Goal: Transaction & Acquisition: Purchase product/service

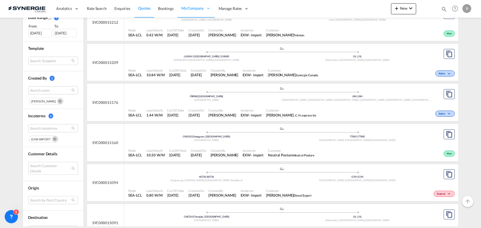
scroll to position [175, 0]
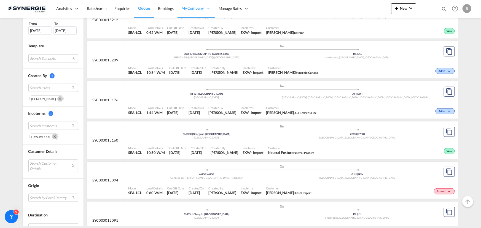
click at [52, 137] on md-icon "Remove" at bounding box center [55, 137] width 6 height 6
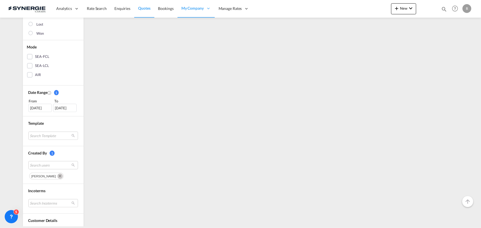
scroll to position [100, 0]
click at [45, 169] on md-chips-wrap "rosa ho" at bounding box center [53, 173] width 50 height 8
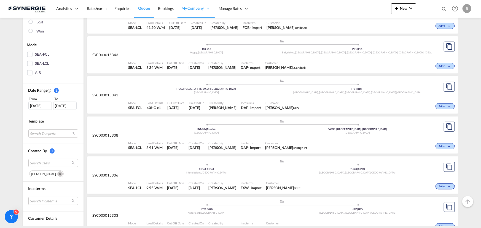
click at [57, 172] on md-icon "Remove" at bounding box center [60, 174] width 6 height 6
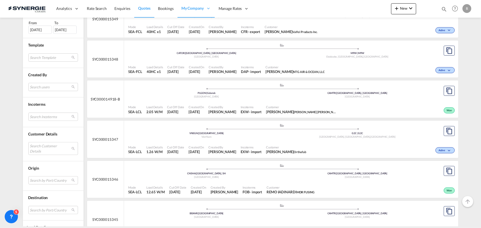
scroll to position [200, 0]
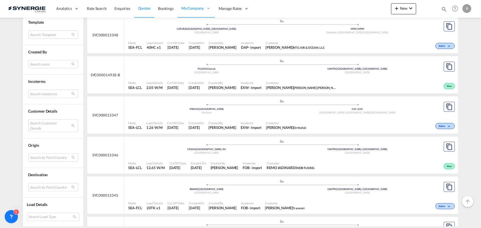
click at [46, 122] on md-select "Search Customer Details user name user luc Schluroff lsc@ntgairocean.com | ntg …" at bounding box center [53, 125] width 50 height 13
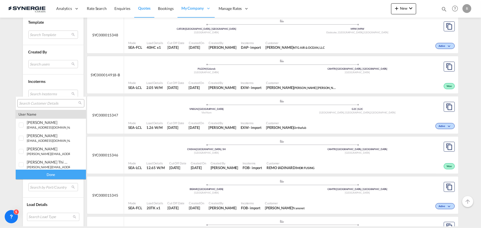
click at [39, 99] on div at bounding box center [50, 103] width 67 height 8
click at [35, 103] on input "search" at bounding box center [48, 103] width 59 height 5
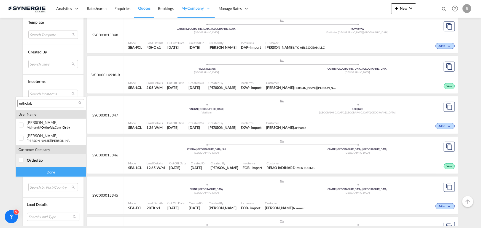
type input "orthofab"
click at [27, 159] on span "orthofab" at bounding box center [35, 160] width 16 height 5
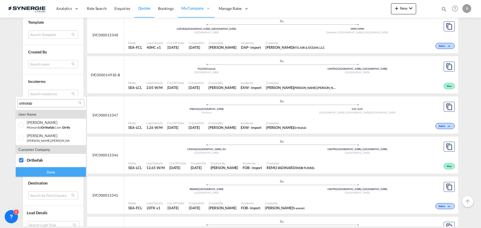
click at [35, 170] on div "Done" at bounding box center [51, 172] width 70 height 10
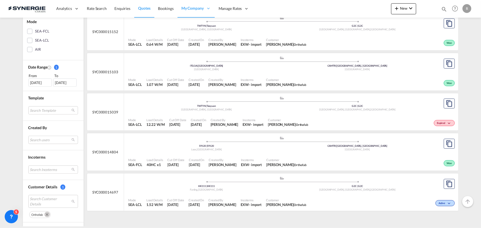
scroll to position [125, 0]
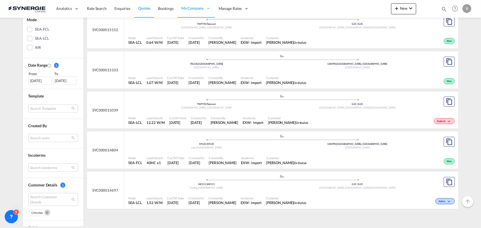
click at [253, 116] on span "Incoterms" at bounding box center [252, 118] width 21 height 4
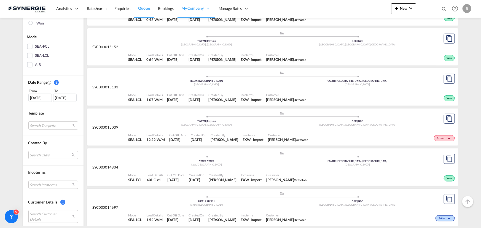
scroll to position [100, 0]
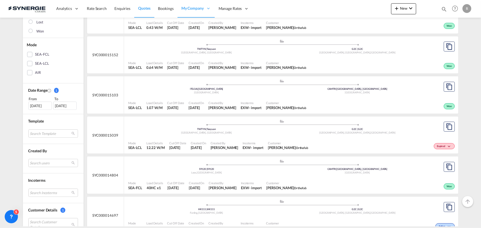
click at [298, 66] on span "Orthofab" at bounding box center [300, 68] width 12 height 4
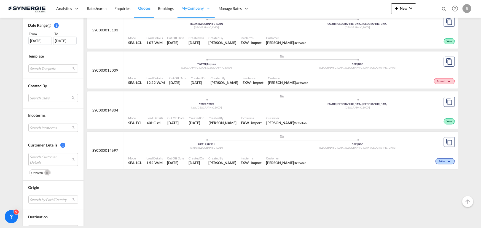
scroll to position [175, 0]
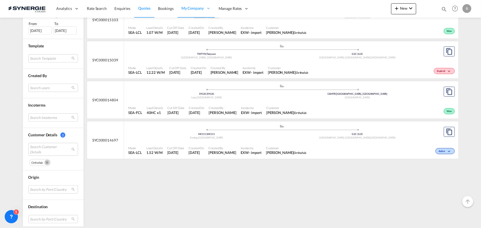
click at [44, 162] on md-icon "Remove" at bounding box center [47, 163] width 6 height 6
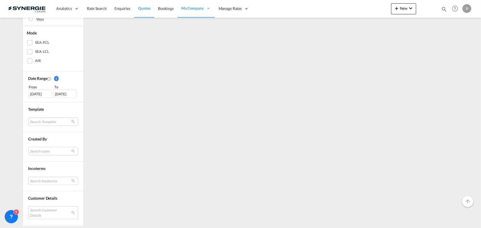
scroll to position [150, 0]
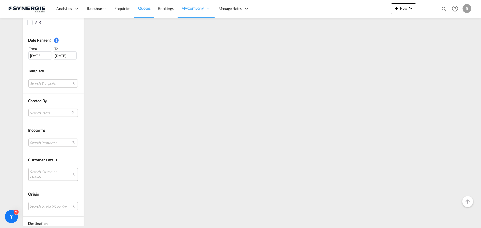
click at [37, 174] on md-select "Search Customer Details" at bounding box center [53, 174] width 50 height 13
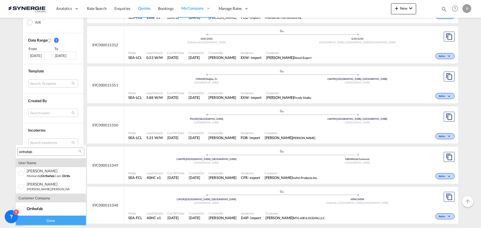
click at [39, 151] on input "orthofab" at bounding box center [48, 152] width 59 height 5
click at [120, 151] on md-backdrop at bounding box center [240, 114] width 481 height 228
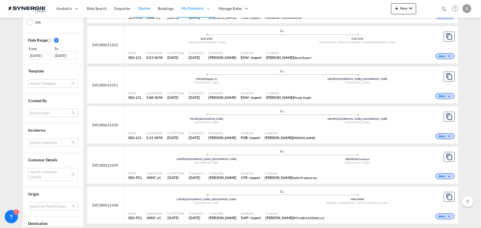
click at [39, 144] on md-select "Search Incoterms" at bounding box center [53, 143] width 50 height 8
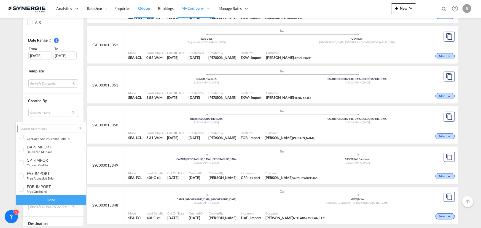
scroll to position [100, 0]
click at [39, 146] on div "DAP-IMPORT" at bounding box center [48, 145] width 43 height 5
click at [50, 200] on div "Done" at bounding box center [51, 200] width 70 height 10
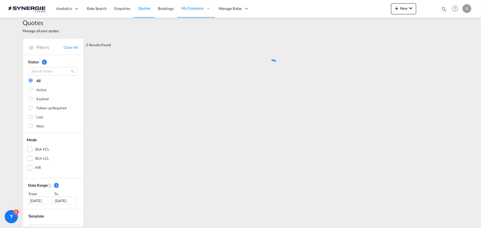
scroll to position [0, 0]
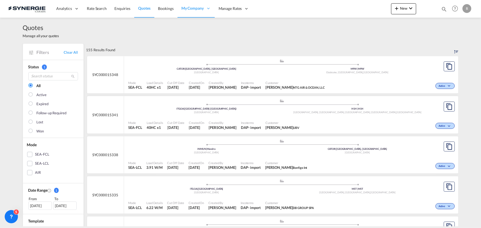
click at [241, 121] on span "Incoterms" at bounding box center [251, 123] width 20 height 4
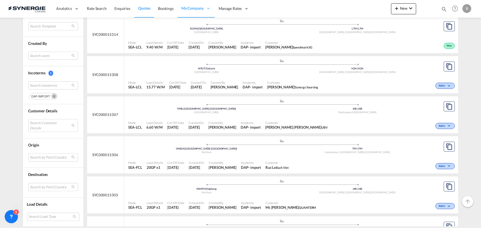
scroll to position [551, 0]
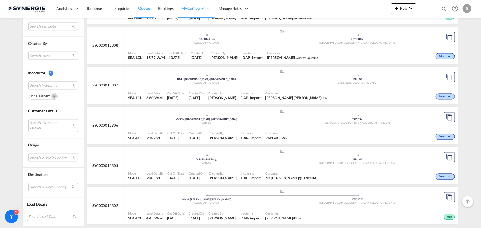
click at [307, 164] on div ".a{fill:#aaa8ad;} .a{fill:#aaa8ad;} VNHPH | Haiphong Viet Nam J4B | J4B Boucher…" at bounding box center [281, 158] width 307 height 17
click at [51, 96] on md-icon "Remove" at bounding box center [54, 97] width 6 height 6
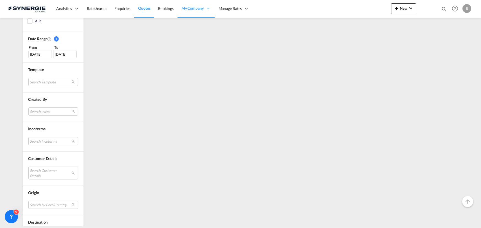
scroll to position [175, 0]
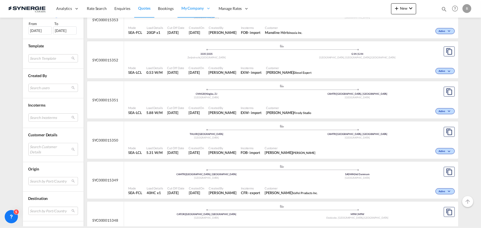
click at [35, 32] on div "[DATE]" at bounding box center [39, 30] width 23 height 8
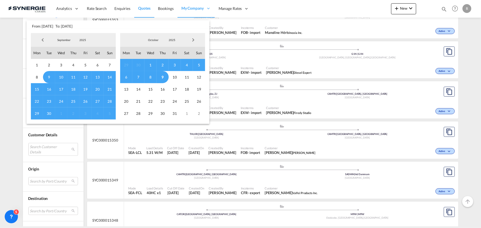
click at [42, 39] on span "Previous Month" at bounding box center [42, 39] width 11 height 11
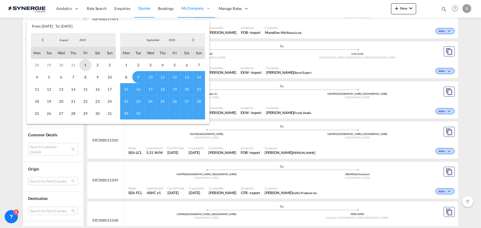
click at [87, 64] on span "1" at bounding box center [85, 65] width 12 height 12
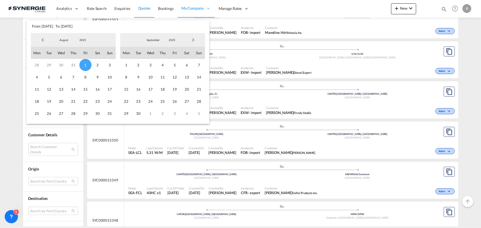
click at [192, 40] on span "Next Month" at bounding box center [193, 39] width 11 height 11
click at [162, 78] on span "9" at bounding box center [162, 77] width 12 height 12
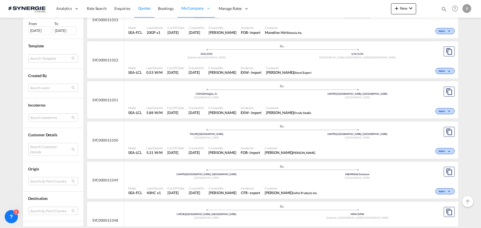
click at [39, 146] on md-select "Search Customer Details" at bounding box center [53, 149] width 50 height 13
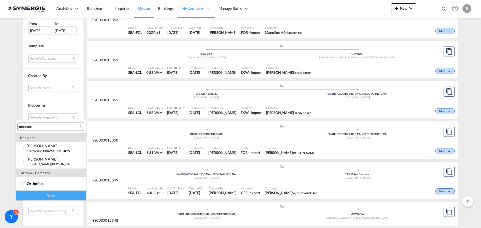
click at [51, 128] on input "orthofab" at bounding box center [48, 126] width 59 height 5
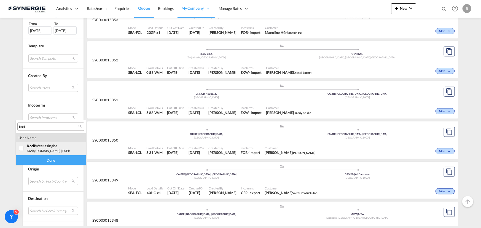
type input "kodi"
click at [29, 149] on span "kodi" at bounding box center [30, 151] width 6 height 4
click at [36, 158] on div "Done" at bounding box center [51, 160] width 70 height 10
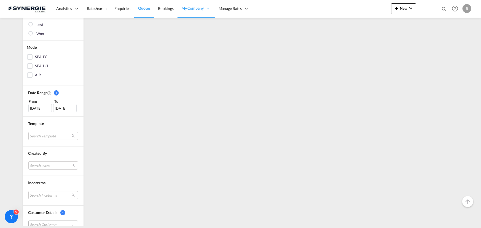
scroll to position [0, 0]
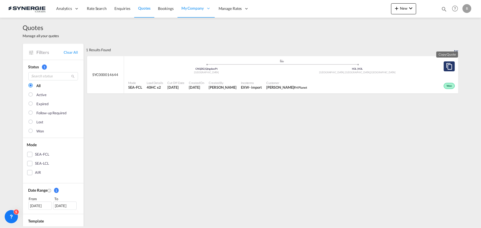
click at [446, 65] on md-icon "assets/icons/custom/copyQuote.svg" at bounding box center [449, 66] width 7 height 7
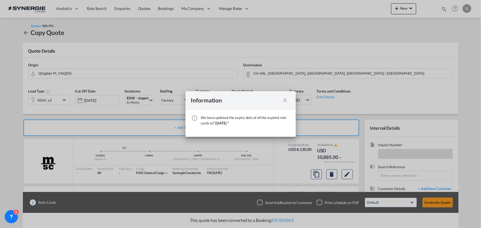
click at [286, 100] on md-icon "icon-close fg-AAA8AD cursor" at bounding box center [285, 100] width 7 height 7
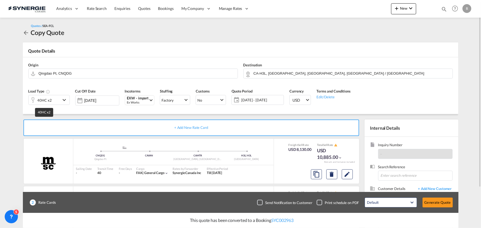
click at [49, 102] on div "40HC x2" at bounding box center [44, 100] width 14 height 8
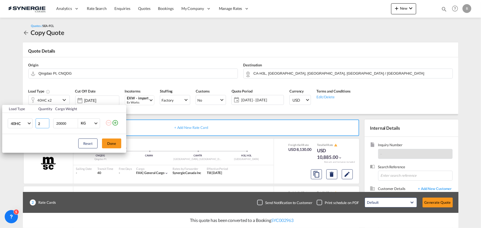
click at [46, 126] on input "2" at bounding box center [43, 123] width 14 height 10
type input "1"
click at [45, 124] on input "1" at bounding box center [43, 123] width 14 height 10
click at [27, 123] on md-select-value "40HC" at bounding box center [21, 123] width 22 height 9
click at [17, 98] on div "20GP" at bounding box center [15, 97] width 10 height 6
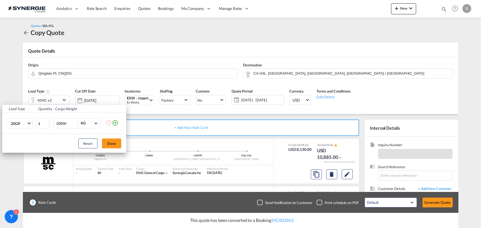
drag, startPoint x: 70, startPoint y: 123, endPoint x: 35, endPoint y: 121, distance: 35.0
click at [35, 121] on tr "20GP 1 20000 KG KG" at bounding box center [64, 123] width 124 height 21
type input "10000"
click at [111, 144] on button "Done" at bounding box center [111, 144] width 19 height 10
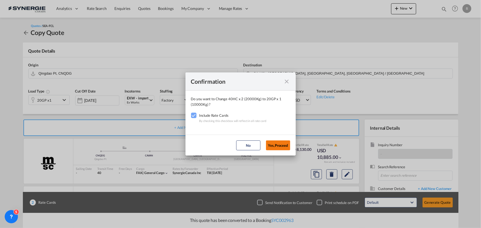
click at [282, 142] on button "Yes,Proceed" at bounding box center [278, 145] width 24 height 10
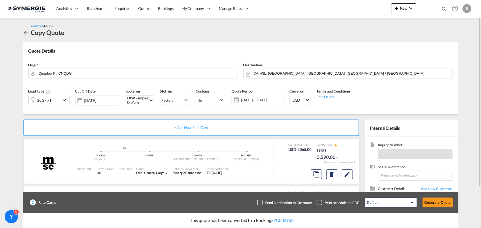
click at [270, 100] on span "09 Oct - 08 Nov 2025" at bounding box center [261, 99] width 41 height 5
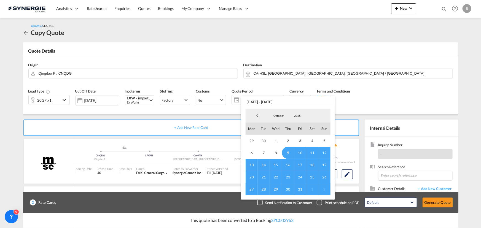
click at [264, 165] on span "14" at bounding box center [263, 165] width 12 height 12
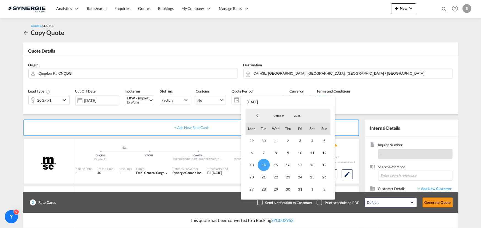
click at [371, 90] on md-backdrop at bounding box center [240, 114] width 481 height 228
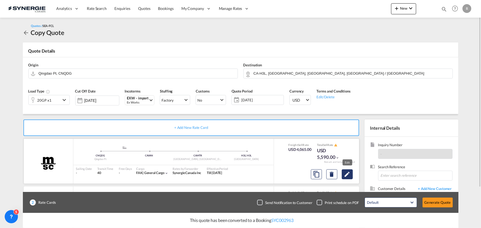
click at [346, 175] on md-icon "Edit" at bounding box center [347, 174] width 7 height 7
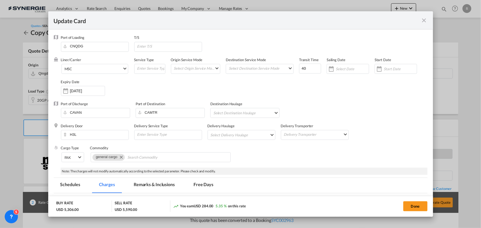
select select "per container"
select select "per_declaration"
select select "per container"
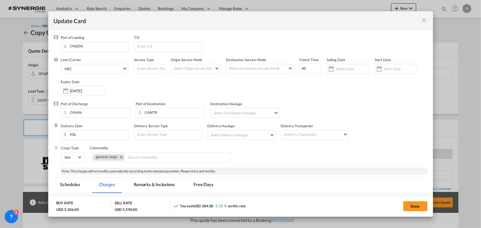
select select "per B/L"
select select "per shipment"
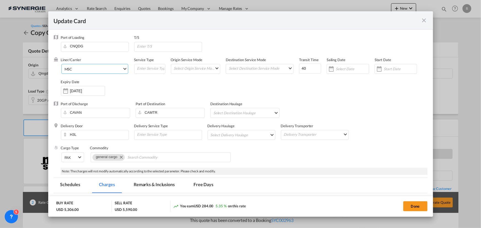
click at [96, 71] on span "MSC" at bounding box center [93, 69] width 58 height 5
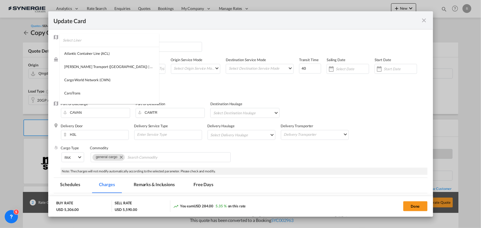
scroll to position [566, 0]
click at [161, 88] on md-backdrop at bounding box center [240, 114] width 481 height 228
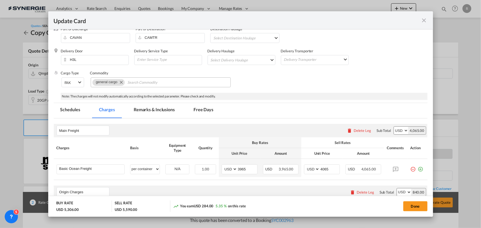
scroll to position [100, 0]
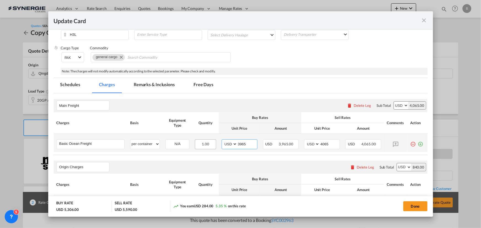
drag, startPoint x: 243, startPoint y: 145, endPoint x: 210, endPoint y: 140, distance: 33.6
click at [210, 140] on tr "Basic Ocean Freight Please Enter User Defined Charges Cannot Be Published per e…" at bounding box center [240, 143] width 373 height 18
type input "2550"
drag, startPoint x: 331, startPoint y: 144, endPoint x: 213, endPoint y: 129, distance: 118.8
click at [262, 137] on tr "Basic Ocean Freight Please Enter User Defined Charges Cannot Be Published per e…" at bounding box center [240, 143] width 373 height 18
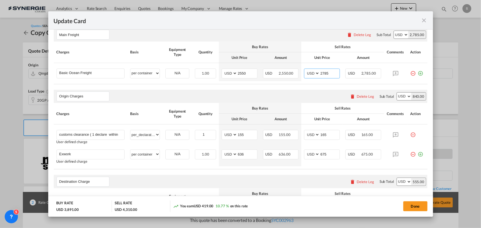
scroll to position [175, 0]
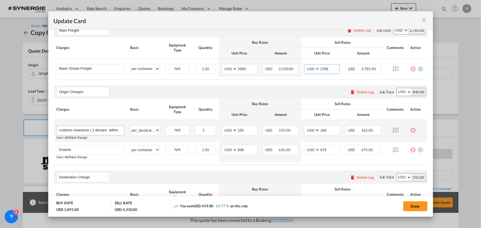
type input "2785"
click at [90, 131] on input "customs clearance ( 1 declare within 5 HS code for clearance)" at bounding box center [91, 130] width 65 height 8
drag, startPoint x: 245, startPoint y: 150, endPoint x: 215, endPoint y: 148, distance: 29.8
click at [215, 148] on tr "Exwork Please Enter User Defined Charges Cannot Be Published User defined charg…" at bounding box center [240, 152] width 373 height 20
type input "528"
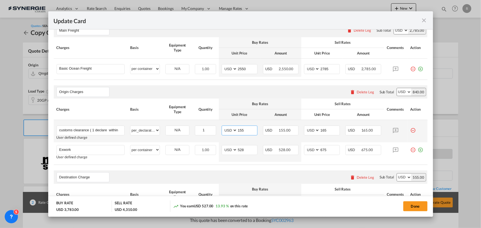
click at [247, 128] on input "155" at bounding box center [247, 130] width 20 height 8
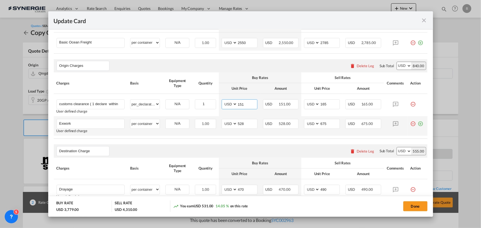
scroll to position [225, 0]
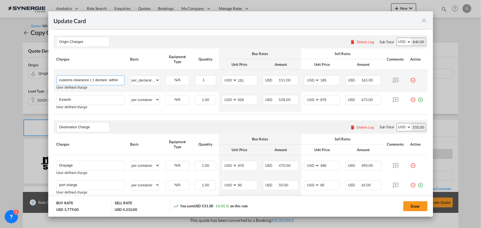
click at [102, 80] on input "customs clearance ( 1 declare within 5 HS code for clearance)" at bounding box center [91, 80] width 65 height 8
drag, startPoint x: 249, startPoint y: 81, endPoint x: 222, endPoint y: 77, distance: 27.5
click at [222, 77] on md-input-container "AED AFN ALL AMD ANG AOA ARS AUD AWG AZN BAM BBD BDT BGN BHD BIF BMD BND BOB BRL…" at bounding box center [239, 80] width 36 height 10
type input "5"
type input "151"
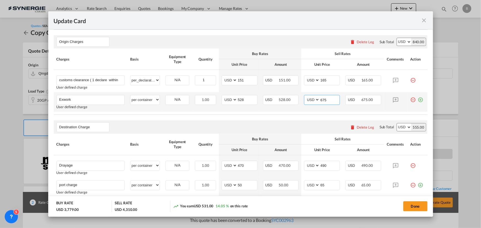
drag, startPoint x: 328, startPoint y: 98, endPoint x: 299, endPoint y: 94, distance: 29.5
click at [301, 94] on td "AED AFN ALL AMD ANG AOA ARS AUD AWG AZN BAM BBD BDT BGN BHD BIF BMD BND BOB BRL…" at bounding box center [321, 102] width 41 height 20
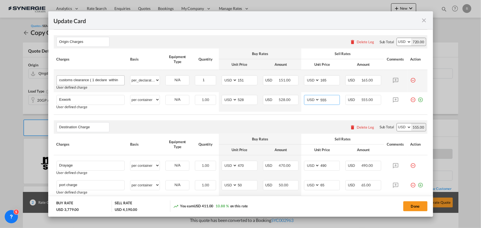
type input "555"
click at [88, 81] on input "customs clearance ( 1 declare within 5 HS code for clearance)" at bounding box center [91, 80] width 65 height 8
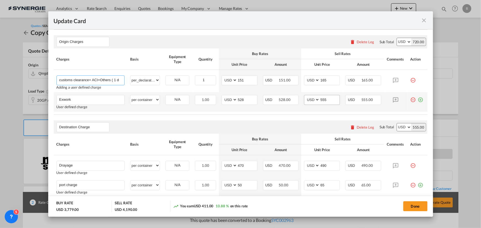
type input "customs clearance+ ACI+Others ( 1 declare within 5 HS code for clearance)"
click at [326, 99] on input "555" at bounding box center [329, 99] width 20 height 8
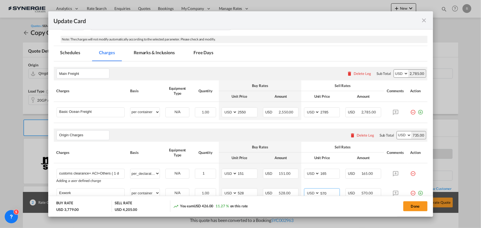
scroll to position [125, 0]
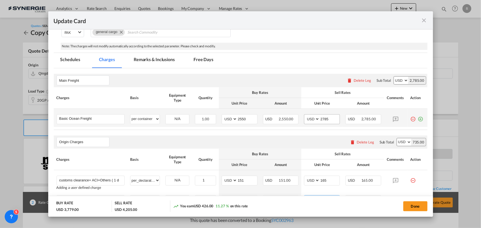
type input "570"
click at [327, 119] on input "2785" at bounding box center [329, 119] width 20 height 8
type input "2750"
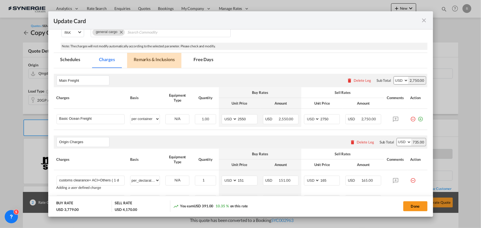
click at [164, 60] on md-tab-item "Remarks & Inclusions" at bounding box center [154, 60] width 54 height 15
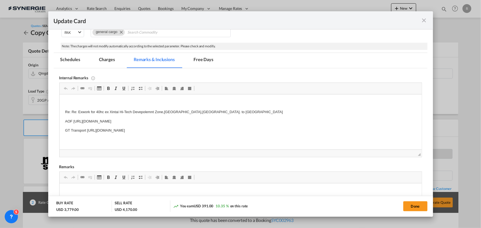
scroll to position [0, 0]
drag, startPoint x: 62, startPoint y: 111, endPoint x: 230, endPoint y: 117, distance: 168.1
click at [230, 117] on html "Re: Re: Exwork for 40hc ex Xintai Hi-Tech Devepolemnt Zone,Taian City,Shandong …" at bounding box center [240, 121] width 362 height 54
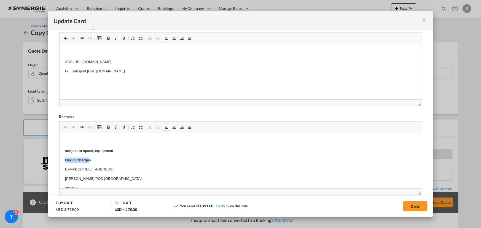
drag, startPoint x: 62, startPoint y: 162, endPoint x: 88, endPoint y: 163, distance: 25.6
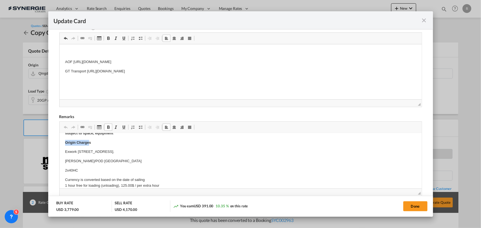
scroll to position [25, 0]
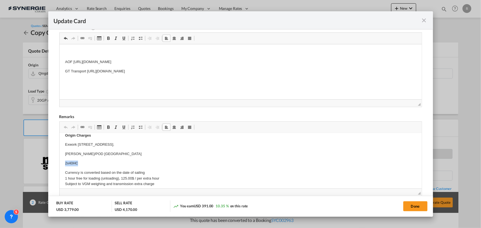
drag, startPoint x: 65, startPoint y: 162, endPoint x: 93, endPoint y: 162, distance: 27.5
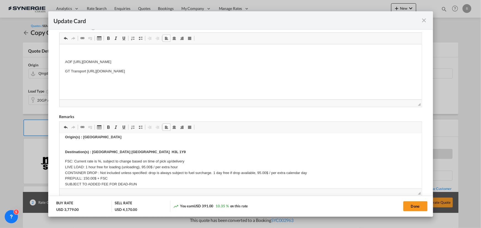
scroll to position [175, 0]
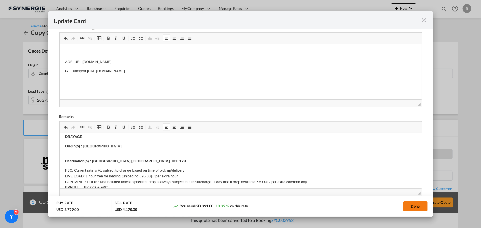
click at [411, 210] on button "Done" at bounding box center [415, 206] width 24 height 10
type input "07 Nov 2025"
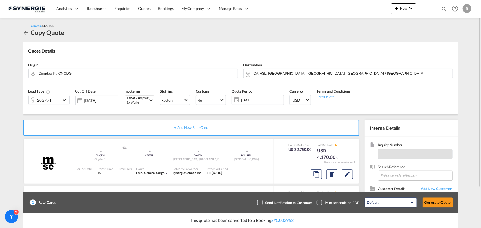
scroll to position [49, 0]
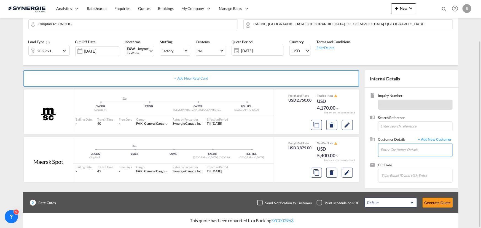
click at [388, 149] on input "Enter Customer Details" at bounding box center [416, 149] width 71 height 12
click at [330, 173] on md-icon "Delete" at bounding box center [331, 172] width 7 height 7
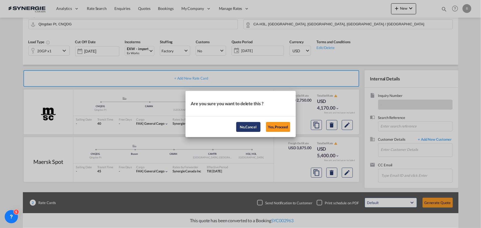
click at [246, 129] on button "No,Cancel" at bounding box center [248, 127] width 24 height 10
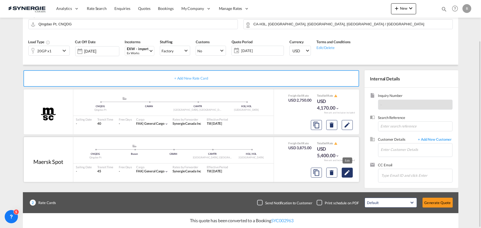
click at [346, 172] on md-icon "Edit" at bounding box center [347, 172] width 7 height 7
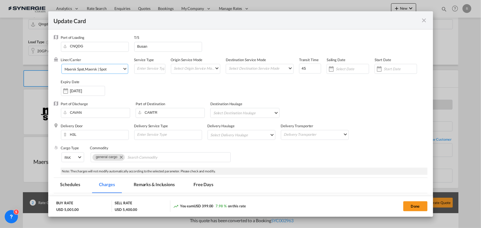
click at [95, 68] on div "Maersk | Spot" at bounding box center [96, 69] width 22 height 4
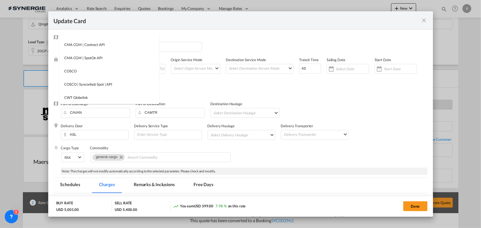
scroll to position [0, 0]
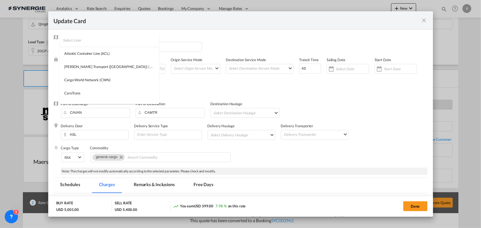
click at [100, 42] on input "search" at bounding box center [111, 40] width 96 height 13
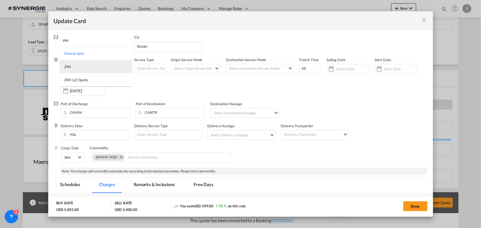
type input "zim"
click at [75, 69] on md-option "ZIM" at bounding box center [96, 66] width 72 height 13
click at [149, 159] on input "Search Commodity" at bounding box center [152, 157] width 50 height 9
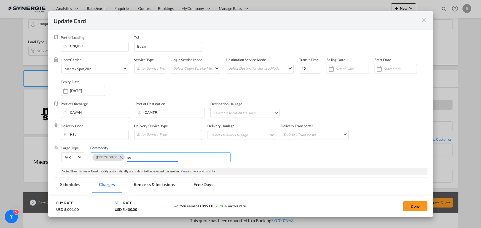
type input "s"
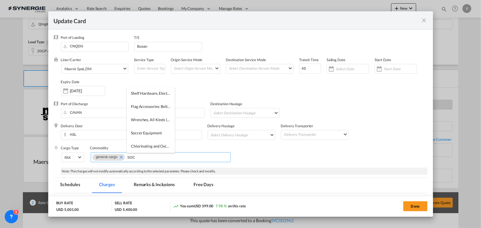
type input "SOC"
click at [264, 160] on div "Cargo Type FAK FAK GCR GDSM General Cargo Hazardous Cargo Ambient Foodstuff Chi…" at bounding box center [244, 156] width 366 height 22
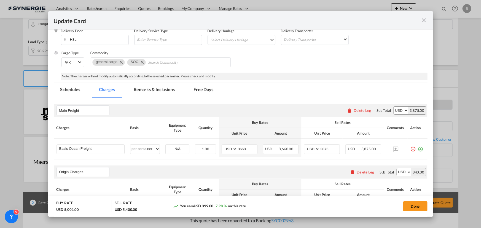
scroll to position [100, 0]
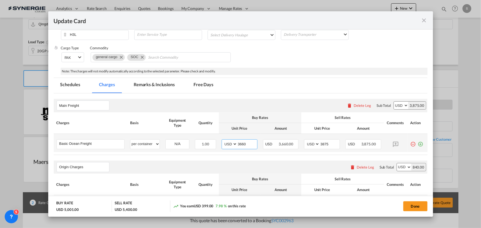
drag, startPoint x: 250, startPoint y: 145, endPoint x: 215, endPoint y: 140, distance: 35.8
click at [215, 140] on tr "Basic Ocean Freight Please Enter User Defined Charges Cannot Be Published per e…" at bounding box center [240, 143] width 373 height 18
type input "2200"
drag, startPoint x: 330, startPoint y: 145, endPoint x: 286, endPoint y: 140, distance: 44.4
click at [286, 140] on tr "Basic Ocean Freight Please Enter User Defined Charges Cannot Be Published per e…" at bounding box center [240, 143] width 373 height 18
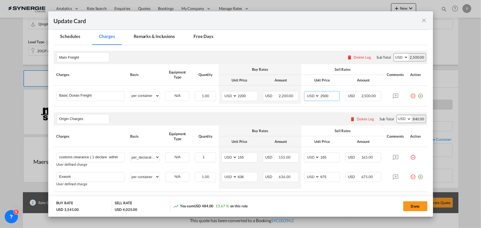
scroll to position [150, 0]
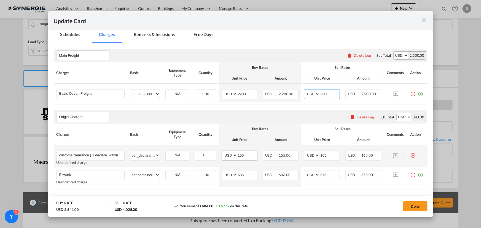
type input "2500"
drag, startPoint x: 251, startPoint y: 156, endPoint x: 203, endPoint y: 134, distance: 53.1
click at [219, 150] on td "AED AFN ALL AMD ANG AOA ARS AUD AWG AZN BAM BBD BDT BGN BHD BIF BMD BND BOB BRL…" at bounding box center [239, 156] width 41 height 22
type input "151"
drag, startPoint x: 246, startPoint y: 175, endPoint x: 196, endPoint y: 161, distance: 52.4
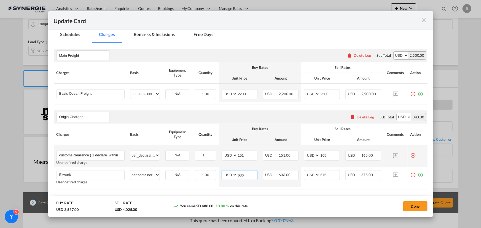
click at [211, 171] on tr "Exwork Please Enter User Defined Charges Cannot Be Published User defined charg…" at bounding box center [240, 177] width 373 height 20
type input "528"
drag, startPoint x: 324, startPoint y: 173, endPoint x: 271, endPoint y: 163, distance: 54.3
click at [279, 169] on tr "Exwork Please Enter User Defined Charges Cannot Be Published User defined charg…" at bounding box center [240, 177] width 373 height 20
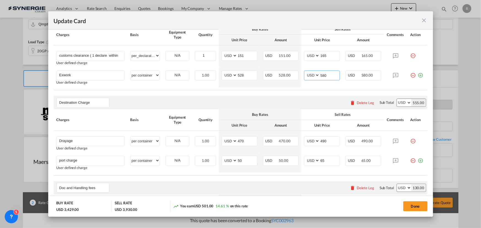
scroll to position [275, 0]
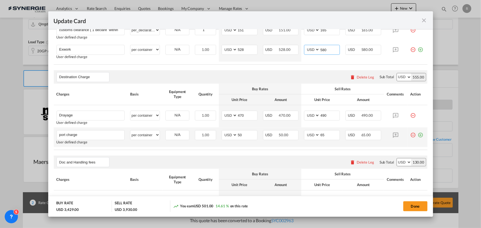
type input "580"
click at [417, 134] on md-icon "icon-plus-circle-outline green-400-fg" at bounding box center [420, 133] width 6 height 6
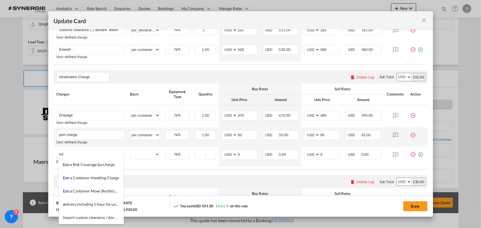
type input "e"
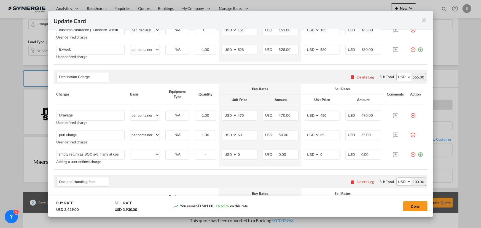
scroll to position [0, 11]
type input "Extra empty return as SOC svc if any at cost"
click at [145, 157] on select "per equipment per container per B/L per shipping bill per shipment per pallet p…" at bounding box center [144, 154] width 29 height 9
select select "per container"
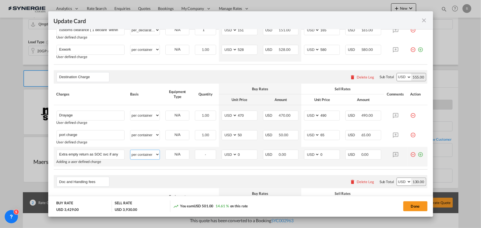
click at [130, 150] on select "per equipment per container per B/L per shipping bill per shipment per pallet p…" at bounding box center [144, 154] width 29 height 9
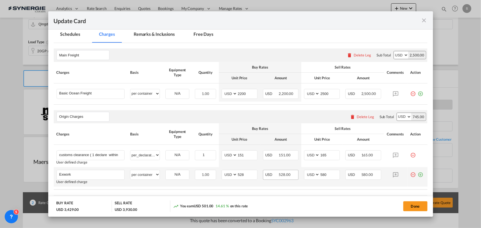
scroll to position [150, 0]
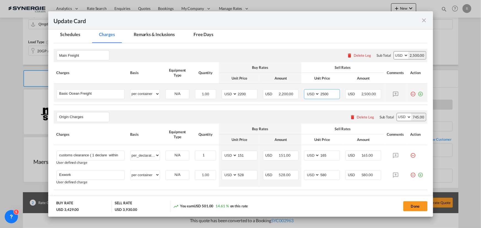
drag, startPoint x: 329, startPoint y: 94, endPoint x: 300, endPoint y: 91, distance: 29.1
click at [301, 91] on td "AED AFN ALL AMD ANG AOA ARS AUD AWG AZN BAM BBD BDT BGN BHD BIF BMD BND BOB BRL…" at bounding box center [321, 93] width 41 height 18
type input "2500"
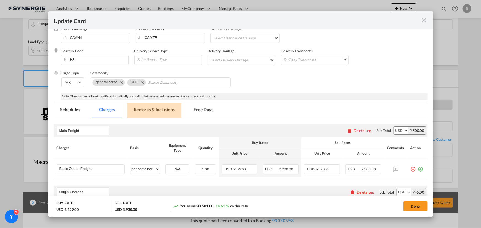
click at [152, 113] on md-tab-item "Remarks & Inclusions" at bounding box center [154, 110] width 54 height 15
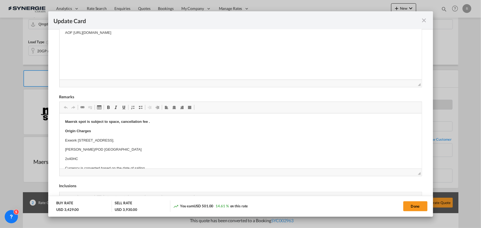
scroll to position [200, 0]
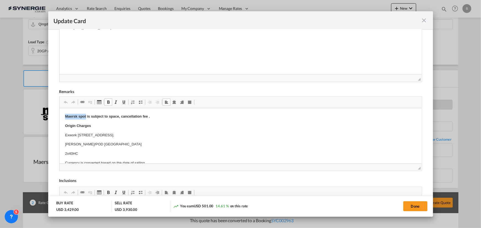
drag, startPoint x: 64, startPoint y: 116, endPoint x: 86, endPoint y: 115, distance: 22.1
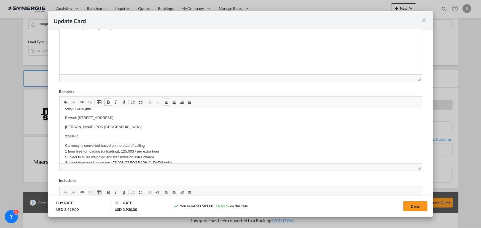
scroll to position [25, 0]
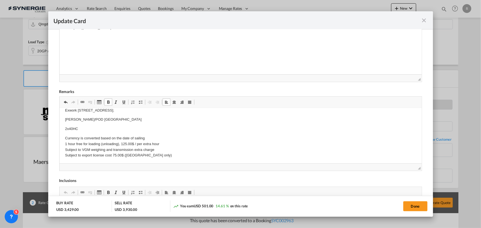
drag, startPoint x: 67, startPoint y: 126, endPoint x: 62, endPoint y: 127, distance: 5.3
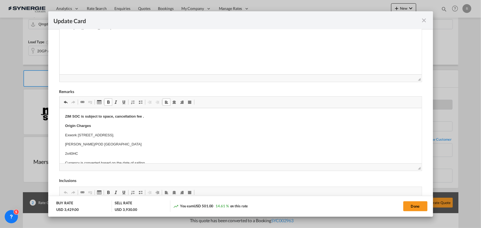
drag, startPoint x: 65, startPoint y: 126, endPoint x: 91, endPoint y: 128, distance: 26.5
drag, startPoint x: 64, startPoint y: 155, endPoint x: 96, endPoint y: 155, distance: 31.9
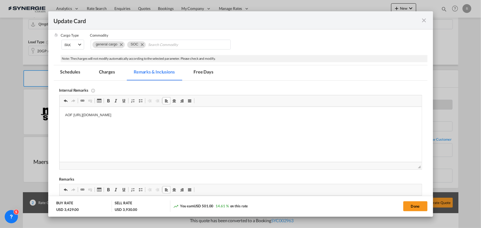
scroll to position [100, 0]
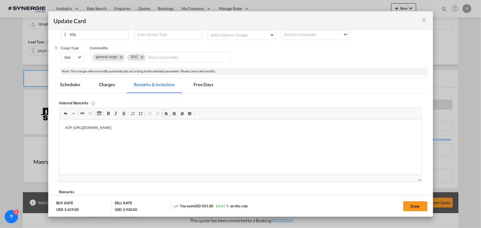
drag, startPoint x: 415, startPoint y: 209, endPoint x: 160, endPoint y: 141, distance: 264.5
click at [415, 209] on button "Done" at bounding box center [415, 206] width 24 height 10
type input "07 Nov 2025"
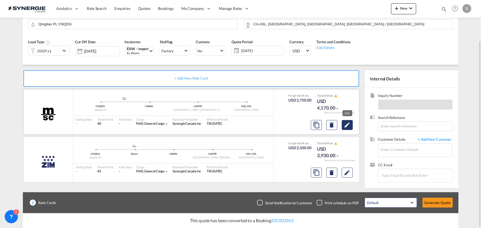
click at [348, 123] on md-icon "Edit" at bounding box center [347, 125] width 7 height 7
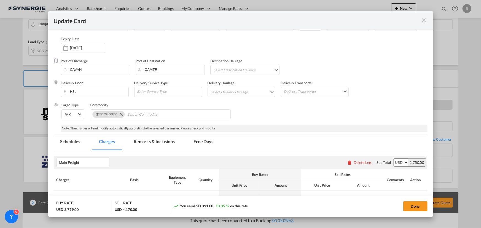
scroll to position [50, 0]
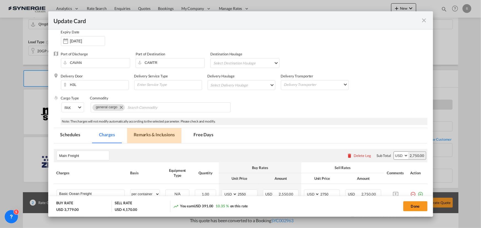
click at [152, 131] on md-tab-item "Remarks & Inclusions" at bounding box center [154, 135] width 54 height 15
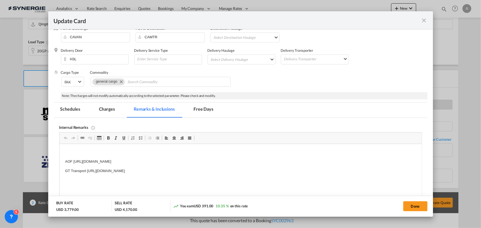
scroll to position [100, 0]
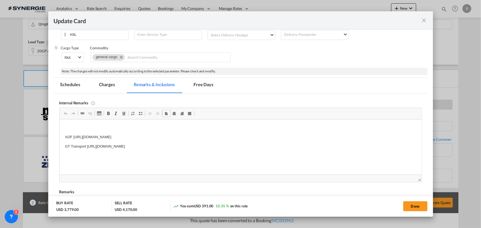
drag, startPoint x: 64, startPoint y: 146, endPoint x: 224, endPoint y: 144, distance: 159.7
drag, startPoint x: 60, startPoint y: 146, endPoint x: 241, endPoint y: 148, distance: 180.9
click at [241, 148] on html "AOF https://app.frontapp.com/open/msg_1i0kot1r?key=vkwP5DJvYk-Co2MSKlM29E6TAMzu…" at bounding box center [240, 142] width 362 height 45
copy p "GT Transport https://app.frontapp.com/open/msg_1g1s4l73?key=6yoapKllhMJHpDbwX5y…"
drag, startPoint x: 407, startPoint y: 205, endPoint x: 413, endPoint y: 195, distance: 12.0
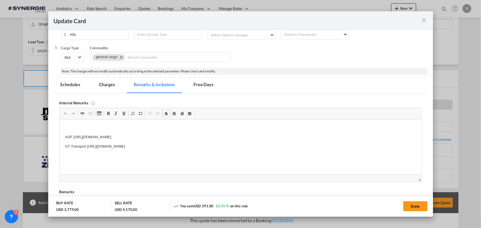
click at [407, 205] on button "Done" at bounding box center [415, 206] width 24 height 10
type input "07 Nov 2025"
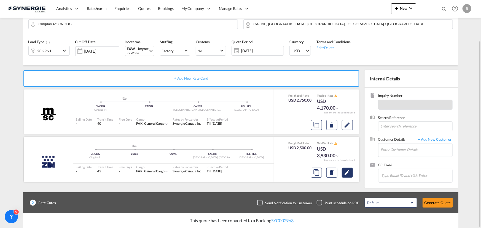
click at [344, 173] on md-icon "Edit" at bounding box center [347, 172] width 7 height 7
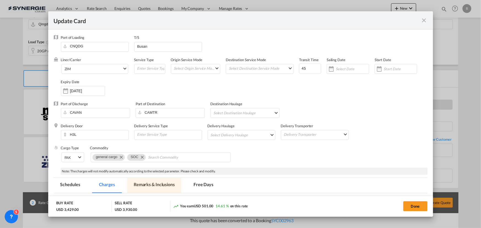
click at [164, 185] on md-tab-item "Remarks & Inclusions" at bounding box center [154, 185] width 54 height 15
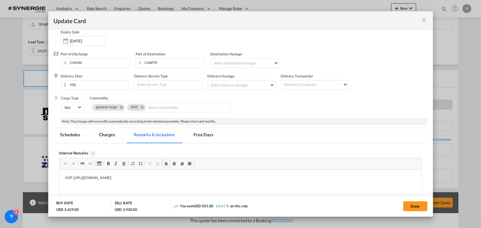
click at [223, 179] on p "AOF https://app.frontapp.com/open/msg_1i0kot1r?key=vkwP5DJvYk-Co2MSKlM29E6TAMzu…" at bounding box center [240, 178] width 351 height 6
click at [232, 178] on p "AOF https://app.frontapp.com/open/msg_1i0kot1r?key=vkwP5DJvYk-Co2MSKlM29E6TAMzu…" at bounding box center [240, 178] width 351 height 6
click at [413, 208] on button "Done" at bounding box center [415, 206] width 24 height 10
type input "07 Nov 2025"
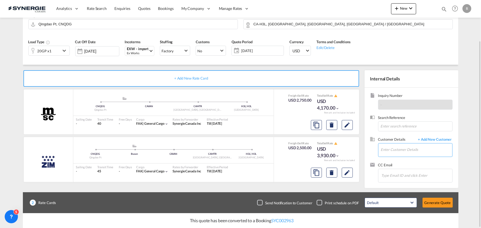
click at [391, 151] on input "Enter Customer Details" at bounding box center [416, 149] width 71 height 12
click at [392, 157] on div "Kodi Weerasinghe kodi @fhplanet.com | FH Planet" at bounding box center [416, 159] width 72 height 15
type input "FH Planet, Kodi Weerasinghe, kodi@fhplanet.com"
click at [437, 205] on button "Generate Quote" at bounding box center [437, 203] width 30 height 10
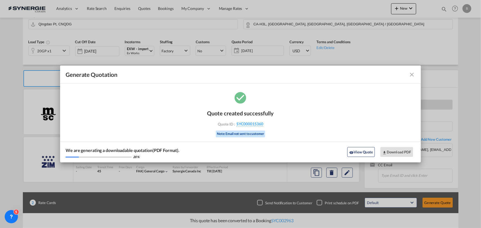
click at [411, 74] on md-icon "icon-close fg-AAA8AD cursor m-0" at bounding box center [411, 74] width 7 height 7
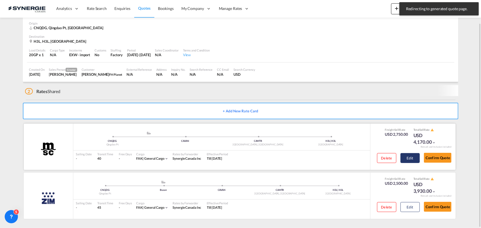
scroll to position [22, 0]
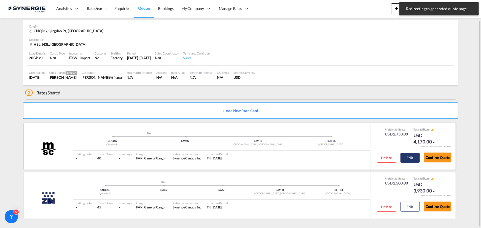
click at [410, 162] on button "Edit" at bounding box center [409, 158] width 19 height 10
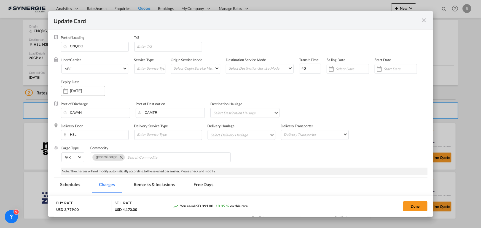
click at [64, 90] on div "Update Card Port ..." at bounding box center [65, 90] width 9 height 11
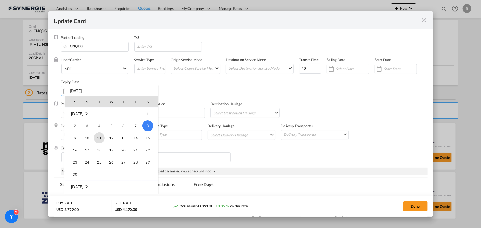
scroll to position [127649, 0]
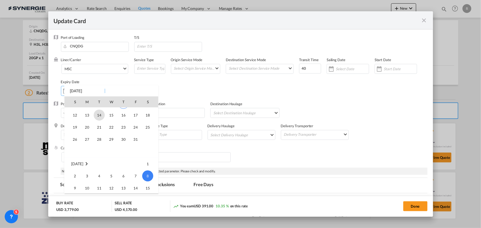
click at [101, 113] on span "14" at bounding box center [99, 115] width 11 height 11
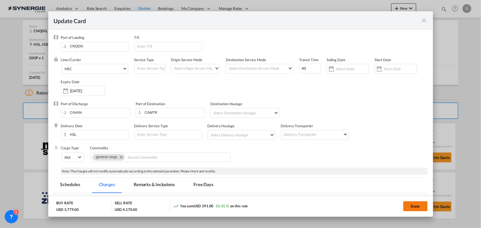
click at [419, 205] on button "Done" at bounding box center [415, 206] width 24 height 10
type input "13 Oct 2025"
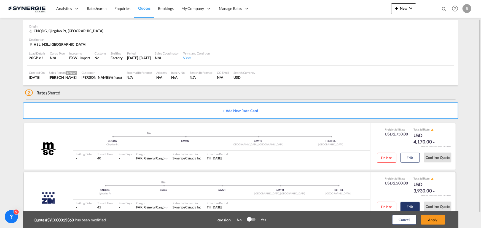
click at [409, 205] on button "Edit" at bounding box center [409, 207] width 19 height 10
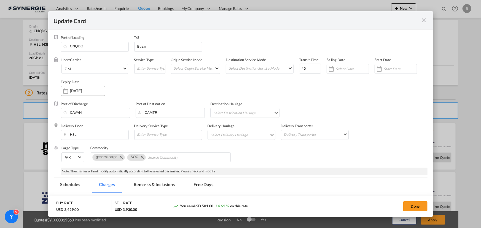
click at [88, 93] on div "08 Nov 2025" at bounding box center [83, 91] width 44 height 10
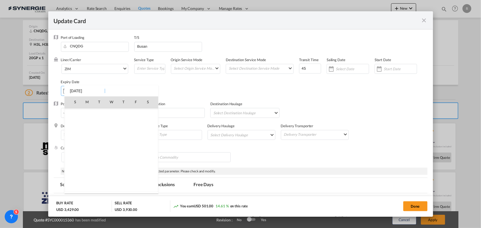
scroll to position [127699, 0]
click at [133, 137] on span "14" at bounding box center [135, 137] width 11 height 11
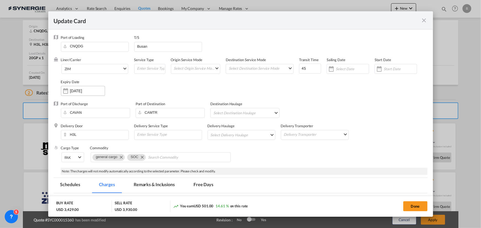
click at [81, 87] on div "14 Nov 2025" at bounding box center [83, 91] width 44 height 10
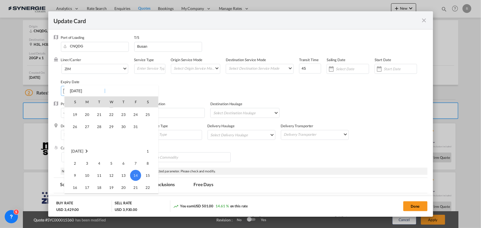
scroll to position [127649, 0]
click at [96, 115] on span "14" at bounding box center [99, 115] width 11 height 11
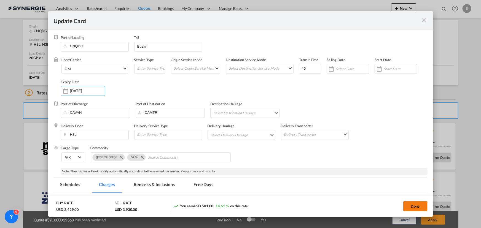
click at [419, 203] on button "Done" at bounding box center [415, 206] width 24 height 10
type input "13 Oct 2025"
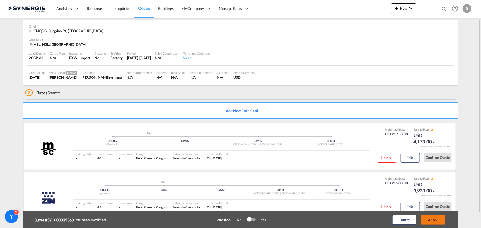
click at [432, 221] on button "Apply" at bounding box center [432, 220] width 24 height 10
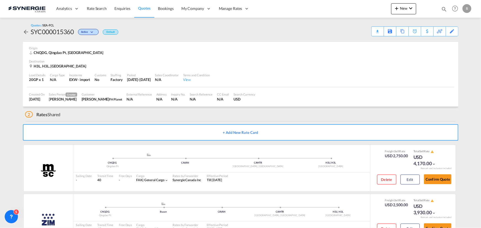
click at [0, 0] on div "Download Quote" at bounding box center [0, 0] width 0 height 0
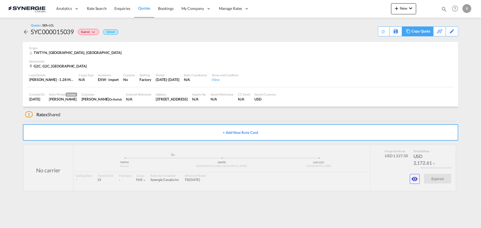
click at [413, 31] on div "Copy Quote" at bounding box center [420, 31] width 19 height 9
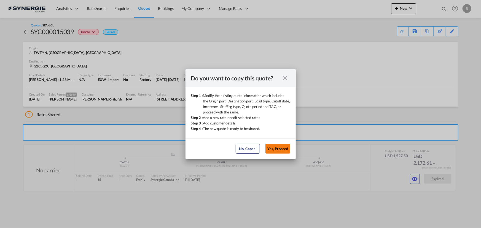
click at [285, 150] on button "Yes, Proceed" at bounding box center [277, 149] width 25 height 10
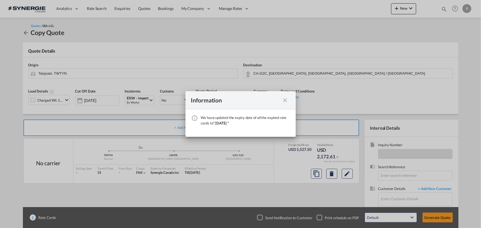
click at [285, 99] on md-icon "icon-close fg-AAA8AD cursor" at bounding box center [285, 100] width 7 height 7
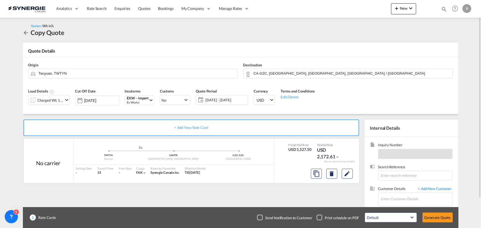
click at [44, 101] on div "Charged Wt: 12.22 W/M" at bounding box center [50, 100] width 26 height 8
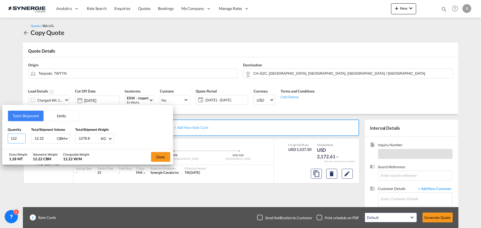
drag, startPoint x: 19, startPoint y: 138, endPoint x: -16, endPoint y: 135, distance: 35.1
click at [0, 135] on html "Analytics Reports Dashboard Rate Search Enquiries Quotes" at bounding box center [240, 114] width 481 height 228
type input "164"
type input "21.5"
type input "2122"
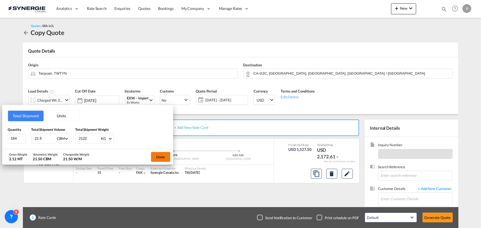
click at [161, 157] on button "Done" at bounding box center [160, 157] width 19 height 10
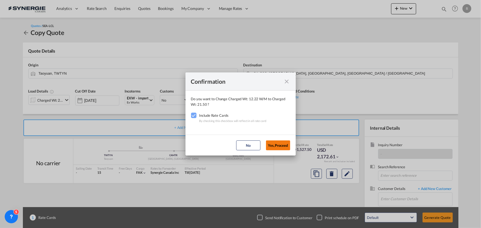
click at [276, 145] on button "Yes,Proceed" at bounding box center [278, 145] width 24 height 10
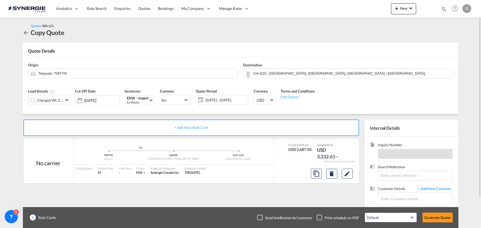
click at [216, 99] on span "09 Oct - 08 Nov 2025" at bounding box center [225, 99] width 41 height 5
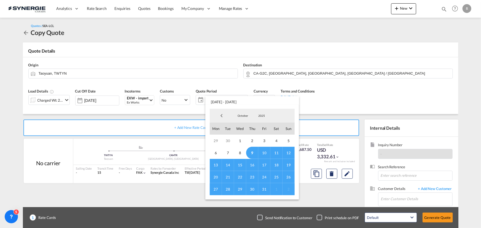
click at [227, 164] on span "14" at bounding box center [228, 165] width 12 height 12
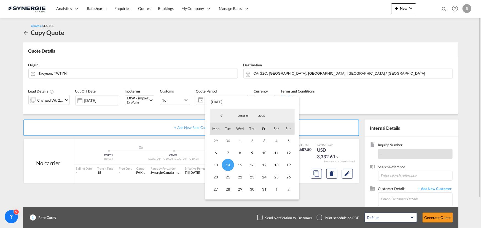
click at [367, 101] on md-backdrop at bounding box center [240, 114] width 481 height 228
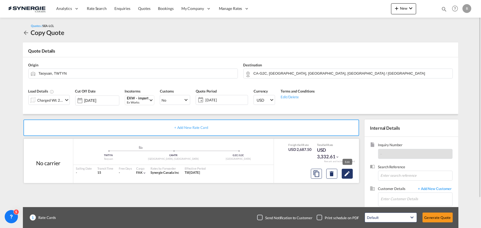
click at [349, 172] on md-icon "Edit" at bounding box center [347, 173] width 7 height 7
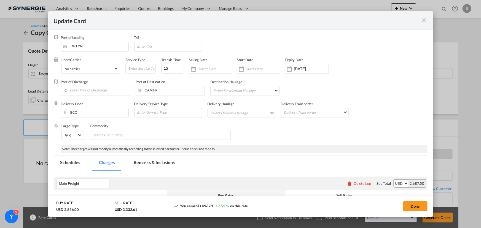
select select "per_w/m"
select select "per_shipment"
select select "per_bl"
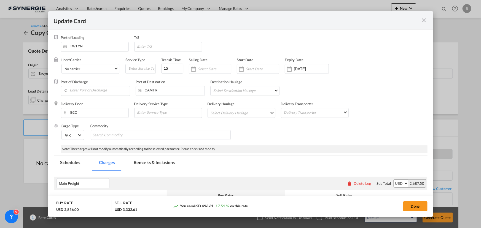
select select "per_bl"
drag, startPoint x: 172, startPoint y: 70, endPoint x: 152, endPoint y: 70, distance: 20.4
click at [152, 70] on div "Liner/Carrier No carrier Atlantic Container Line (ACL) Baker Transport (GB) | D…" at bounding box center [222, 68] width 323 height 22
type input "20"
click at [303, 70] on input "08 Nov 2025" at bounding box center [311, 69] width 35 height 4
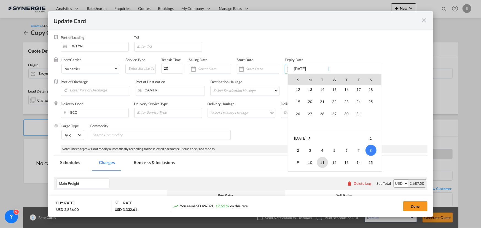
scroll to position [127649, 0]
click at [325, 93] on span "14" at bounding box center [322, 93] width 11 height 11
type input "14 Oct 2025"
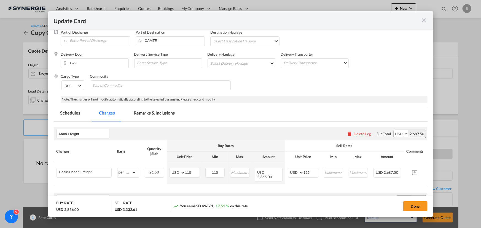
scroll to position [50, 0]
click at [120, 83] on input "Search Commodity" at bounding box center [118, 85] width 50 height 9
paste input "new booking PO: 32400/32535/32764/32765 S : Mando C : orthofab <SYN/YUL>"
type input "new booking PO: 32400/32535/32764/32765 S : Mando C : orthofab <SYN/YUL>"
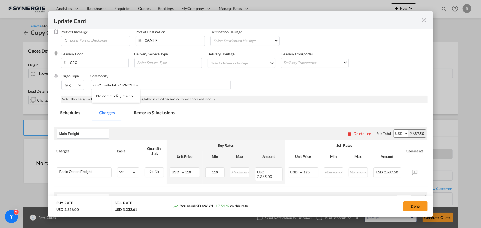
click at [188, 116] on md-tabs-canvas "Schedules Charges Remarks & Inclusions Schedules Charges Remarks & Inclusions" at bounding box center [240, 113] width 373 height 15
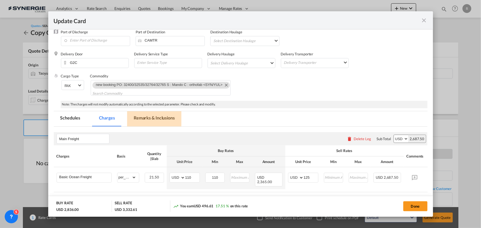
click at [150, 118] on md-tab-item "Remarks & Inclusions" at bounding box center [154, 118] width 54 height 15
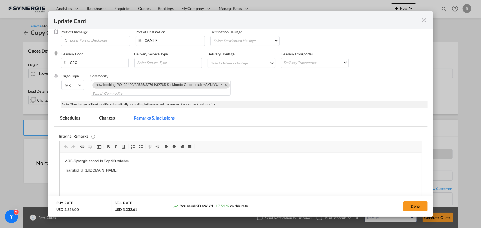
scroll to position [100, 0]
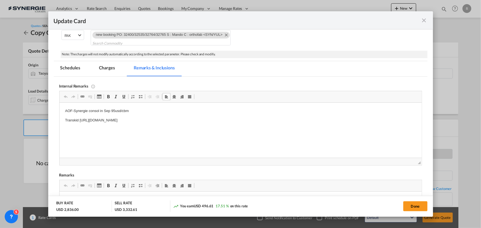
click at [104, 110] on p "AOF-Synergie consol in Sep 95usd/cbm" at bounding box center [240, 111] width 351 height 6
drag, startPoint x: 104, startPoint y: 110, endPoint x: 146, endPoint y: 110, distance: 42.1
click at [146, 110] on p "AOF-Synergie consol in Sep 95usd/cbm" at bounding box center [240, 111] width 351 height 6
drag, startPoint x: 79, startPoint y: 120, endPoint x: 257, endPoint y: 121, distance: 177.6
click at [257, 121] on p "Transkid https://app.frontapp.com/open/msg_1hsj06mn?key=sObOpXDfkDB2u7xhYZyBtNT…" at bounding box center [240, 121] width 351 height 6
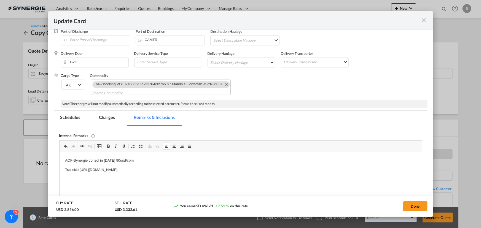
scroll to position [50, 0]
click at [109, 119] on md-tab-item "Charges" at bounding box center [106, 118] width 29 height 15
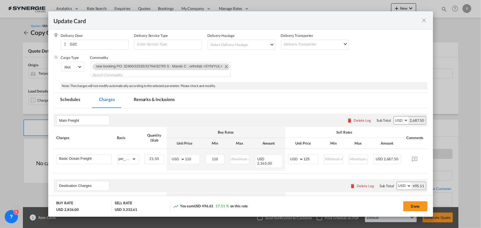
scroll to position [100, 0]
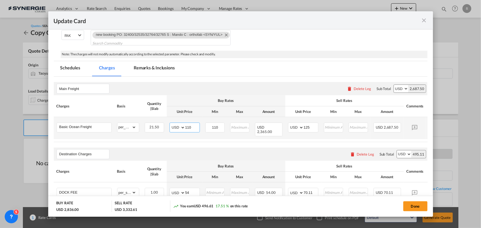
drag, startPoint x: 194, startPoint y: 126, endPoint x: 165, endPoint y: 123, distance: 29.1
click at [165, 123] on tr "Basic Ocean Freight Please Enter Already Exists gross_weight volumetric_weight …" at bounding box center [249, 128] width 390 height 22
type input "90"
type input "105"
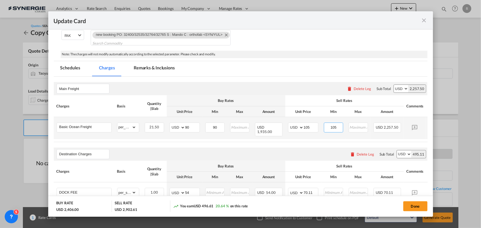
type input "105"
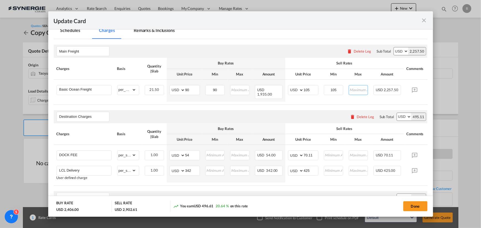
scroll to position [150, 0]
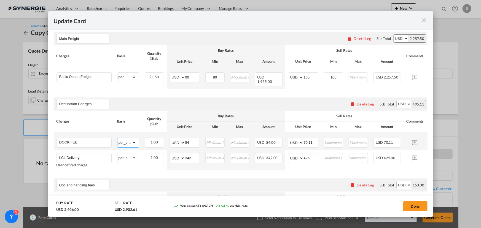
click at [132, 142] on select "gross_weight volumetric_weight per_shipment per_bl per_km per_hawb per_kg flat …" at bounding box center [126, 142] width 19 height 9
click at [158, 142] on div "1.00" at bounding box center [154, 143] width 19 height 10
drag, startPoint x: 194, startPoint y: 139, endPoint x: 150, endPoint y: 135, distance: 44.5
click at [150, 135] on tr "DOCK FEE Please Enter Already Exists gross_weight volumetric_weight per_shipmen…" at bounding box center [249, 141] width 390 height 18
type input "96.75"
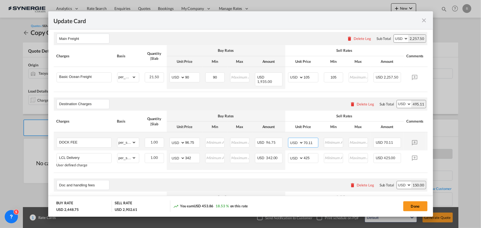
drag, startPoint x: 315, startPoint y: 140, endPoint x: 268, endPoint y: 133, distance: 47.3
click at [273, 135] on tr "DOCK FEE Please Enter Already Exists gross_weight volumetric_weight per_shipmen…" at bounding box center [249, 141] width 390 height 18
type input "122.55"
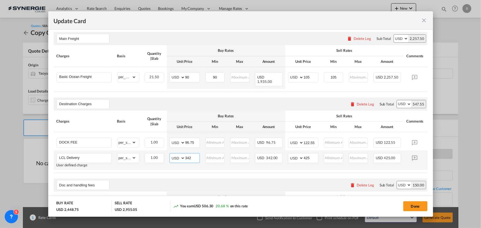
drag, startPoint x: 193, startPoint y: 156, endPoint x: 169, endPoint y: 154, distance: 24.3
click at [169, 154] on td "AED AFN ALL AMD ANG AOA ARS AUD AWG AZN BAM BBD BDT BGN BHD BIF BMD BND BOB BRL…" at bounding box center [185, 160] width 36 height 20
type input "615"
drag, startPoint x: 315, startPoint y: 151, endPoint x: 261, endPoint y: 148, distance: 54.4
click at [261, 150] on tr "LCL Delivery User defined charge Please Enter Already Exists gross_weight volum…" at bounding box center [249, 160] width 390 height 20
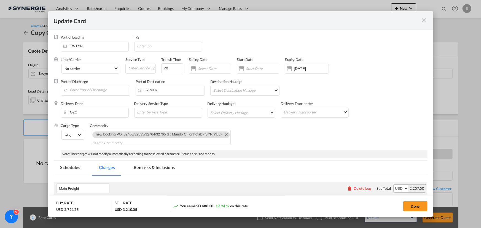
scroll to position [0, 0]
type input "680"
click at [156, 169] on md-tab-item "Remarks & Inclusions" at bounding box center [154, 168] width 54 height 15
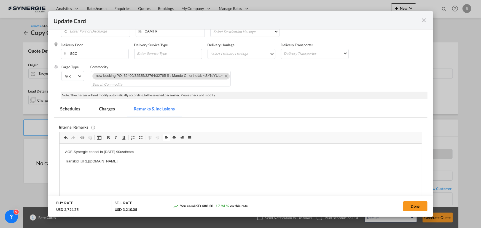
scroll to position [50, 0]
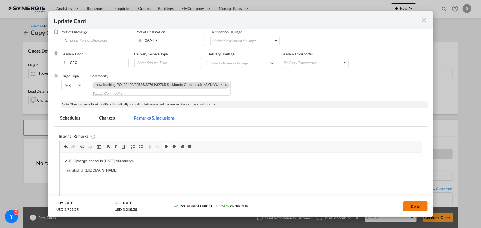
click at [412, 207] on button "Done" at bounding box center [415, 206] width 24 height 10
type input "13 Oct 2025"
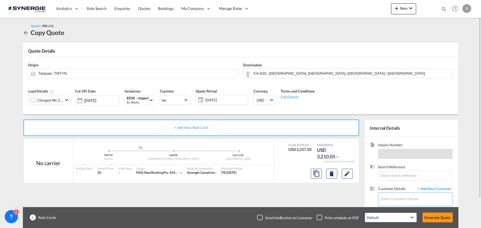
click at [389, 198] on input "Enter Customer Details" at bounding box center [416, 199] width 71 height 12
click at [405, 199] on input "Enter Customer Details" at bounding box center [416, 199] width 71 height 12
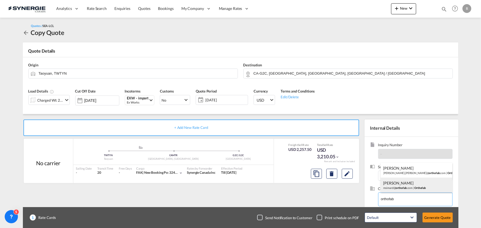
click at [411, 187] on div "Michel Simard msimard@ orthofab .com | Orthofab" at bounding box center [416, 185] width 72 height 15
type input "Orthofab, Michel Simard, msimard@orthofab.com"
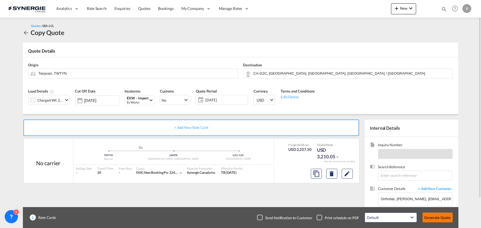
click at [434, 219] on button "Generate Quote" at bounding box center [437, 218] width 30 height 10
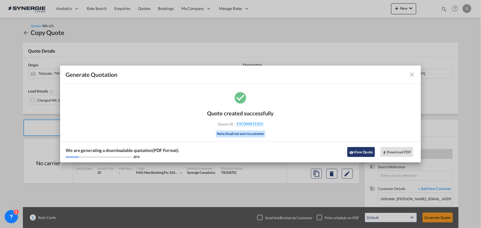
click at [355, 153] on button "View Quote" at bounding box center [361, 152] width 28 height 10
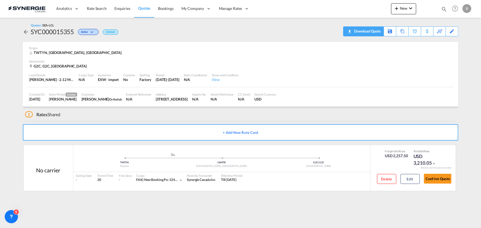
click at [349, 32] on md-icon "icon-download" at bounding box center [349, 30] width 7 height 4
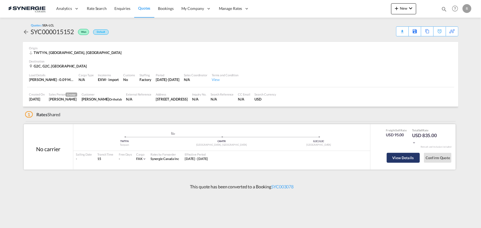
click at [411, 160] on button "View Details" at bounding box center [402, 158] width 33 height 10
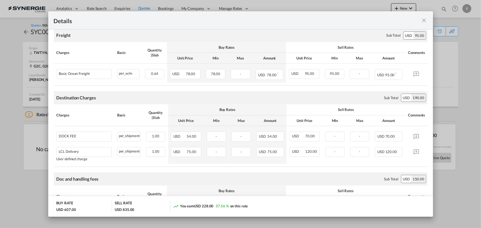
scroll to position [125, 0]
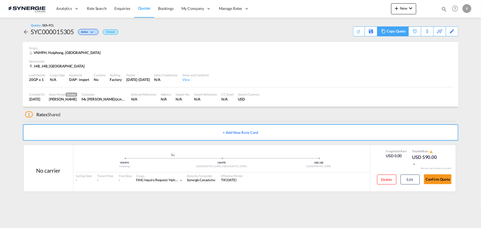
click at [397, 32] on div "Copy Quote" at bounding box center [395, 31] width 19 height 9
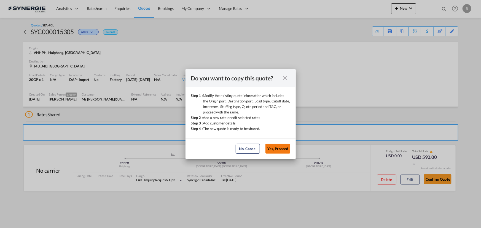
click at [273, 149] on button "Yes, Proceed" at bounding box center [277, 149] width 25 height 10
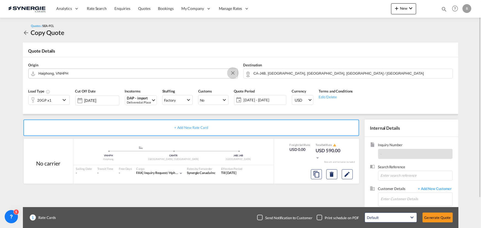
drag, startPoint x: 233, startPoint y: 74, endPoint x: 215, endPoint y: 75, distance: 17.4
click at [233, 74] on button "Clear Input" at bounding box center [233, 73] width 8 height 8
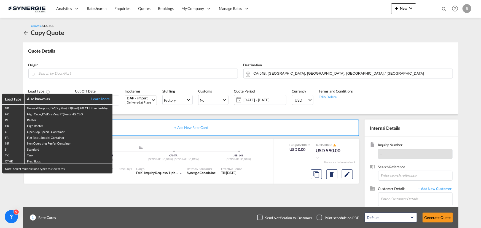
click at [102, 73] on div "Load Type Also known as Learn More GP General Purpose, DV(Dry Van), FT(Feet), H…" at bounding box center [240, 114] width 481 height 228
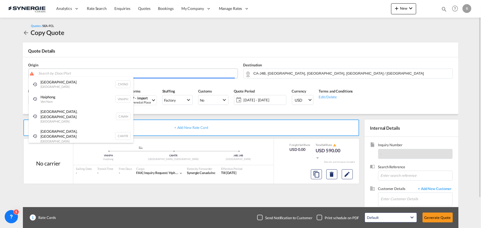
click at [102, 74] on body "Analytics Reports Dashboard Rate Search Enquiries Quotes Bookings" at bounding box center [240, 114] width 481 height 228
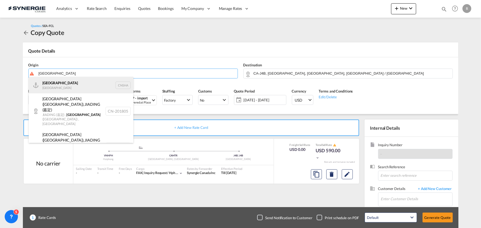
click at [59, 88] on div "Shanghai China CNSHA" at bounding box center [81, 85] width 105 height 17
type input "Shanghai, CNSHA"
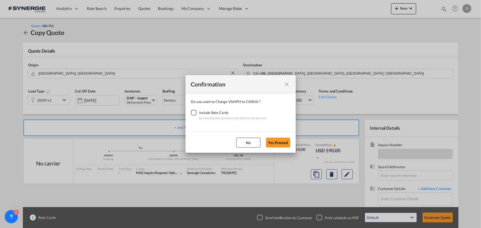
click at [194, 111] on div "Checkbox No Ink" at bounding box center [194, 113] width 6 height 6
click at [282, 145] on button "Yes,Proceed" at bounding box center [278, 143] width 24 height 10
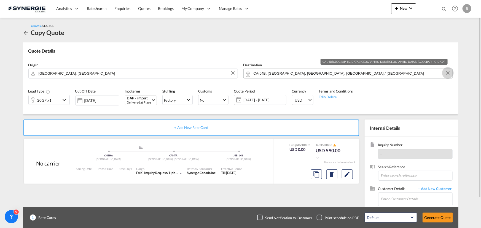
click at [447, 74] on button "Clear Input" at bounding box center [447, 73] width 8 height 8
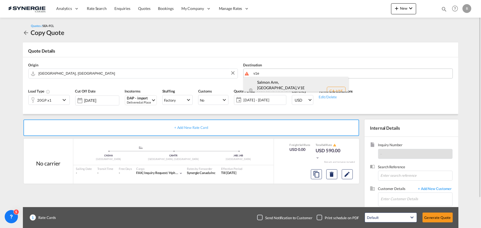
click at [273, 83] on div "Salmon Arm, BC , V1E British Columbia ... Canada CA-V1E" at bounding box center [295, 91] width 105 height 28
type input "CA-V1E, Salmon Arm, BC, British Columbia ..."
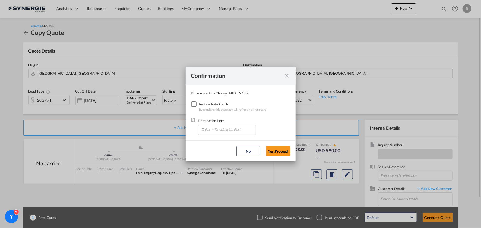
click at [195, 105] on div "Checkbox No Ink" at bounding box center [194, 104] width 6 height 6
click at [219, 131] on input "Enter Destination Port" at bounding box center [228, 129] width 55 height 8
click at [211, 154] on span "CAVAN, Vancouver, BC, Canada, North America, Americas" at bounding box center [313, 155] width 216 height 5
type input "CAVAN, Vancouver, BC, Canada, North America, Americas"
click at [277, 153] on button "Yes,Proceed" at bounding box center [278, 151] width 24 height 10
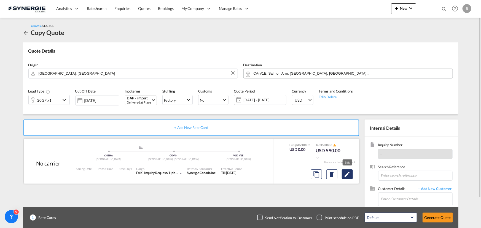
click at [345, 172] on md-icon "Edit" at bounding box center [347, 174] width 7 height 7
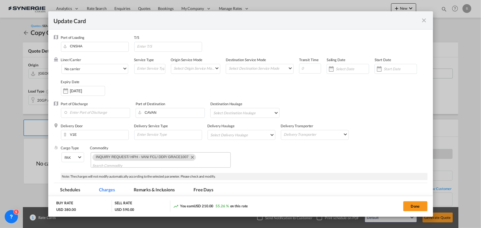
select select "per container"
select select "per B/L"
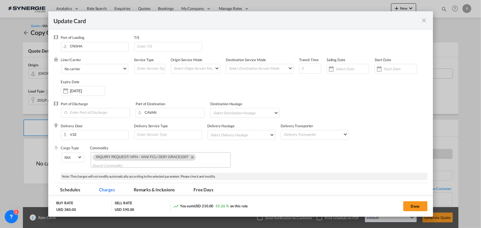
select select "per shipment"
click at [193, 157] on md-icon "Remove INQUIRY REQUEST/ HPH - VAN/ FCL/ DDP/ GRACE1007" at bounding box center [192, 157] width 7 height 7
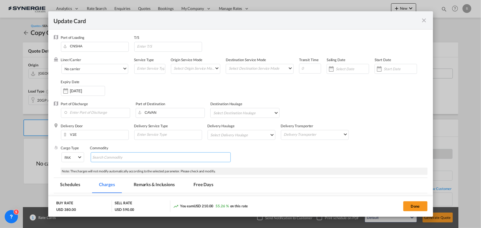
click at [143, 158] on md-chips-wrap "Chips container with autocompletion. Enter the text area, type text to search, …" at bounding box center [161, 157] width 140 height 10
paste input "Re: FCL DDU inquiry to V1E 1J4-DLFCL20251009A"
type input "Re: FCL DDU inquiry to V1E 1J4-DLFCL20251009A"
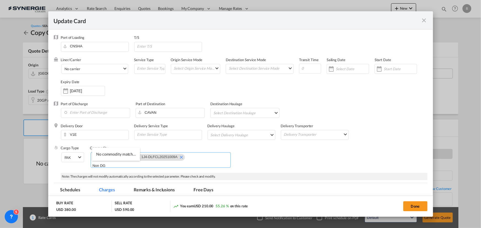
type input "Non DG"
click at [297, 166] on div "Cargo Type FAK FAK GCR GDSM General Cargo Hazardous Cargo Ambient Foodstuff Chi…" at bounding box center [244, 158] width 366 height 27
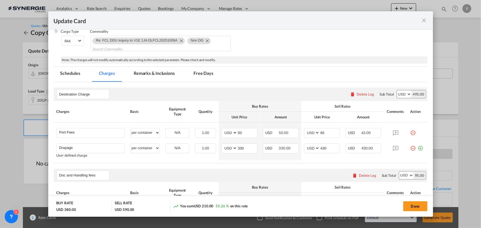
scroll to position [125, 0]
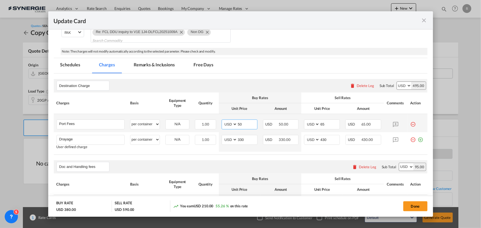
drag, startPoint x: 215, startPoint y: 120, endPoint x: 201, endPoint y: 118, distance: 13.6
click at [202, 118] on tr "Port Fees Please Enter User Defined Charges Cannot Be Published per equipment p…" at bounding box center [240, 123] width 373 height 18
type input "65"
type input "75"
drag, startPoint x: 240, startPoint y: 139, endPoint x: 203, endPoint y: 137, distance: 37.5
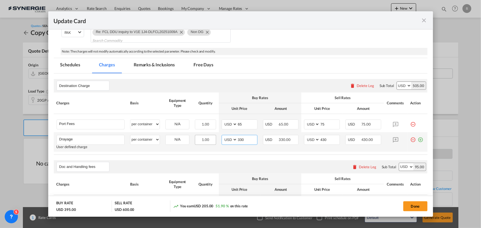
click at [207, 137] on tr "Drayage Please Enter User Defined Charges Cannot Be Published User defined char…" at bounding box center [240, 142] width 373 height 20
type input "0"
type input "1837"
drag, startPoint x: 328, startPoint y: 138, endPoint x: 293, endPoint y: 137, distance: 35.0
click at [293, 137] on tr "Drayage Please Enter User Defined Charges Cannot Be Published User defined char…" at bounding box center [240, 142] width 373 height 20
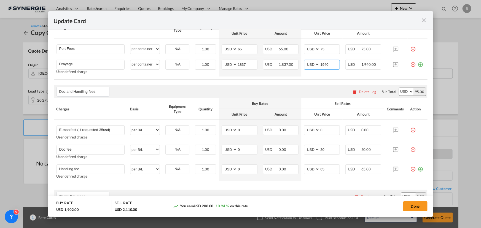
scroll to position [100, 0]
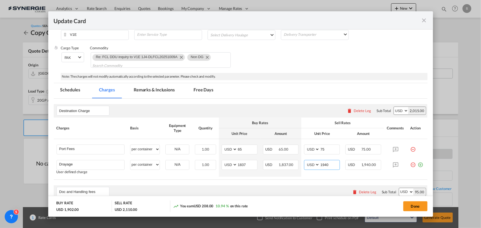
type input "1940"
click at [164, 90] on md-tab-item "Remarks & Inclusions" at bounding box center [154, 90] width 54 height 15
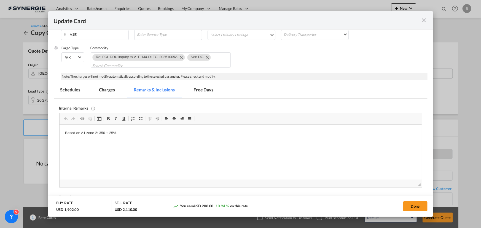
scroll to position [0, 0]
drag, startPoint x: 63, startPoint y: 134, endPoint x: 175, endPoint y: 137, distance: 111.6
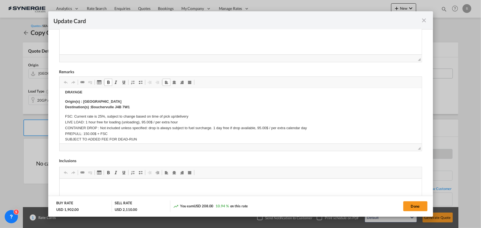
scroll to position [50, 0]
drag, startPoint x: 83, startPoint y: 99, endPoint x: 118, endPoint y: 99, distance: 35.5
click at [118, 99] on p "Origin(s) : Montreal Port Destination(s) :Bouchervulle J4B 7W1" at bounding box center [240, 105] width 351 height 12
drag, startPoint x: 90, startPoint y: 106, endPoint x: 130, endPoint y: 107, distance: 40.2
click at [130, 107] on p "Origin(s) : Vancouver Destination(s) :Bouchervulle J4B 7W1" at bounding box center [240, 105] width 351 height 12
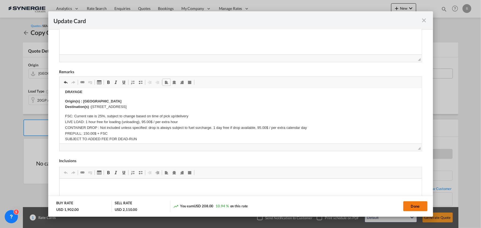
click at [414, 208] on button "Done" at bounding box center [415, 206] width 24 height 10
type input "04 Nov 2025"
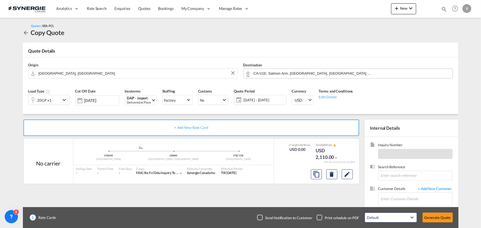
scroll to position [110, 0]
click at [382, 199] on input "Enter Customer Details" at bounding box center [416, 199] width 71 height 12
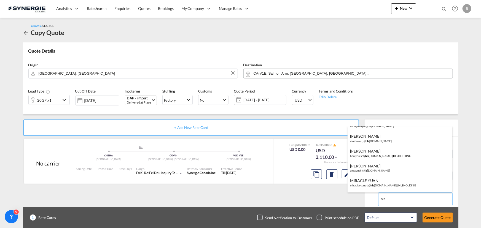
scroll to position [75, 0]
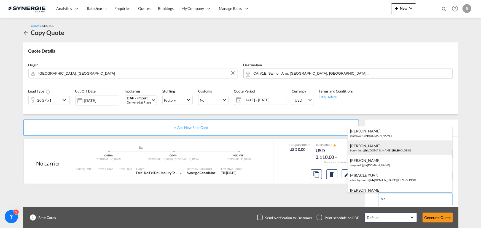
click at [370, 152] on div "Berry Nie berryniesh@ hls holding.com.cn | HLS HOLDING" at bounding box center [399, 147] width 105 height 15
type input "HLS HOLDING, Berry Nie, berryniesh@hlsholding.com.cn"
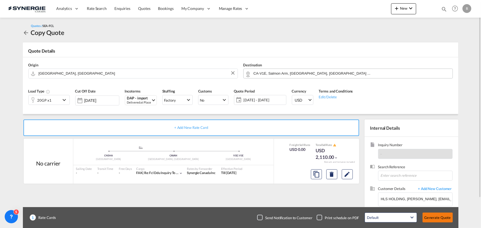
click at [439, 216] on button "Generate Quote" at bounding box center [437, 218] width 30 height 10
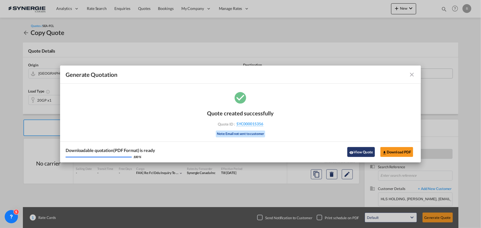
click at [355, 155] on button "View Quote" at bounding box center [361, 152] width 28 height 10
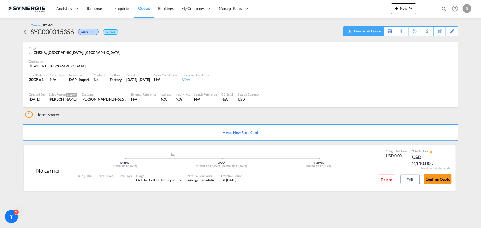
click at [373, 32] on div "Download Quote" at bounding box center [366, 31] width 28 height 9
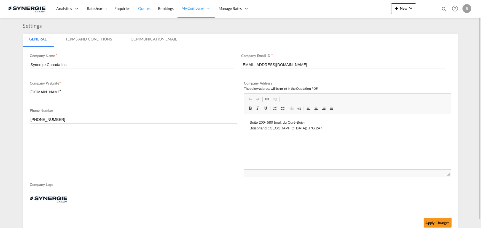
click at [146, 10] on span "Quotes" at bounding box center [144, 8] width 12 height 5
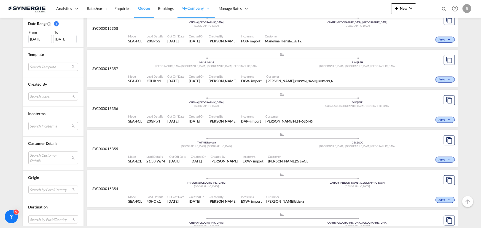
scroll to position [175, 0]
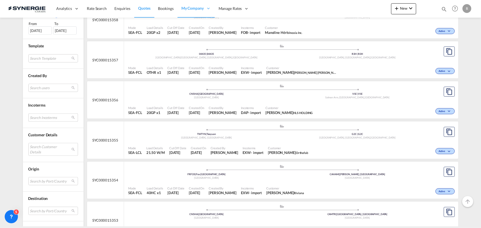
click at [47, 118] on md-select "Search Incoterms DPU-EXPORT delivery at place unloaded CIP-IMPORT carriage and …" at bounding box center [53, 117] width 50 height 8
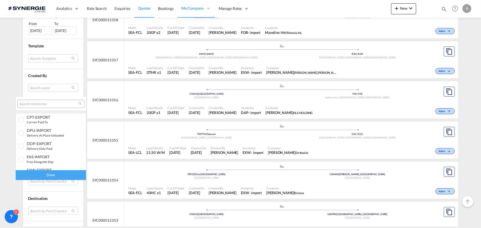
scroll to position [75, 0]
click at [43, 146] on div "EXW-EXPORT" at bounding box center [48, 145] width 43 height 5
click at [48, 175] on div "Done" at bounding box center [51, 175] width 70 height 10
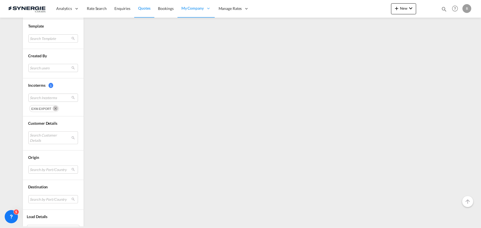
scroll to position [200, 0]
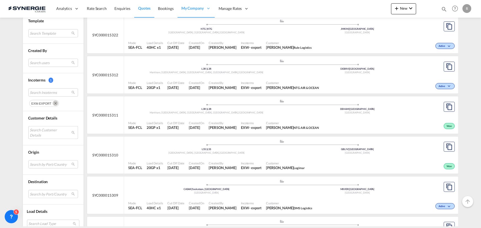
click at [52, 134] on md-select "Search Customer Details user name user [PERSON_NAME] [EMAIL_ADDRESS][DOMAIN_NAM…" at bounding box center [53, 132] width 50 height 13
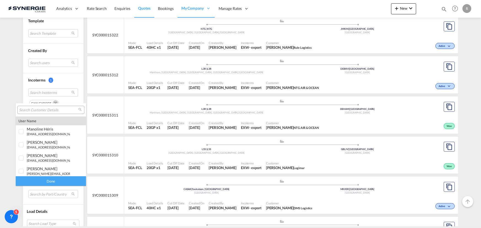
click at [96, 146] on md-backdrop at bounding box center [240, 114] width 481 height 228
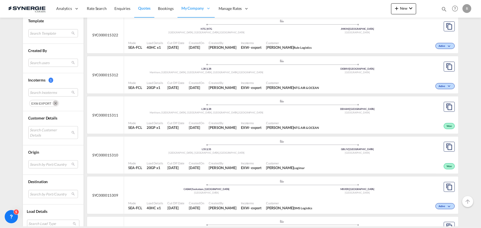
scroll to position [225, 0]
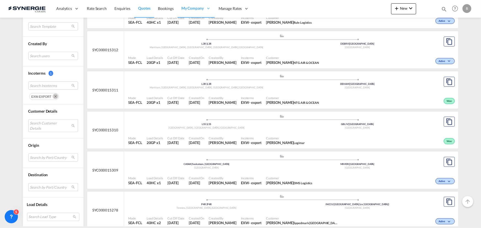
click at [42, 188] on md-select "Search by Port/Country JPNIC nichinan [GEOGRAPHIC_DATA] AEAMF mussafah [GEOGRAP…" at bounding box center [53, 187] width 50 height 8
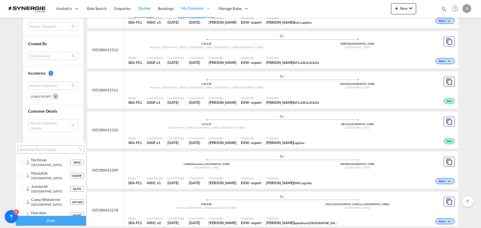
click at [37, 150] on input "search" at bounding box center [48, 149] width 59 height 5
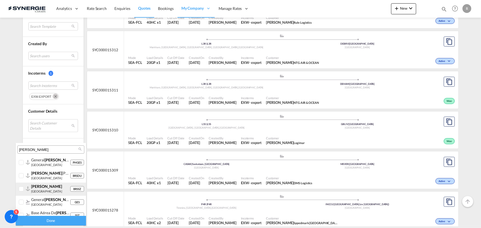
type input "[PERSON_NAME]"
click at [28, 191] on div at bounding box center [28, 188] width 4 height 5
click at [43, 222] on div "Done" at bounding box center [51, 221] width 70 height 10
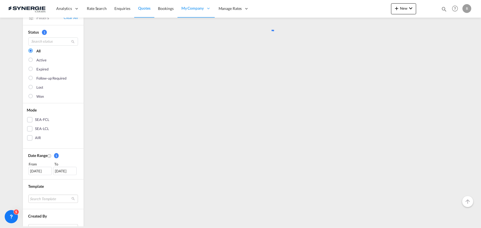
scroll to position [0, 0]
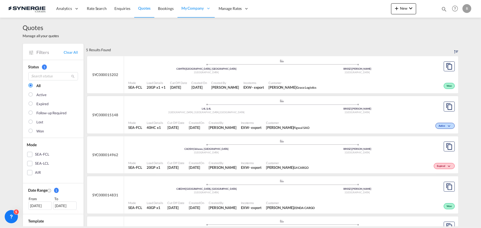
drag, startPoint x: 256, startPoint y: 145, endPoint x: 268, endPoint y: 147, distance: 12.1
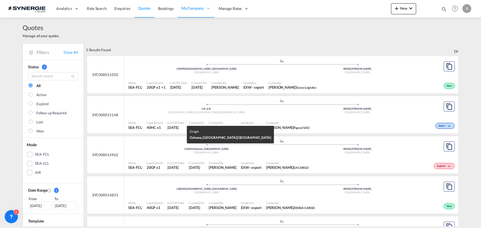
drag, startPoint x: 268, startPoint y: 147, endPoint x: 180, endPoint y: 80, distance: 109.8
click at [180, 81] on span "Cut Off Date" at bounding box center [178, 83] width 17 height 4
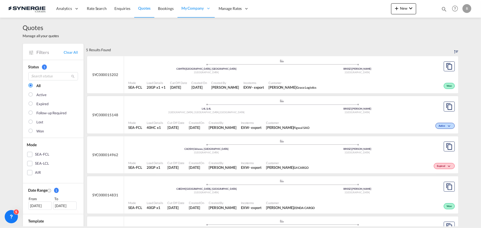
click at [352, 83] on div "Won" at bounding box center [386, 85] width 137 height 14
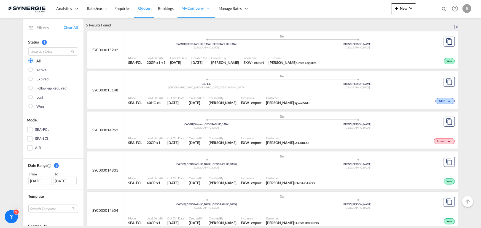
click at [236, 104] on span "[PERSON_NAME]" at bounding box center [222, 102] width 28 height 5
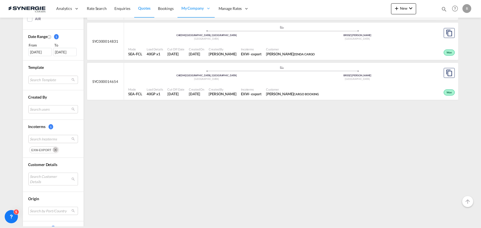
scroll to position [175, 0]
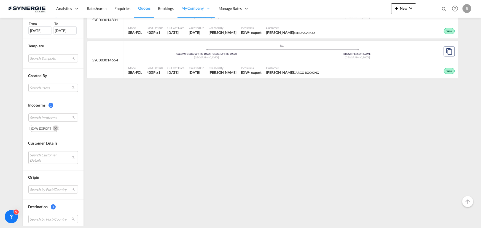
click at [53, 129] on md-icon "Remove" at bounding box center [56, 129] width 6 height 6
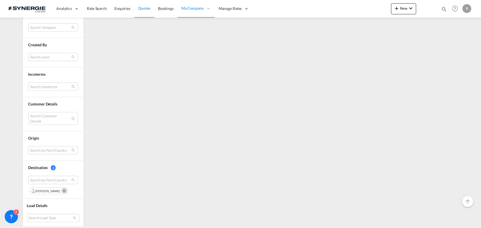
scroll to position [207, 0]
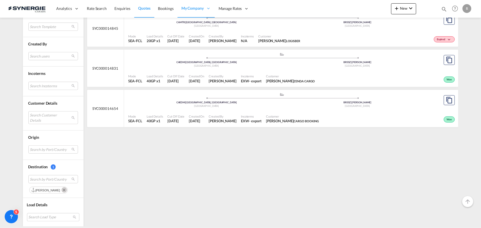
click at [61, 190] on md-icon "Remove" at bounding box center [64, 190] width 6 height 6
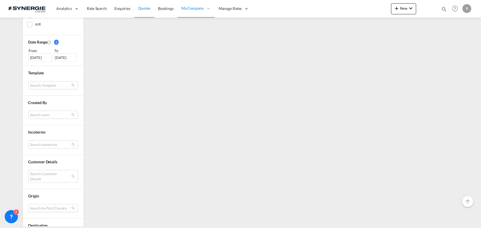
scroll to position [150, 0]
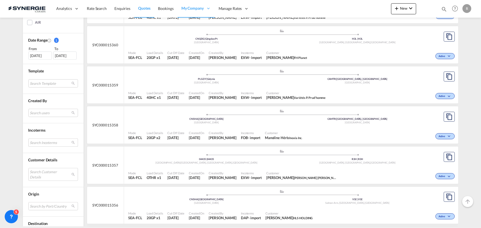
click at [38, 142] on md-select "Search Incoterms" at bounding box center [53, 143] width 50 height 8
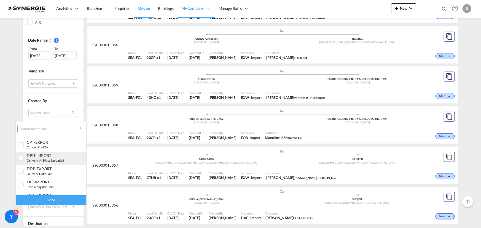
scroll to position [25, 0]
click at [41, 154] on div "DAP-IMPORT" at bounding box center [48, 154] width 43 height 5
click at [52, 203] on div "Done" at bounding box center [51, 200] width 70 height 10
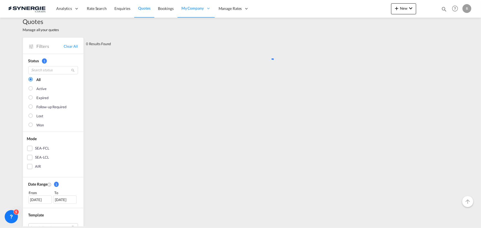
scroll to position [0, 0]
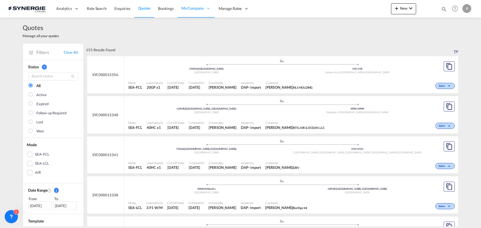
click at [32, 165] on div "SEA-LCL" at bounding box center [30, 164] width 6 height 6
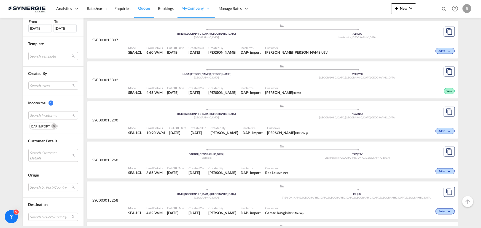
scroll to position [300, 0]
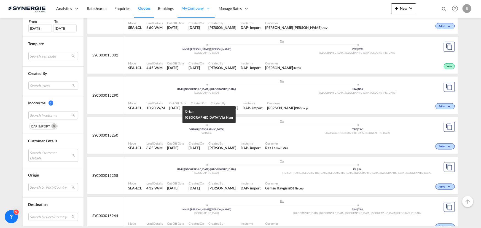
click at [216, 134] on div "Viet Nam" at bounding box center [206, 133] width 151 height 4
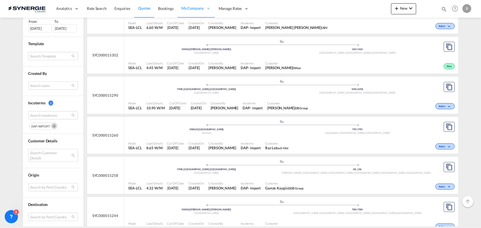
click at [52, 126] on md-icon "Remove" at bounding box center [54, 126] width 6 height 6
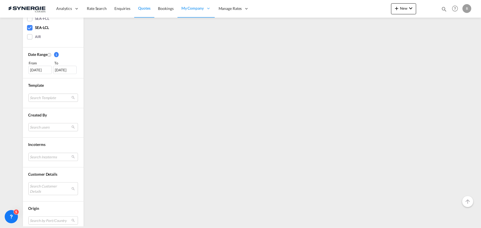
scroll to position [169, 0]
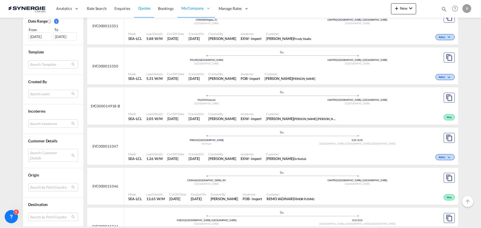
click at [45, 152] on md-select "Search Customer Details" at bounding box center [53, 155] width 50 height 13
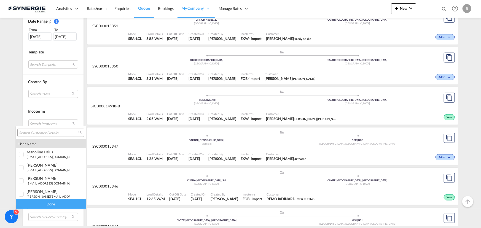
click at [44, 129] on div at bounding box center [50, 133] width 67 height 8
click at [41, 133] on input "search" at bounding box center [48, 133] width 59 height 5
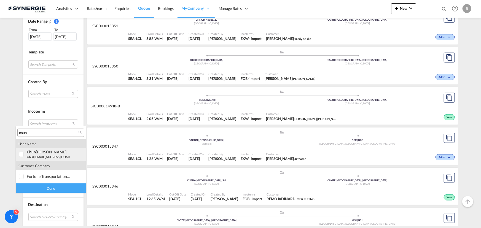
type input "chun"
click at [50, 160] on md-option "user [PERSON_NAME] [PERSON_NAME] [PERSON_NAME] .[EMAIL_ADDRESS][DOMAIN_NAME] | …" at bounding box center [51, 154] width 70 height 13
click at [48, 187] on div "Done" at bounding box center [51, 188] width 70 height 10
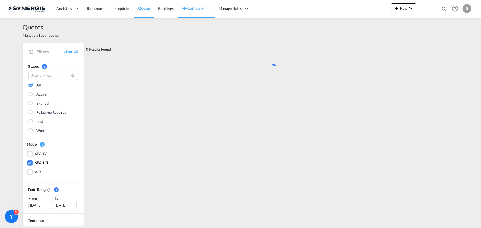
scroll to position [0, 0]
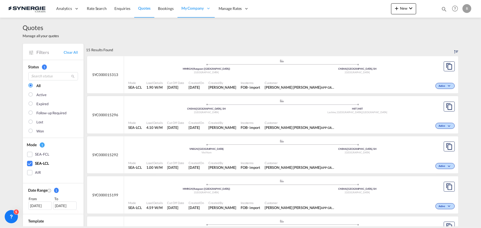
click at [327, 115] on div ".a{fill:#aaa8ad;} .a{fill:#aaa8ad;} CNSHA | [GEOGRAPHIC_DATA], SH China H8T | H…" at bounding box center [281, 107] width 307 height 17
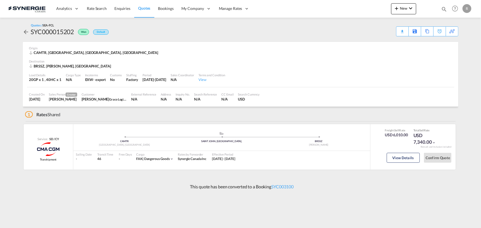
click at [442, 8] on md-icon "icon-magnify" at bounding box center [444, 9] width 6 height 6
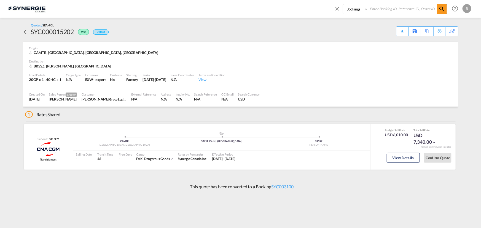
click at [357, 11] on select "Bookings Quotes Enquiries" at bounding box center [356, 9] width 26 height 10
select select "Quotes"
click at [343, 4] on select "Bookings Quotes Enquiries" at bounding box center [356, 9] width 26 height 10
click at [382, 12] on input at bounding box center [402, 9] width 69 height 10
type input "15178"
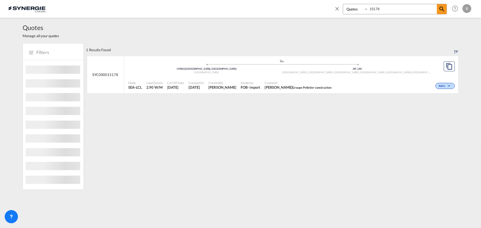
click at [369, 70] on div "J8C | J8C" at bounding box center [357, 69] width 151 height 4
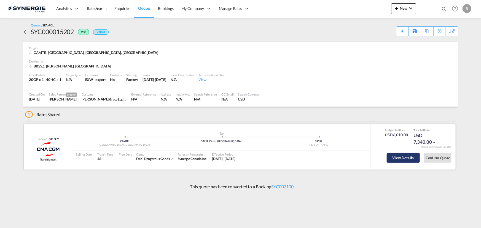
click at [410, 159] on button "View Details" at bounding box center [402, 158] width 33 height 10
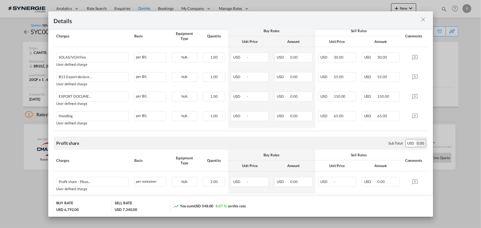
scroll to position [310, 0]
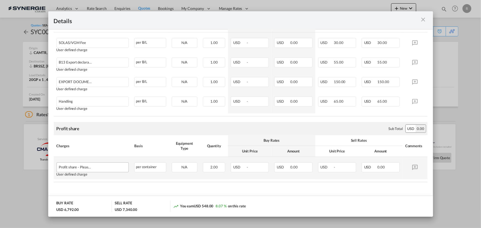
click at [110, 167] on div "Port of Loading ..." at bounding box center [117, 166] width 17 height 7
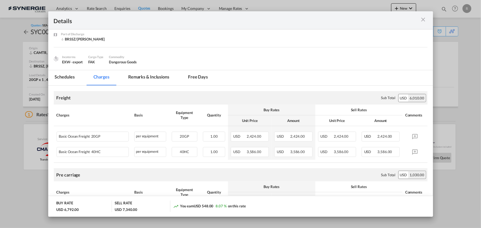
scroll to position [0, 0]
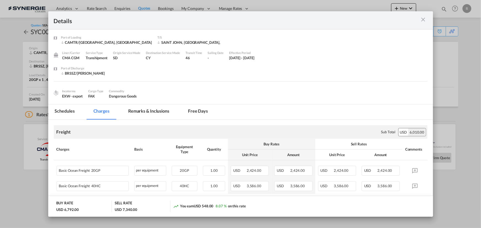
click at [422, 21] on md-icon "icon-close m-3 fg-AAA8AD cursor" at bounding box center [423, 19] width 7 height 7
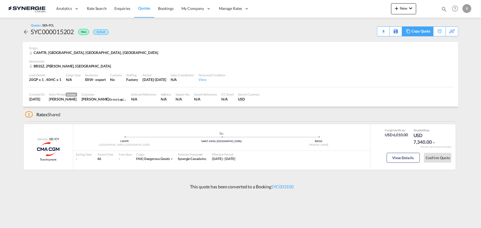
click at [425, 30] on div "Copy Quote" at bounding box center [420, 31] width 19 height 9
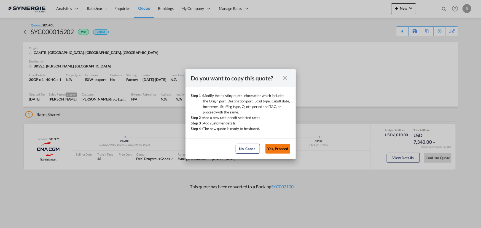
drag, startPoint x: 425, startPoint y: 30, endPoint x: 281, endPoint y: 150, distance: 187.1
click at [281, 150] on button "Yes, Proceed" at bounding box center [277, 149] width 25 height 10
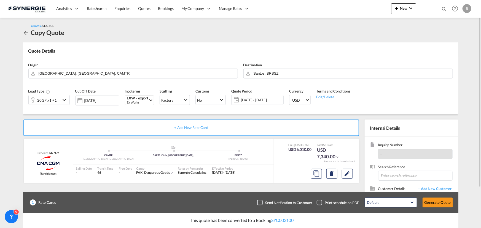
click at [248, 99] on span "02 - 14 Oct 2025" at bounding box center [261, 99] width 41 height 5
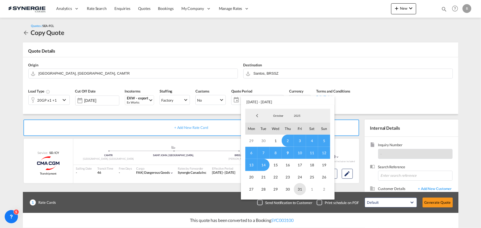
click at [299, 190] on span "31" at bounding box center [300, 189] width 12 height 12
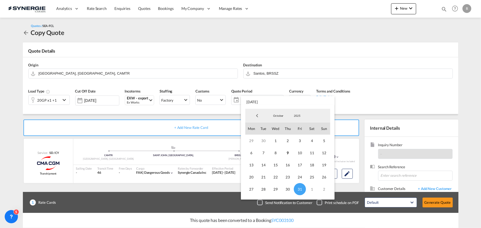
click at [140, 126] on md-backdrop at bounding box center [240, 114] width 481 height 228
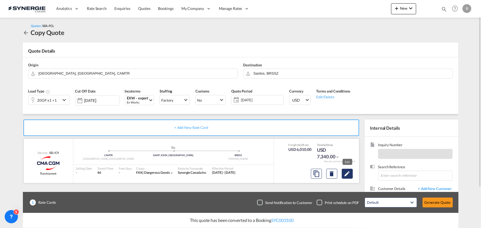
click at [348, 173] on md-icon "Edit" at bounding box center [347, 173] width 7 height 7
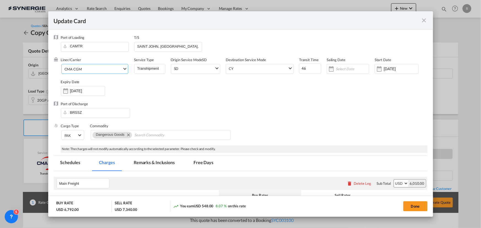
click at [88, 72] on md-select-value "CMA CGM" at bounding box center [96, 68] width 64 height 9
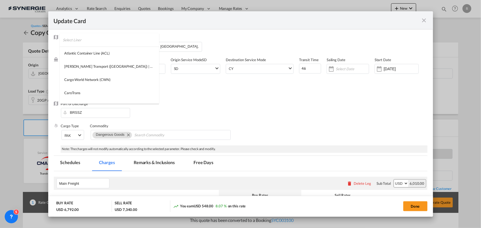
click at [115, 37] on input "search" at bounding box center [111, 39] width 96 height 13
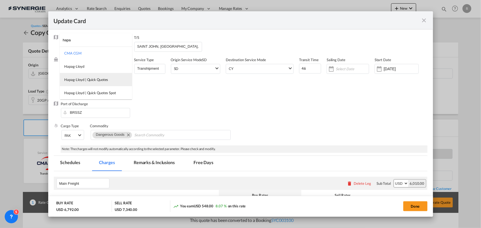
type input "hapa"
click at [80, 78] on div "Hapag-Lloyd | Quick Quotes" at bounding box center [86, 79] width 44 height 5
click at [200, 90] on div "Liner/Carrier Hapag-Lloyd | Quick Quotes Service Type Transhipment Origin Servi…" at bounding box center [244, 79] width 366 height 44
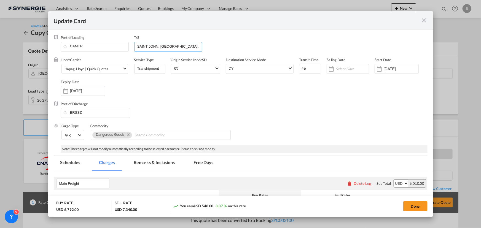
click at [170, 45] on input "SAINT JOHN, NB," at bounding box center [169, 46] width 65 height 8
drag, startPoint x: 170, startPoint y: 45, endPoint x: 89, endPoint y: 36, distance: 81.4
click at [89, 36] on div "Port of Loading CAMTR T/S SAINT JOHN, NB," at bounding box center [244, 46] width 366 height 22
type input "hamburg"
click at [259, 112] on div "Port of Discharge BRSSZ" at bounding box center [240, 112] width 373 height 22
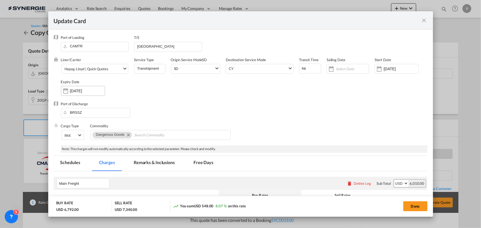
click at [92, 93] on div "14 Oct 2025" at bounding box center [83, 91] width 44 height 10
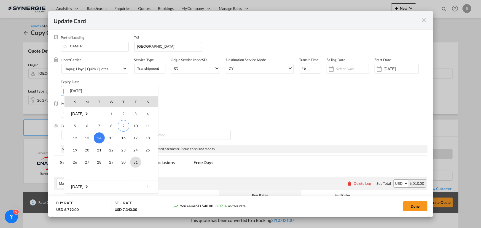
click at [133, 161] on span "31" at bounding box center [135, 162] width 11 height 11
type input "31 Oct 2025"
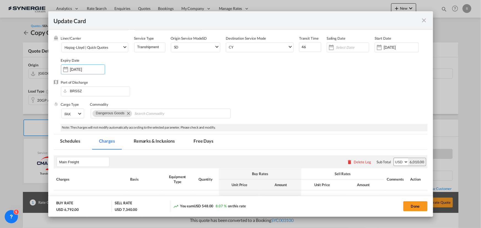
scroll to position [50, 0]
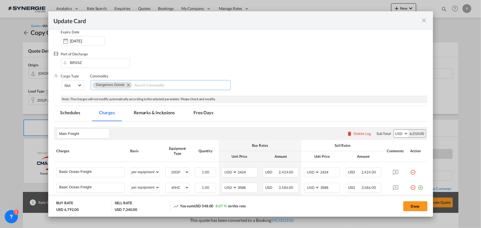
click at [127, 85] on md-icon "Remove Dangerous Goods" at bounding box center [128, 85] width 7 height 7
type input "General cargo"
click at [248, 170] on input "2424" at bounding box center [247, 172] width 20 height 8
drag, startPoint x: 250, startPoint y: 171, endPoint x: 210, endPoint y: 167, distance: 40.1
click at [210, 167] on tr "Basic Ocean Freight Please Enter User Defined Charges Cannot Be Published per e…" at bounding box center [240, 171] width 373 height 18
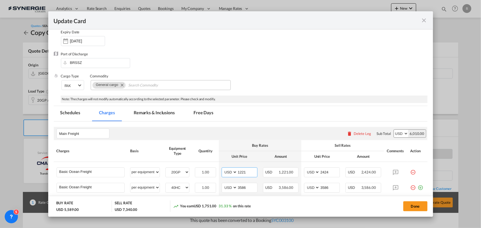
type input "1221"
drag, startPoint x: 248, startPoint y: 187, endPoint x: 202, endPoint y: 174, distance: 48.6
click at [206, 178] on tbody "Basic Ocean Freight Please Enter User Defined Charges Cannot Be Published per e…" at bounding box center [240, 179] width 373 height 34
type input "1742"
drag, startPoint x: 330, startPoint y: 172, endPoint x: 244, endPoint y: 147, distance: 90.2
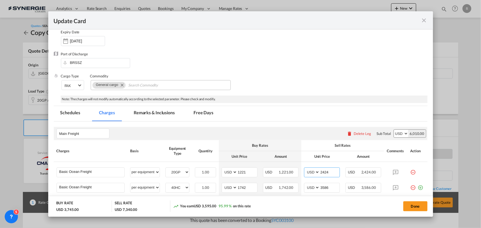
click at [256, 161] on table "Charges Basis Equipment Type Quantity Buy Rates Sell Rates Comments Action Unit…" at bounding box center [240, 169] width 373 height 58
type input "1221"
drag, startPoint x: 328, startPoint y: 188, endPoint x: 296, endPoint y: 182, distance: 32.6
click at [296, 182] on tr "Basic Ocean Freight Please Enter User Defined Charges Cannot Be Published per e…" at bounding box center [240, 187] width 373 height 15
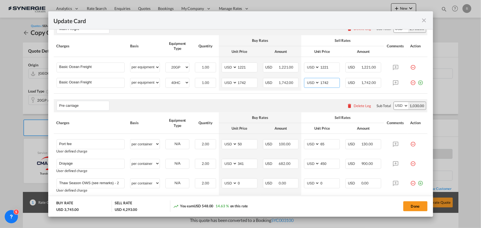
scroll to position [175, 0]
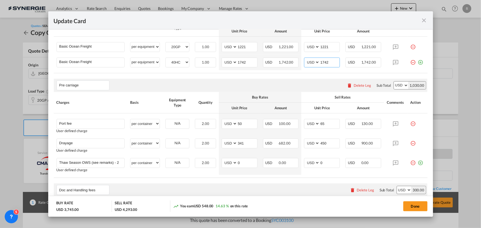
type input "1742"
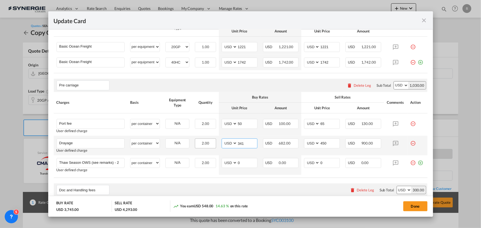
drag, startPoint x: 243, startPoint y: 143, endPoint x: 205, endPoint y: 138, distance: 38.0
click at [205, 138] on tr "Drayage Please Enter User Defined Charges Cannot Be Published User defined char…" at bounding box center [240, 146] width 373 height 20
type input "305"
drag, startPoint x: 329, startPoint y: 144, endPoint x: 299, endPoint y: 142, distance: 29.8
click at [301, 142] on td "AED AFN ALL AMD ANG AOA ARS AUD AWG AZN BAM BBD BDT BGN BHD BIF BMD BND BOB BRL…" at bounding box center [321, 146] width 41 height 20
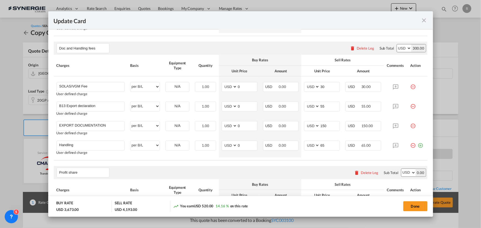
scroll to position [325, 0]
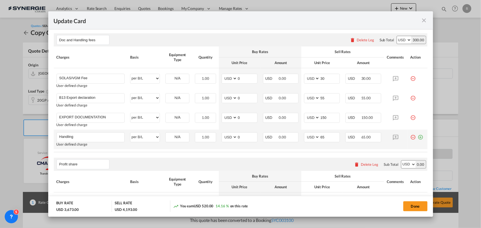
type input "400"
click at [417, 138] on md-icon "icon-plus-circle-outline green-400-fg" at bounding box center [420, 135] width 6 height 6
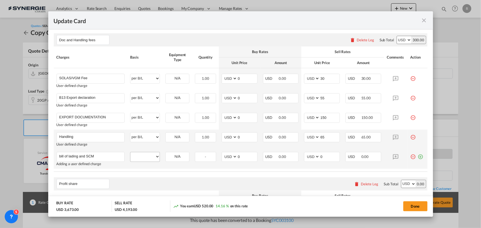
type input "bill of lading and SCM"
click at [143, 159] on select "per equipment per container per B/L per shipping bill per shipment per pallet p…" at bounding box center [144, 156] width 29 height 9
select select "per B/L"
click at [130, 152] on select "per equipment per container per B/L per shipping bill per shipment per pallet p…" at bounding box center [144, 156] width 29 height 9
drag, startPoint x: 243, startPoint y: 155, endPoint x: 215, endPoint y: 152, distance: 28.0
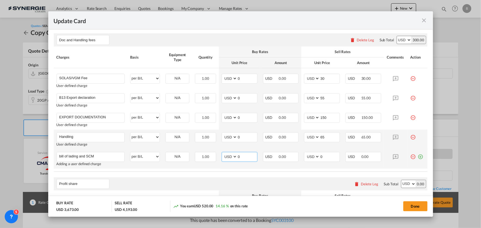
click at [215, 152] on tr "bill of lading and SCM Please Enter User Defined Charges Cannot Be Published Ad…" at bounding box center [240, 159] width 373 height 20
type input "110"
drag, startPoint x: 324, startPoint y: 157, endPoint x: 303, endPoint y: 154, distance: 20.8
click at [305, 154] on md-input-container "AED AFN ALL AMD ANG AOA ARS AUD AWG AZN BAM BBD BDT BGN BHD BIF BMD BND BOB BRL…" at bounding box center [322, 157] width 36 height 10
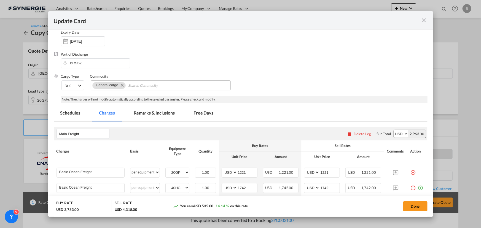
scroll to position [25, 0]
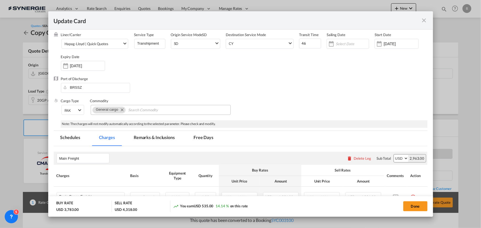
type input "125"
click at [149, 135] on md-tab-item "Remarks & Inclusions" at bounding box center [154, 138] width 54 height 15
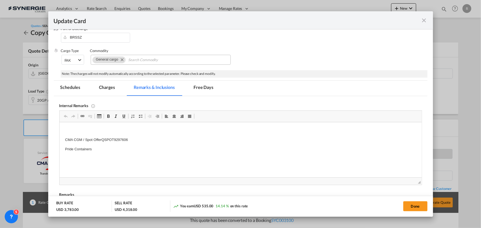
scroll to position [0, 0]
drag, startPoint x: 64, startPoint y: 138, endPoint x: 126, endPoint y: 146, distance: 63.3
click at [81, 148] on html "A1 zone 1 325+25pct Hapag" at bounding box center [240, 139] width 362 height 35
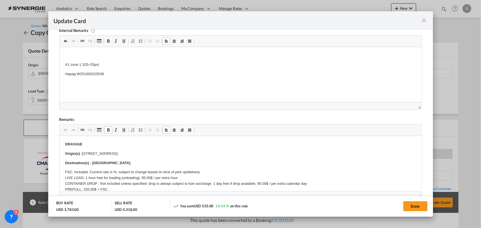
drag, startPoint x: 65, startPoint y: 153, endPoint x: 74, endPoint y: 153, distance: 9.6
click at [98, 153] on p "Origin(s) : 5977 Trans Canada, Pointe-Claire, Quebec, H9R 1C1" at bounding box center [240, 154] width 351 height 6
drag, startPoint x: 83, startPoint y: 153, endPoint x: 174, endPoint y: 151, distance: 91.2
click at [174, 151] on p "Origin(s) : 5977 Trans Canada, Pointe-Claire, Quebec, H9R 1C1" at bounding box center [240, 154] width 351 height 6
click at [97, 153] on p "Origin(s) : Montreal ( zone 1 )" at bounding box center [240, 154] width 351 height 6
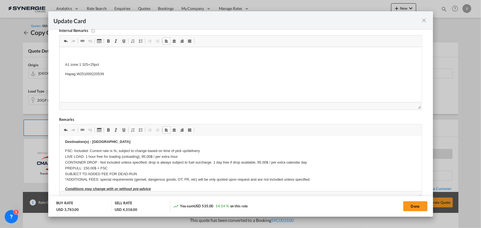
scroll to position [0, 0]
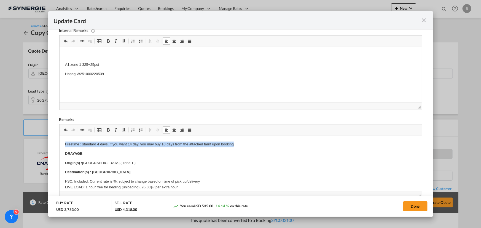
drag, startPoint x: 63, startPoint y: 145, endPoint x: 137, endPoint y: 242, distance: 122.2
click at [107, 41] on span "Update Card Port ..." at bounding box center [108, 41] width 4 height 4
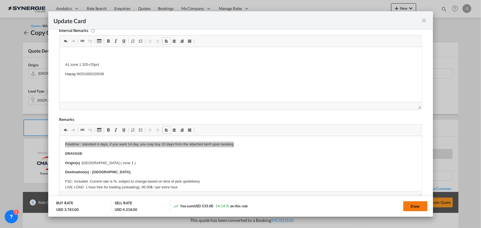
click at [408, 207] on button "Done" at bounding box center [415, 206] width 24 height 10
type input "01 Oct 2025"
type input "30 Oct 2025"
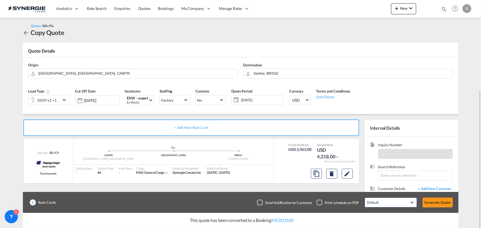
scroll to position [49, 0]
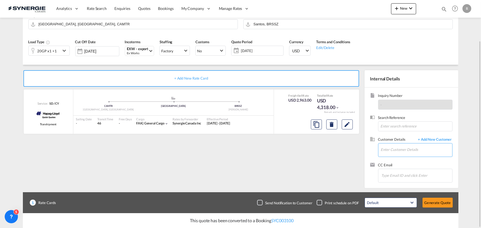
click at [389, 148] on input "Enter Customer Details" at bounding box center [416, 149] width 71 height 12
paste input "aguiraldelli@figwal.com.br"
click at [385, 158] on div "Amanda Guiraldelli aguiraldelli@figwal.com.br | Figwal SAO" at bounding box center [416, 159] width 72 height 15
type input "Figwal SAO, Amanda Guiraldelli, aguiraldelli@figwal.com.br"
click at [433, 203] on button "Generate Quote" at bounding box center [437, 203] width 30 height 10
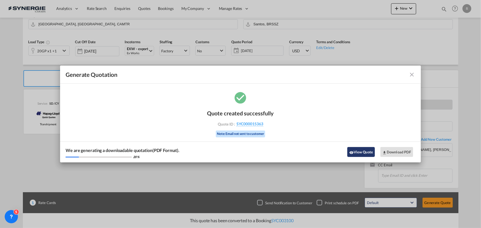
click at [369, 153] on button "View Quote" at bounding box center [361, 152] width 28 height 10
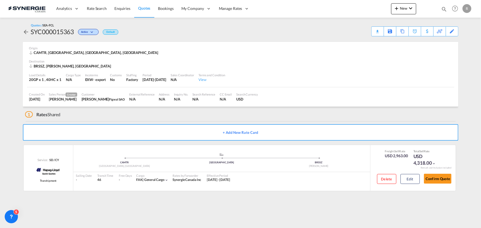
click at [0, 0] on div "Download Quote" at bounding box center [0, 0] width 0 height 0
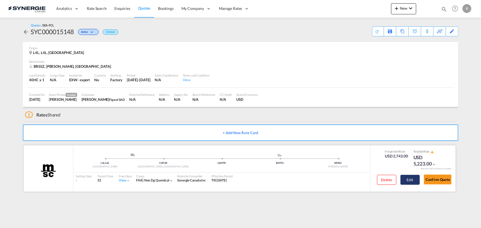
click at [412, 180] on button "Edit" at bounding box center [409, 180] width 19 height 10
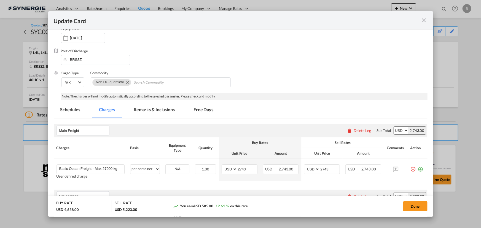
scroll to position [125, 0]
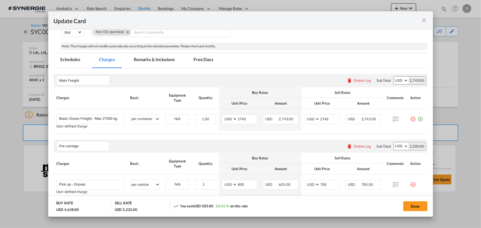
click at [423, 21] on md-icon "icon-close fg-AAA8AD m-0 pointer" at bounding box center [423, 20] width 7 height 7
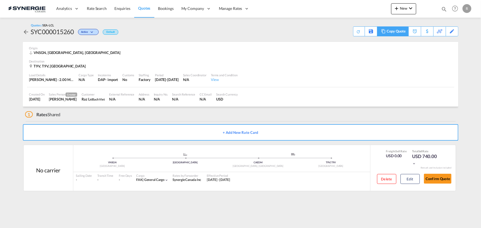
click at [386, 30] on md-icon at bounding box center [383, 31] width 7 height 4
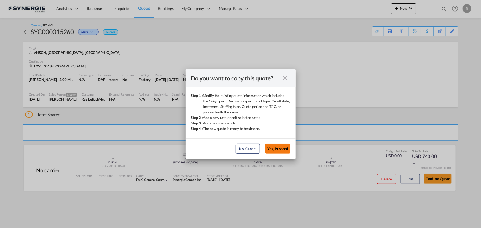
click at [278, 151] on button "Yes, Proceed" at bounding box center [277, 149] width 25 height 10
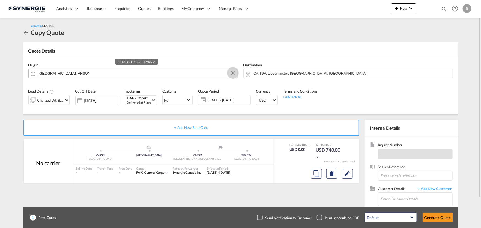
click at [232, 74] on button "Clear Input" at bounding box center [233, 73] width 8 height 8
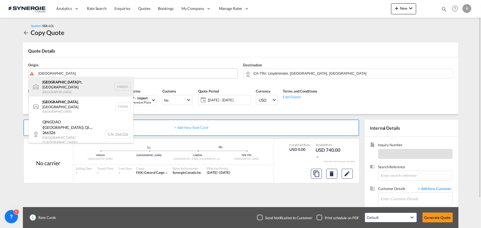
click at [56, 86] on div "Qingdao Pt, SD China CNQDG" at bounding box center [81, 87] width 105 height 20
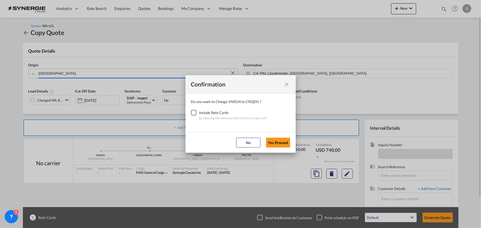
type input "Qingdao Pt, SD, CNQDG"
click at [192, 113] on div "Checkbox No Ink" at bounding box center [194, 113] width 6 height 6
click at [275, 140] on button "Yes,Proceed" at bounding box center [278, 143] width 24 height 10
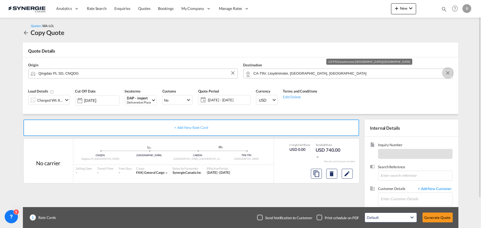
click at [446, 74] on button "Clear Input" at bounding box center [447, 73] width 8 height 8
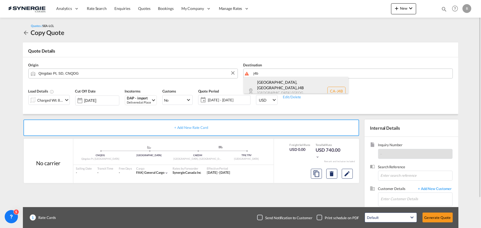
click at [272, 90] on div "[GEOGRAPHIC_DATA], [GEOGRAPHIC_DATA] , J4B [GEOGRAPHIC_DATA] / [GEOGRAPHIC_DATA…" at bounding box center [295, 91] width 105 height 28
type input "CA-J4B, [GEOGRAPHIC_DATA], [GEOGRAPHIC_DATA], [GEOGRAPHIC_DATA] / [GEOGRAPHIC_D…"
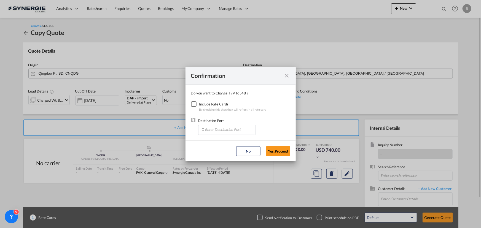
click at [193, 103] on div "Checkbox No Ink" at bounding box center [194, 104] width 6 height 6
click at [227, 126] on input "Enter Destination Port" at bounding box center [228, 129] width 55 height 8
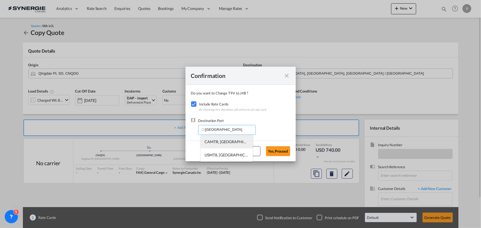
click at [214, 142] on span "CAMTR, [GEOGRAPHIC_DATA], [GEOGRAPHIC_DATA], [GEOGRAPHIC_DATA], [GEOGRAPHIC_DAT…" at bounding box center [313, 141] width 216 height 5
type input "CAMTR, [GEOGRAPHIC_DATA], [GEOGRAPHIC_DATA], [GEOGRAPHIC_DATA], [GEOGRAPHIC_DAT…"
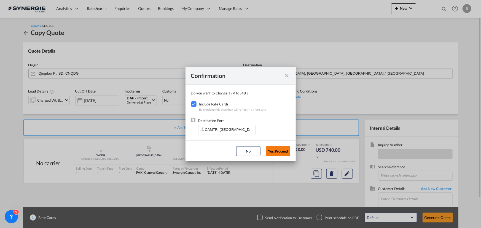
click at [283, 153] on button "Yes,Proceed" at bounding box center [278, 151] width 24 height 10
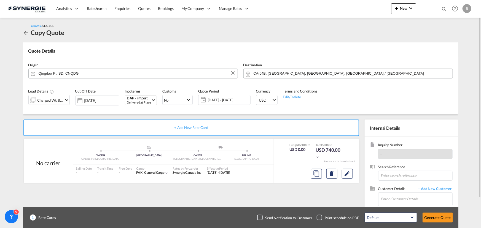
click at [63, 102] on md-icon "icon-chevron-down" at bounding box center [66, 100] width 7 height 7
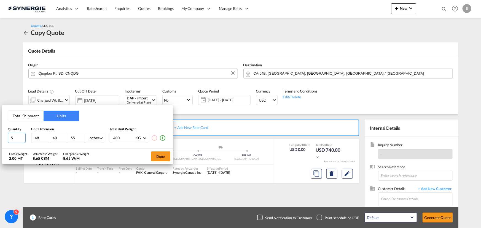
drag, startPoint x: 15, startPoint y: 137, endPoint x: -16, endPoint y: 133, distance: 30.9
click at [0, 133] on html "Analytics Reports Dashboard Rate Search Enquiries Quotes" at bounding box center [240, 114] width 481 height 228
click at [23, 112] on button "Total Shipment" at bounding box center [26, 116] width 36 height 10
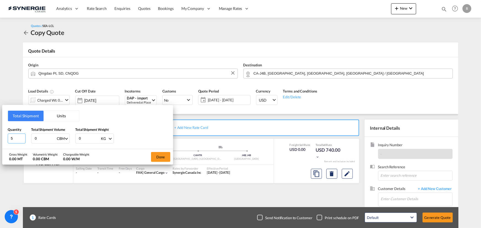
drag, startPoint x: 17, startPoint y: 137, endPoint x: -15, endPoint y: 134, distance: 32.6
click at [0, 134] on html "Analytics Reports Dashboard Rate Search Enquiries Quotes" at bounding box center [240, 114] width 481 height 228
type input "2"
type input "1"
type input "15"
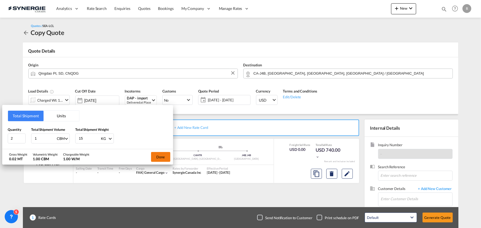
click at [151, 154] on button "Done" at bounding box center [160, 157] width 19 height 10
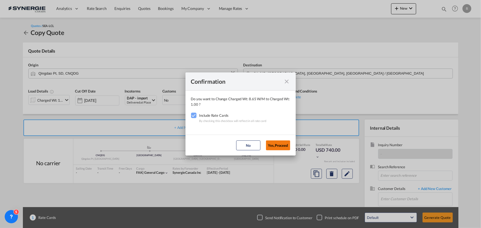
click at [278, 146] on button "Yes,Proceed" at bounding box center [278, 145] width 24 height 10
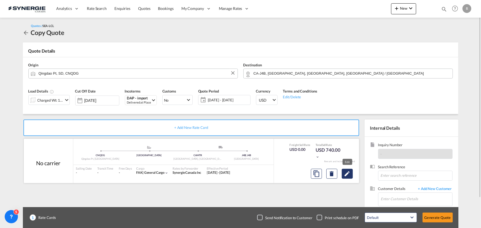
click at [347, 173] on md-icon "Edit" at bounding box center [347, 173] width 7 height 7
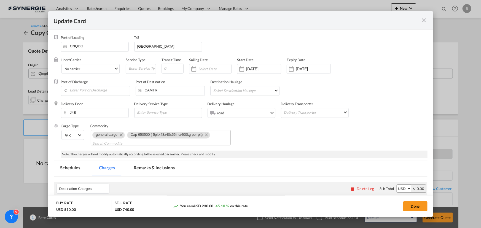
select select "flat"
select select "per_pallet"
select select "per_bl"
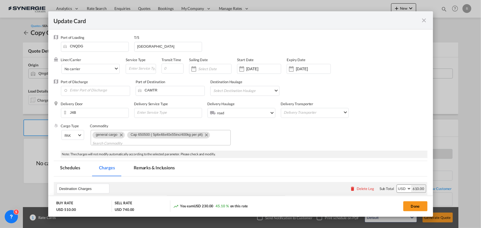
select select "per_bl"
click at [206, 136] on md-icon "Remove Cap 650500 ( 5pltx48x40x55inc/400kg per plt)" at bounding box center [206, 134] width 7 height 7
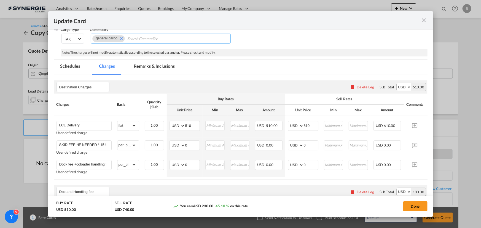
scroll to position [100, 0]
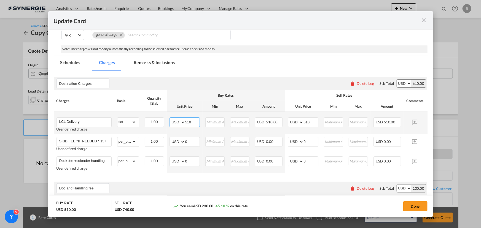
drag, startPoint x: 194, startPoint y: 121, endPoint x: 118, endPoint y: 113, distance: 76.1
click at [118, 113] on tr "LCL Delivery User defined charge Please Enter Already Exists gross_weight volum…" at bounding box center [249, 123] width 390 height 22
type input "60"
drag, startPoint x: 312, startPoint y: 120, endPoint x: 265, endPoint y: 117, distance: 46.4
click at [265, 117] on tr "LCL Delivery User defined charge Please Enter Already Exists gross_weight volum…" at bounding box center [249, 123] width 390 height 22
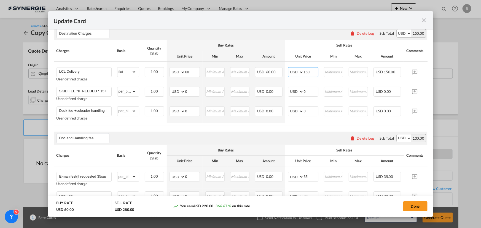
scroll to position [50, 0]
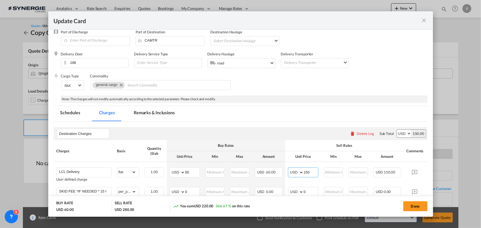
type input "150"
click at [146, 109] on md-tab-item "Remarks & Inclusions" at bounding box center [154, 113] width 54 height 15
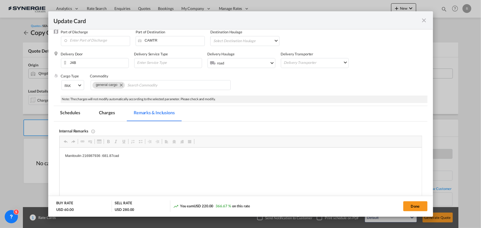
scroll to position [0, 0]
drag, startPoint x: 61, startPoint y: 154, endPoint x: 153, endPoint y: 155, distance: 92.0
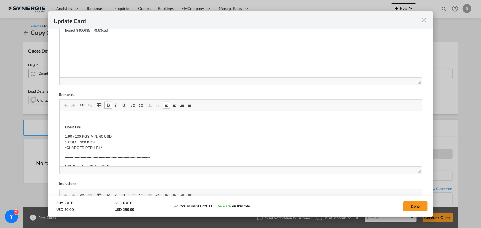
scroll to position [100, 0]
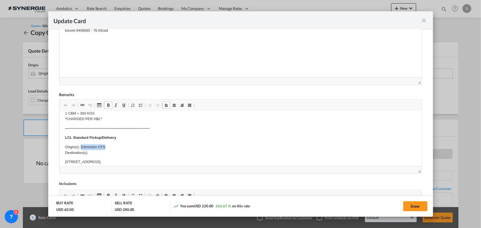
drag, startPoint x: 81, startPoint y: 146, endPoint x: 120, endPoint y: 146, distance: 38.8
click at [120, 146] on p "Origin(s): Edmonton CFS Destination(s):" at bounding box center [240, 150] width 351 height 12
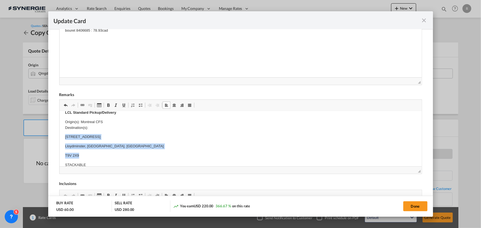
drag, startPoint x: 62, startPoint y: 135, endPoint x: 112, endPoint y: 152, distance: 52.3
click at [112, 152] on html "E Manifest (ACI): Applicable if Synergie is responsible to submit Per E-manifes…" at bounding box center [240, 177] width 362 height 382
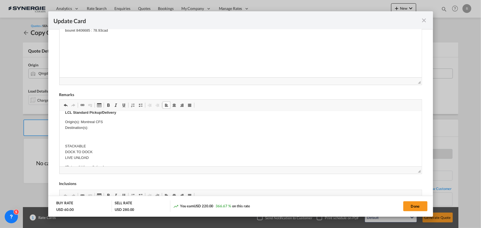
click at [92, 129] on p "Origin(s): Montreal CFS Destination(s):" at bounding box center [240, 125] width 351 height 12
click at [411, 209] on button "Done" at bounding box center [415, 206] width 24 height 10
type input "[DATE]"
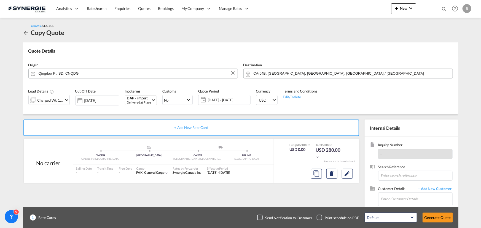
scroll to position [83, 0]
click at [398, 198] on input "Enter Customer Details" at bounding box center [416, 199] width 71 height 12
paste input "[EMAIL_ADDRESS][DOMAIN_NAME]"
type input "[EMAIL_ADDRESS][DOMAIN_NAME]"
click at [438, 190] on span "+ Add New Customer" at bounding box center [433, 189] width 37 height 6
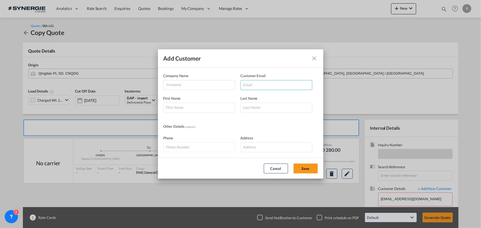
click at [258, 83] on input "Add Customer Company ..." at bounding box center [276, 85] width 72 height 10
paste input "[EMAIL_ADDRESS][DOMAIN_NAME]"
type input "[EMAIL_ADDRESS][DOMAIN_NAME]"
click at [211, 85] on input "Company" at bounding box center [200, 84] width 69 height 8
type input "FFC"
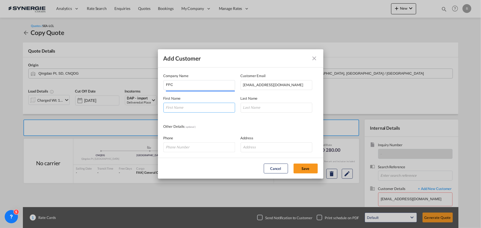
click at [184, 108] on input "Add Customer Company ..." at bounding box center [199, 108] width 72 height 10
click at [228, 110] on input "Add Customer Company ..." at bounding box center [199, 108] width 72 height 10
type input "Iris"
type input "Meng"
click at [299, 168] on button "Save" at bounding box center [305, 169] width 24 height 10
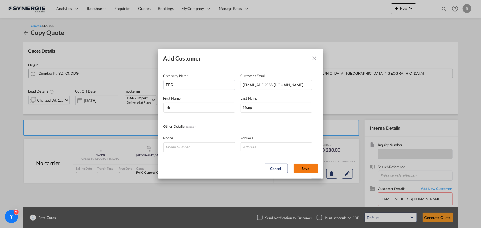
type input "FFC, [PERSON_NAME], [EMAIL_ADDRESS][PERSON_NAME][DOMAIN_NAME]"
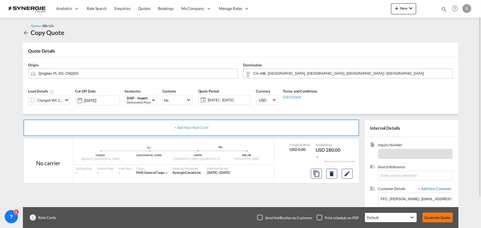
click at [436, 216] on button "Generate Quote" at bounding box center [437, 218] width 30 height 10
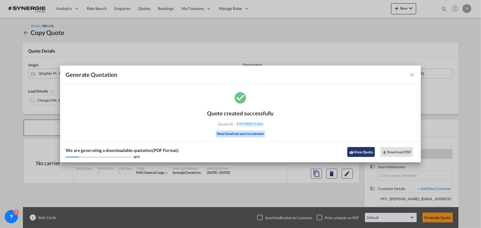
click at [356, 156] on button "View Quote" at bounding box center [361, 152] width 28 height 10
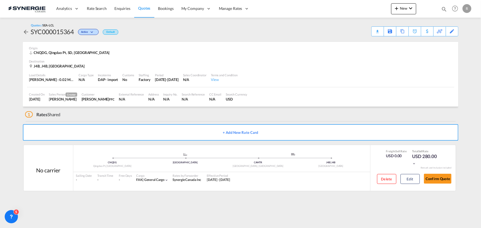
click at [0, 0] on div "Download Quote" at bounding box center [0, 0] width 0 height 0
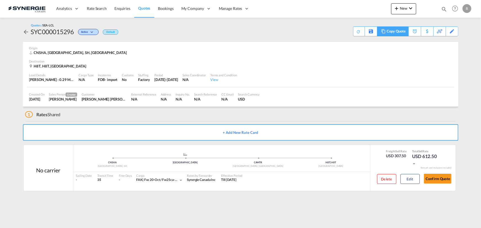
click at [389, 31] on div "Copy Quote" at bounding box center [395, 31] width 19 height 9
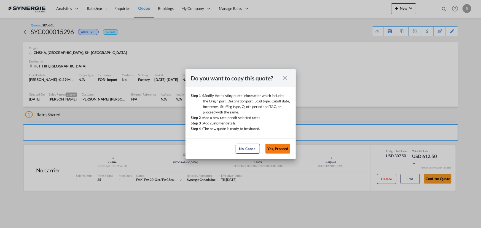
click at [275, 150] on button "Yes, Proceed" at bounding box center [277, 149] width 25 height 10
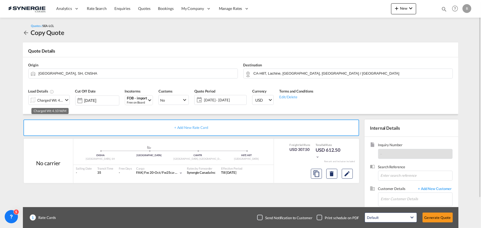
click at [56, 102] on div "Charged Wt: 4.10 W/M" at bounding box center [50, 100] width 26 height 8
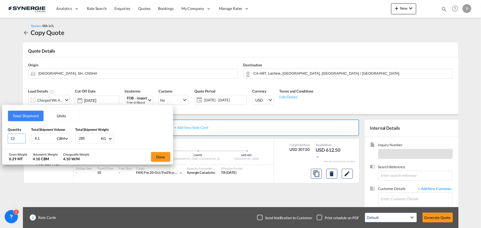
drag, startPoint x: 17, startPoint y: 138, endPoint x: -17, endPoint y: 132, distance: 34.7
click at [0, 132] on html "Analytics Reports Dashboard Rate Search Enquiries Quotes" at bounding box center [240, 114] width 481 height 228
type input "9"
type input "1.65"
drag, startPoint x: 86, startPoint y: 137, endPoint x: 58, endPoint y: 131, distance: 28.6
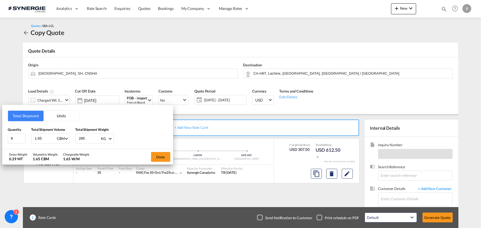
click at [58, 131] on div "Quantity 9 Total Shipment Volume 1.65 CBM CBM CFT Total Shipment Weight 285 KG …" at bounding box center [88, 135] width 160 height 17
type input "141"
click at [159, 155] on button "Done" at bounding box center [160, 157] width 19 height 10
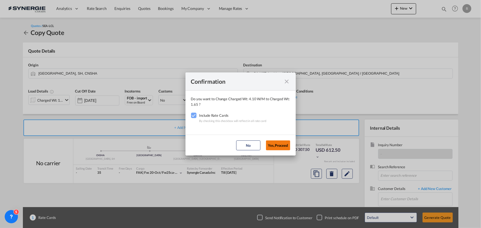
click at [279, 144] on button "Yes,Proceed" at bounding box center [278, 145] width 24 height 10
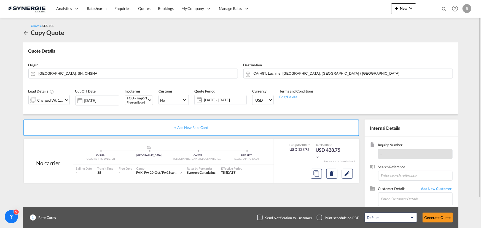
click at [215, 100] on span "[DATE] - [DATE]" at bounding box center [224, 99] width 41 height 5
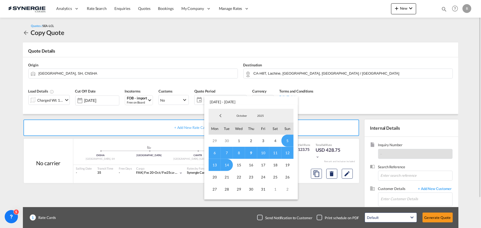
click at [215, 100] on span "[DATE] - [DATE]" at bounding box center [251, 100] width 94 height 8
click at [394, 87] on md-backdrop at bounding box center [240, 114] width 481 height 228
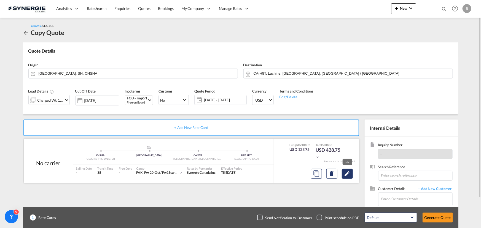
click at [344, 175] on md-icon "Edit" at bounding box center [347, 173] width 7 height 7
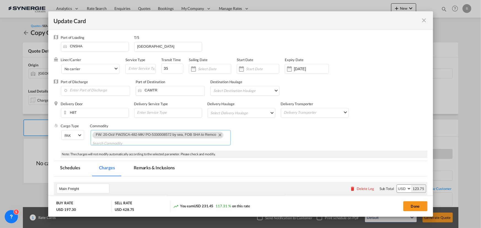
click at [222, 135] on md-icon "Remove FW: 20-Oct/ FW25CA-482-MK/ PO-5330008572 by sea, FOB SHA to Remco" at bounding box center [219, 134] width 7 height 7
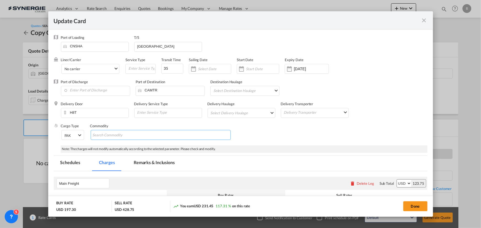
click at [116, 136] on input "Chips input." at bounding box center [118, 135] width 50 height 9
paste input "FW25CA-483-MK/ PO-5330008577, 9312/ 20-Oct by sea, FOB SHA to Remco"
type input "FW25CA-483-MK/ PO-5330008577, 9312/ 20-Oct by sea, FOB SHA to Remco"
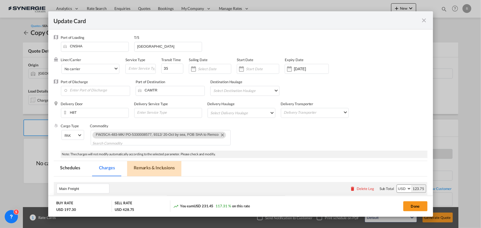
scroll to position [0, 0]
click at [148, 166] on md-tab-item "Remarks & Inclusions" at bounding box center [154, 168] width 54 height 15
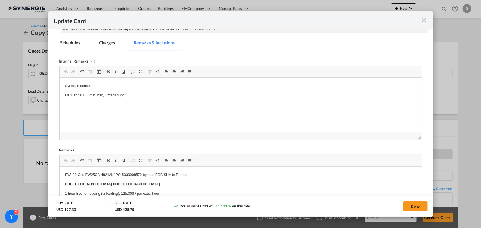
scroll to position [175, 0]
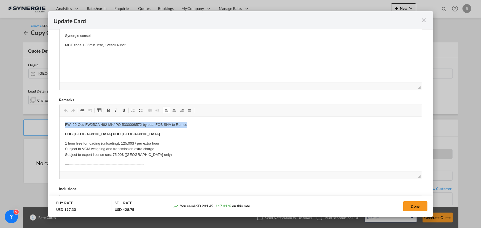
drag, startPoint x: 62, startPoint y: 123, endPoint x: 244, endPoint y: 127, distance: 181.8
click at [243, 127] on p "FW25CA-483-MK/ PO-5330008577, 9312/ 20-Oct by sea, FOB SHA to Remco" at bounding box center [240, 125] width 351 height 6
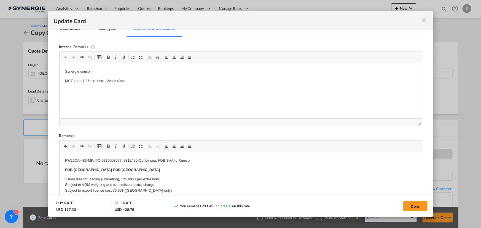
scroll to position [75, 0]
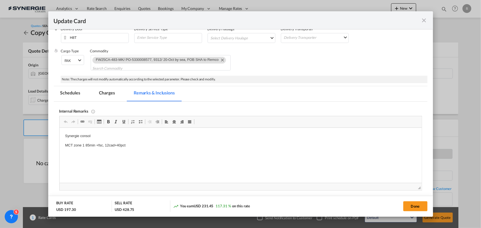
click at [105, 91] on md-tab-item "Charges" at bounding box center [106, 93] width 29 height 15
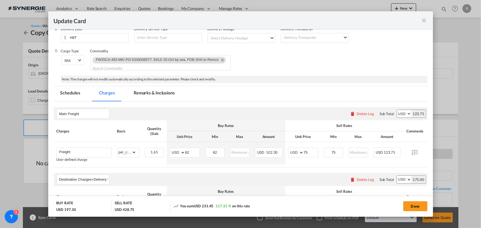
drag, startPoint x: 215, startPoint y: 150, endPoint x: 332, endPoint y: 61, distance: 146.6
click at [332, 61] on div "Cargo Type FAK FAK GCR GDSM General Cargo Hazardous Cargo Ambient Foodstuff Chi…" at bounding box center [244, 61] width 366 height 27
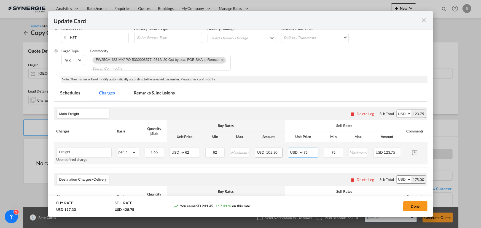
drag, startPoint x: 311, startPoint y: 152, endPoint x: 272, endPoint y: 150, distance: 39.4
click at [272, 150] on tr "Freight User defined charge Please Enter Already Exists gross_weight volumetric…" at bounding box center [249, 153] width 390 height 22
type input "80"
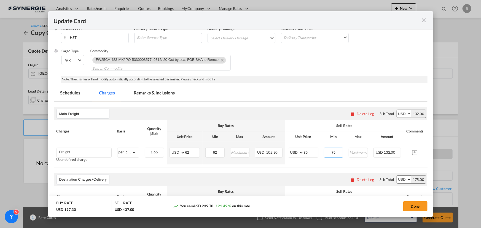
drag, startPoint x: 338, startPoint y: 149, endPoint x: 290, endPoint y: 140, distance: 48.4
click at [290, 140] on table "Charges Basis Quantity | Slab Buy Rates Sell Rates Comments Action Unit Price M…" at bounding box center [249, 143] width 390 height 47
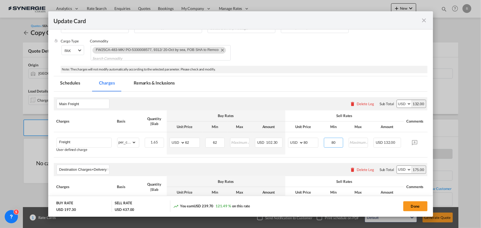
scroll to position [25, 0]
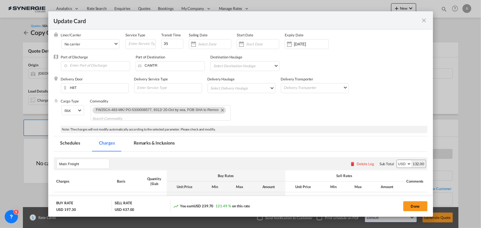
type input "80"
click at [157, 142] on md-tab-item "Remarks & Inclusions" at bounding box center [154, 143] width 54 height 15
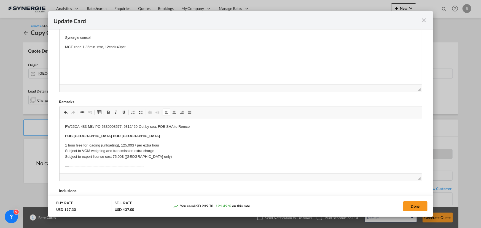
scroll to position [175, 0]
click at [412, 208] on button "Done" at bounding box center [415, 206] width 24 height 10
type input "13 Oct 2025"
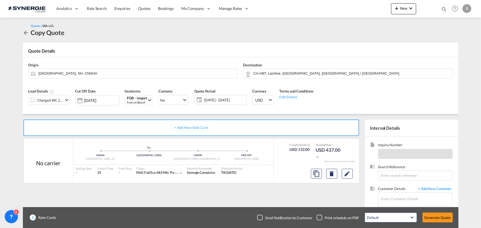
scroll to position [88, 0]
click at [396, 195] on input "Enter Customer Details" at bounding box center [416, 199] width 71 height 12
click at [392, 184] on div "Chun Yan Fu chun .yanfu@appgroup.ca | APP GROUP" at bounding box center [416, 185] width 72 height 15
type input "APP GROUP, Chun Yan Fu, chun.yanfu@appgroup.ca"
drag, startPoint x: 393, startPoint y: 176, endPoint x: 400, endPoint y: 181, distance: 8.6
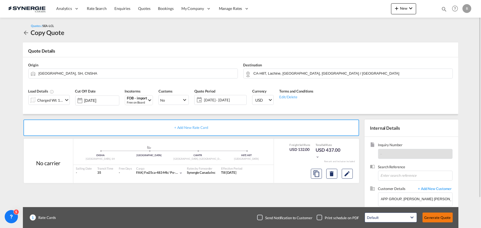
drag, startPoint x: 400, startPoint y: 181, endPoint x: 431, endPoint y: 216, distance: 46.7
click at [431, 216] on button "Generate Quote" at bounding box center [437, 218] width 30 height 10
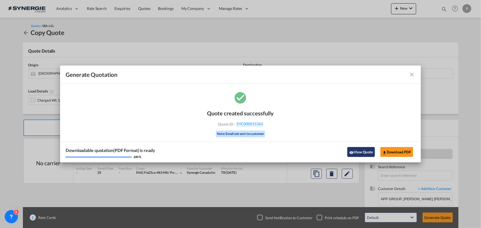
click at [359, 153] on button "View Quote" at bounding box center [361, 152] width 28 height 10
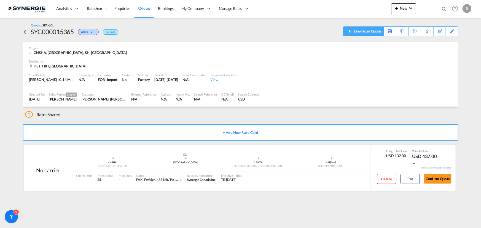
drag, startPoint x: 402, startPoint y: 50, endPoint x: 374, endPoint y: 32, distance: 32.7
click at [374, 32] on download-pdf "Download Quote" at bounding box center [363, 31] width 35 height 9
click at [356, 33] on div "Download Quote" at bounding box center [366, 31] width 28 height 9
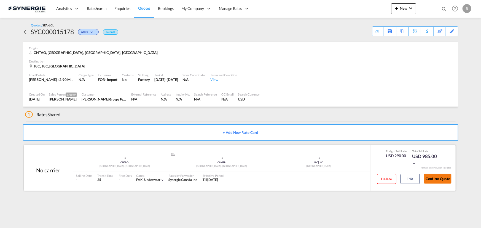
click at [431, 183] on button "Confirm Quote" at bounding box center [438, 179] width 28 height 10
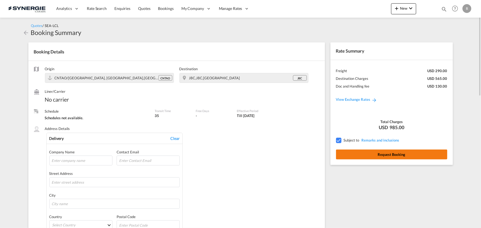
click at [372, 159] on button "Request Booking" at bounding box center [391, 155] width 111 height 10
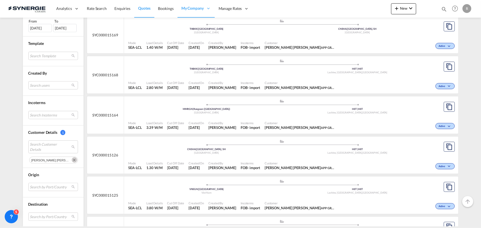
click at [72, 159] on md-icon "Remove" at bounding box center [75, 161] width 6 height 6
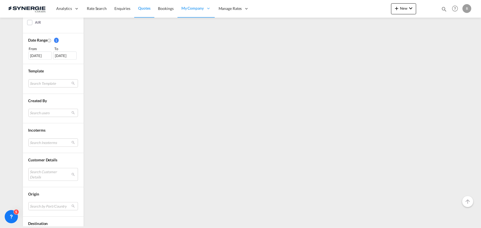
scroll to position [169, 0]
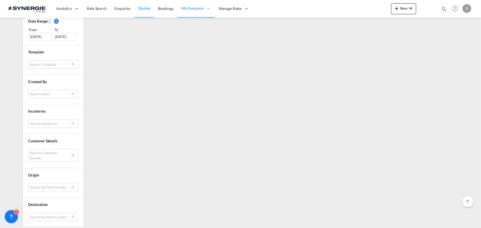
click at [40, 123] on md-select "Search Incoterms" at bounding box center [53, 124] width 50 height 8
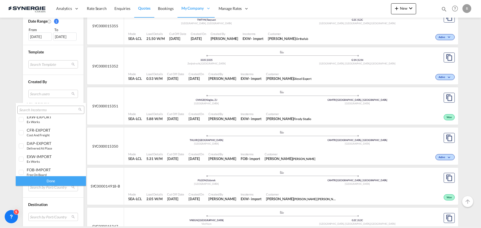
scroll to position [125, 0]
click at [44, 144] on div "EXW-IMPORT ex works" at bounding box center [48, 142] width 43 height 9
click at [64, 182] on div "Done" at bounding box center [51, 181] width 70 height 10
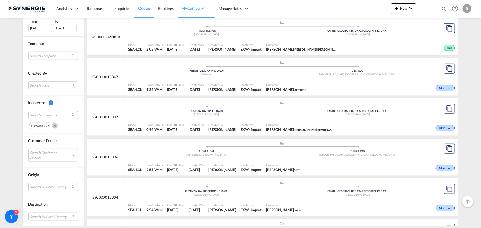
scroll to position [200, 0]
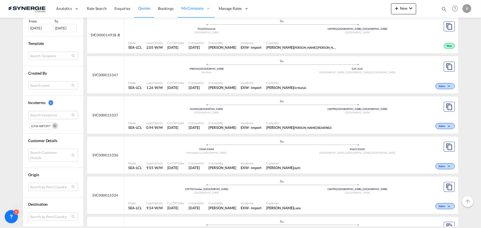
click at [51, 186] on md-select "Search by Port/Country JPNIC nichinan japan AEAMF mussafah united arab emirates…" at bounding box center [53, 187] width 50 height 8
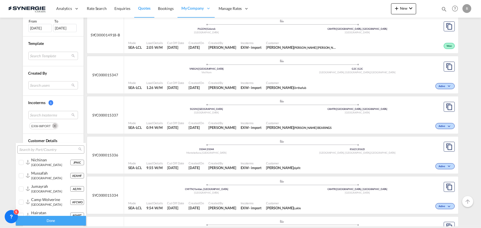
click at [52, 152] on input "search" at bounding box center [48, 149] width 59 height 5
type input "geno"
click at [40, 191] on div "geno va ( geno a) italy" at bounding box center [50, 188] width 39 height 9
click at [63, 221] on div "Done" at bounding box center [51, 221] width 70 height 10
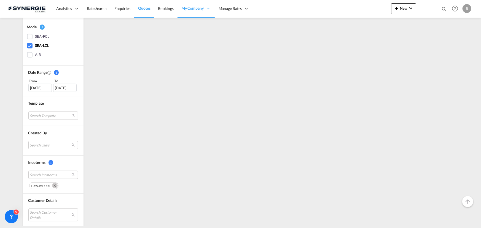
scroll to position [0, 0]
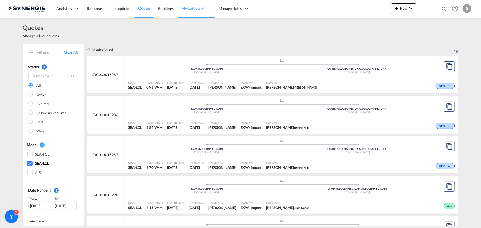
click at [320, 83] on div "Active" at bounding box center [387, 85] width 137 height 14
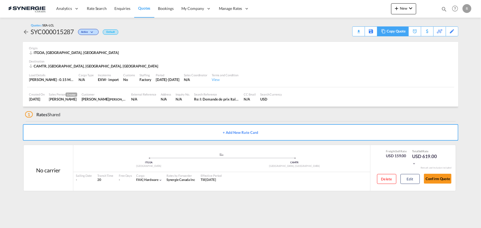
click at [382, 32] on md-icon at bounding box center [383, 31] width 7 height 4
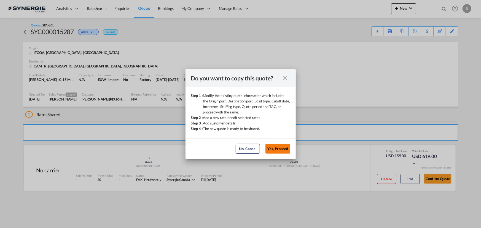
click at [281, 147] on button "Yes, Proceed" at bounding box center [277, 149] width 25 height 10
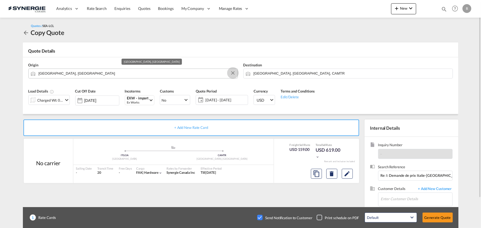
click at [232, 73] on button "Clear Input" at bounding box center [233, 73] width 8 height 8
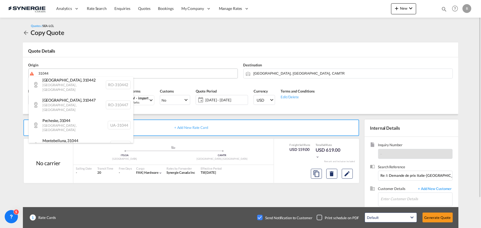
scroll to position [215, 0]
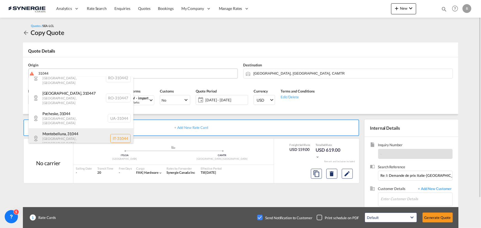
click at [72, 128] on div "[GEOGRAPHIC_DATA] , [GEOGRAPHIC_DATA] IT-31044" at bounding box center [81, 138] width 105 height 20
type input "IT-31044, [GEOGRAPHIC_DATA], [GEOGRAPHIC_DATA]"
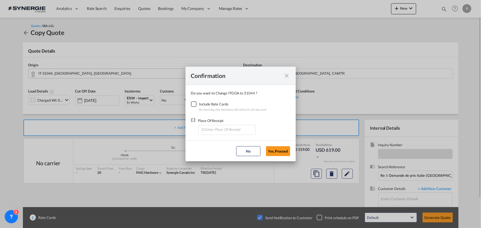
click at [194, 104] on div "Checkbox No Ink" at bounding box center [194, 104] width 6 height 6
click at [215, 128] on input "Enter Place Of Receipt" at bounding box center [228, 129] width 55 height 8
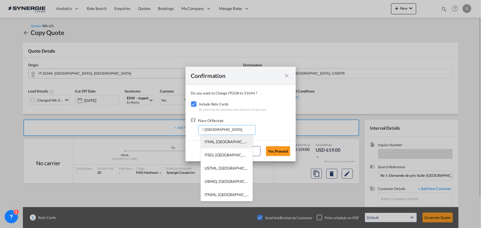
click at [219, 143] on span "ITMIL, [GEOGRAPHIC_DATA] ([GEOGRAPHIC_DATA]), [GEOGRAPHIC_DATA], [GEOGRAPHIC_DA…" at bounding box center [312, 141] width 214 height 5
type input "ITMIL, [GEOGRAPHIC_DATA] ([GEOGRAPHIC_DATA]), [GEOGRAPHIC_DATA], [GEOGRAPHIC_DA…"
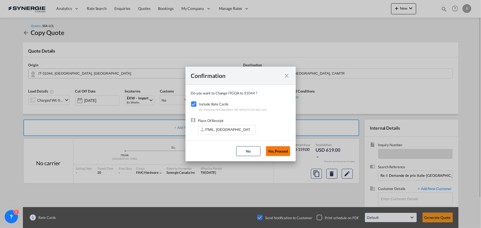
click at [279, 149] on button "Yes,Proceed" at bounding box center [278, 151] width 24 height 10
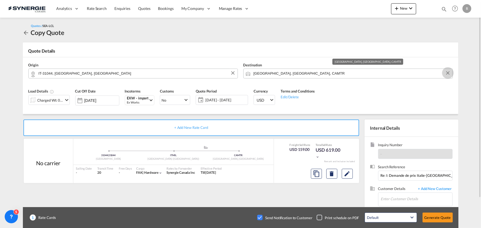
click at [447, 74] on button "Clear Input" at bounding box center [447, 73] width 8 height 8
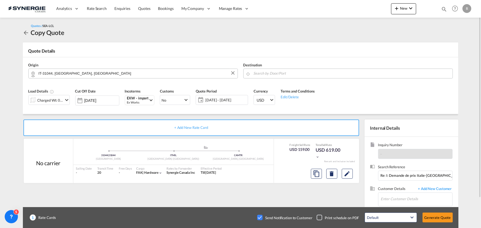
click at [291, 72] on input "Search by Door/Port" at bounding box center [351, 74] width 196 height 10
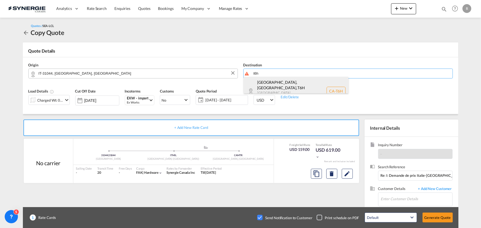
click at [273, 85] on div "[GEOGRAPHIC_DATA], [GEOGRAPHIC_DATA] , T6H [GEOGRAPHIC_DATA] [GEOGRAPHIC_DATA] …" at bounding box center [295, 91] width 105 height 28
type input "CA-T6H, [GEOGRAPHIC_DATA], [GEOGRAPHIC_DATA], [GEOGRAPHIC_DATA]"
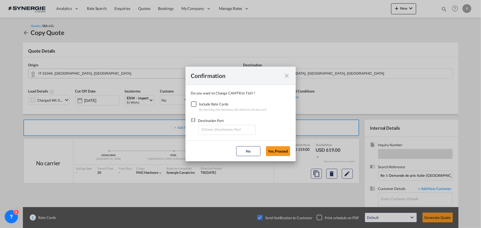
click at [193, 104] on div "Checkbox No Ink" at bounding box center [194, 104] width 6 height 6
click at [216, 129] on input "Enter Destination Port" at bounding box center [228, 129] width 55 height 8
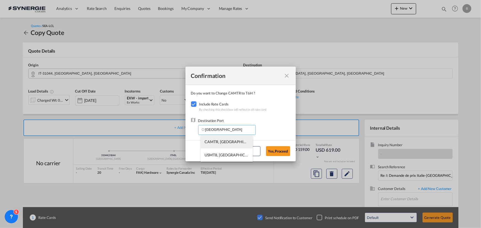
click at [215, 141] on span "CAMTR, [GEOGRAPHIC_DATA], [GEOGRAPHIC_DATA], [GEOGRAPHIC_DATA], [GEOGRAPHIC_DAT…" at bounding box center [313, 141] width 216 height 5
type input "CAMTR, [GEOGRAPHIC_DATA], [GEOGRAPHIC_DATA], [GEOGRAPHIC_DATA], [GEOGRAPHIC_DAT…"
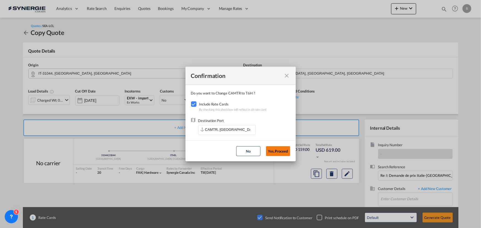
click at [283, 154] on button "Yes,Proceed" at bounding box center [278, 151] width 24 height 10
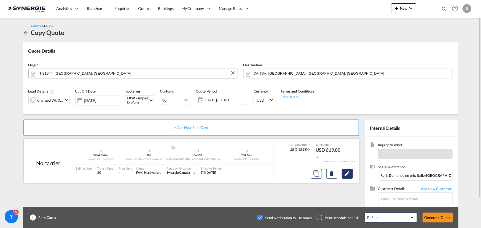
click at [345, 173] on md-icon "Edit" at bounding box center [347, 173] width 7 height 7
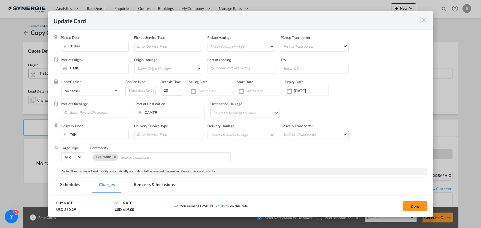
click at [427, 21] on md-icon "icon-close fg-AAA8AD m-0 pointer" at bounding box center [423, 20] width 7 height 7
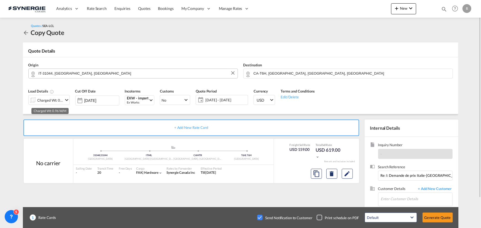
click at [60, 102] on div "Charged Wt: 0.96 W/M" at bounding box center [50, 100] width 26 height 8
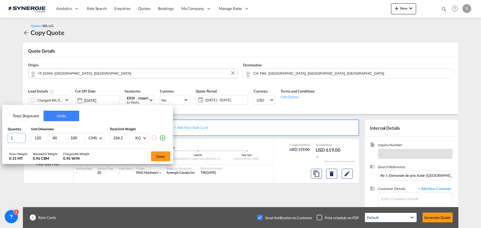
drag, startPoint x: 18, startPoint y: 136, endPoint x: -25, endPoint y: 133, distance: 42.5
click at [0, 133] on html "Analytics Reports Dashboard Rate Search Enquiries Quotes" at bounding box center [240, 114] width 481 height 228
type input "2"
type input "85"
type input "125"
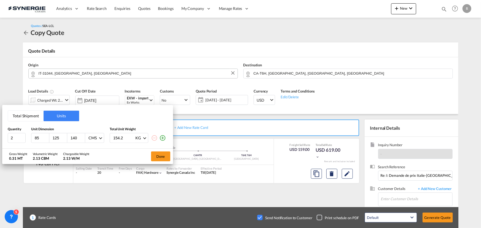
type input "140"
type input "150.5"
click at [164, 157] on button "Done" at bounding box center [160, 156] width 19 height 10
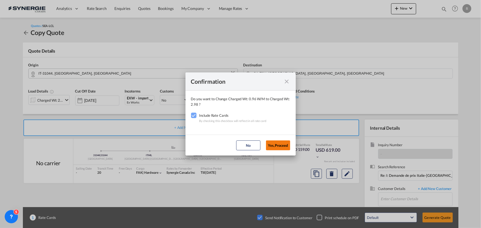
click at [280, 147] on button "Yes,Proceed" at bounding box center [278, 145] width 24 height 10
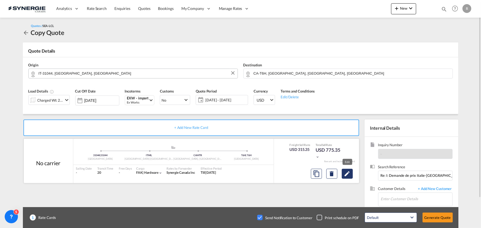
click at [347, 177] on button "Edit" at bounding box center [346, 174] width 11 height 10
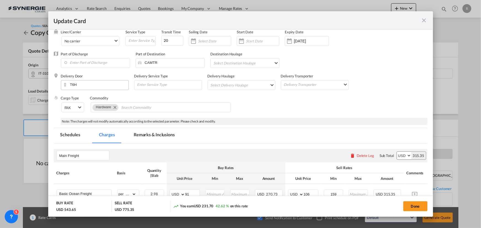
scroll to position [100, 0]
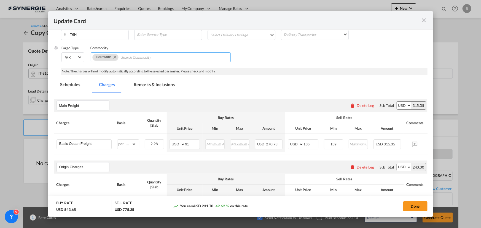
click at [115, 58] on md-icon "Remove Hardware" at bounding box center [114, 57] width 7 height 7
click at [161, 59] on md-chips-wrap "Chips container with autocompletion. Enter the text area, type text to search, …" at bounding box center [161, 57] width 140 height 10
paste input "Re: Shipping Quote Air vs Ocean- Italy to Canada"
type input "Re: Shipping Quote Air vs Ocean- Italy to Canada"
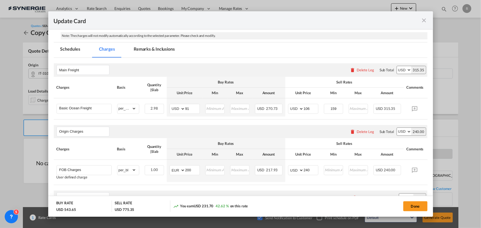
scroll to position [150, 0]
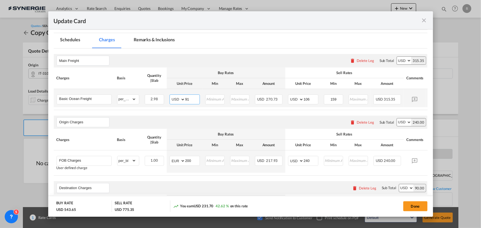
drag, startPoint x: 193, startPoint y: 96, endPoint x: 154, endPoint y: 94, distance: 38.6
click at [154, 94] on tr "Basic Ocean Freight Please Enter Already Exists gross_weight volumetric_weight …" at bounding box center [249, 98] width 390 height 18
type input "96"
drag, startPoint x: 311, startPoint y: 99, endPoint x: 295, endPoint y: 99, distance: 16.5
click at [295, 99] on md-input-container "AED AFN ALL AMD ANG AOA ARS AUD AWG AZN BAM BBD BDT BGN BHD BIF BMD BND BOB BRL…" at bounding box center [303, 99] width 30 height 10
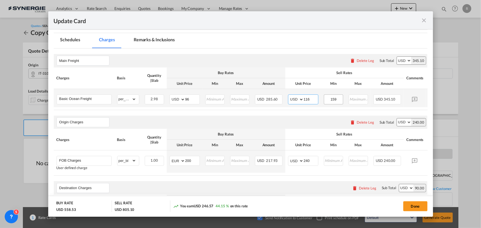
type input "116"
drag, startPoint x: 327, startPoint y: 98, endPoint x: 304, endPoint y: 96, distance: 23.8
click at [304, 96] on tr "Basic Ocean Freight Please Enter Already Exists gross_weight volumetric_weight …" at bounding box center [249, 98] width 390 height 18
type input "116"
click at [223, 124] on div "Origin Charges Please enter leg name Leg Name Already Exists Delete Leg Sub Tot…" at bounding box center [240, 122] width 373 height 13
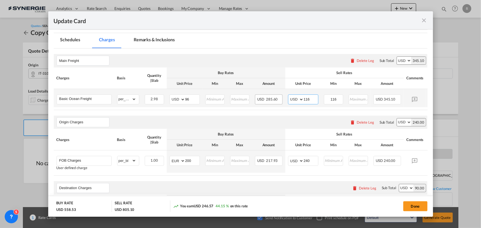
drag, startPoint x: 312, startPoint y: 99, endPoint x: 243, endPoint y: 83, distance: 70.8
click at [271, 95] on tr "Basic Ocean Freight Please Enter Already Exists gross_weight volumetric_weight …" at bounding box center [249, 98] width 390 height 18
type input "120"
drag, startPoint x: 339, startPoint y: 99, endPoint x: 300, endPoint y: 97, distance: 38.3
click at [300, 97] on tr "Basic Ocean Freight Please Enter Already Exists gross_weight volumetric_weight …" at bounding box center [249, 98] width 390 height 18
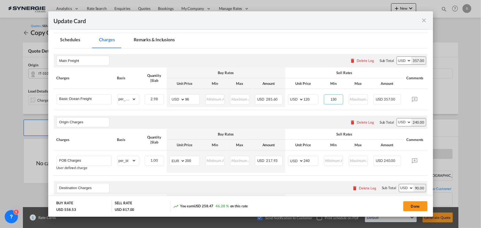
type input "130"
drag, startPoint x: 144, startPoint y: 38, endPoint x: 85, endPoint y: 120, distance: 100.2
click at [144, 38] on md-tab-item "Remarks & Inclusions" at bounding box center [154, 40] width 54 height 15
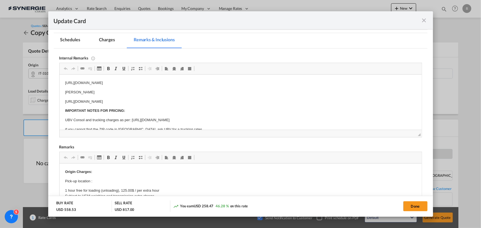
scroll to position [0, 0]
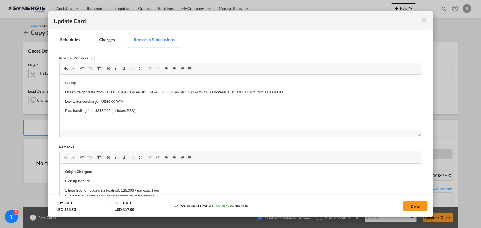
drag, startPoint x: 96, startPoint y: 93, endPoint x: 172, endPoint y: 107, distance: 76.6
click at [172, 107] on body "Gilship Ocean freight rates from FOB CFS Milan, Italy to CFS Montreal is USD 90…" at bounding box center [240, 106] width 351 height 52
click at [194, 120] on p "Delivery will be USD 345 including dock fee – based on a level receiving dock" at bounding box center [240, 120] width 351 height 6
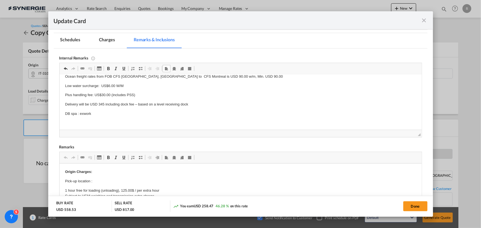
scroll to position [27, 0]
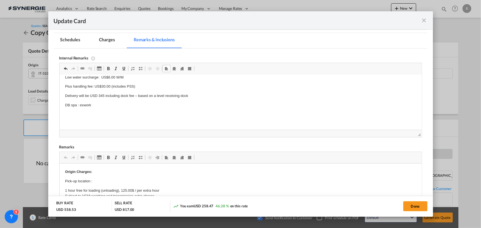
click at [96, 101] on body "Gilship https://app.frontapp.com/open/msg_1i10k85r?key=WMgk21ijDyGdLsNG0VXN1YdV…" at bounding box center [240, 91] width 351 height 71
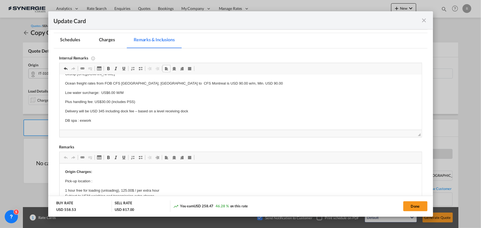
click at [96, 118] on p "DB spa : exwork" at bounding box center [240, 121] width 351 height 6
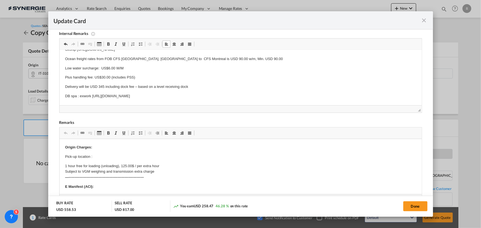
scroll to position [150, 0]
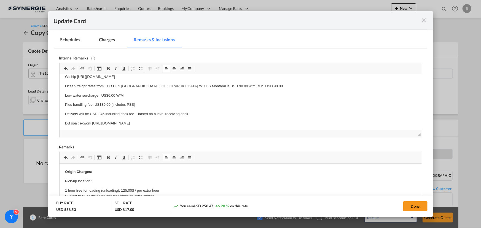
drag, startPoint x: 98, startPoint y: 184, endPoint x: 97, endPoint y: 178, distance: 6.5
click at [97, 179] on p "Pick-up location :" at bounding box center [240, 181] width 351 height 6
click at [93, 181] on p "Pick-up location :" at bounding box center [240, 181] width 351 height 6
click at [94, 180] on p "Pick-up location : ERGIE LCL Exwork 31044 Italy to Edmonton CFS/2plts/2.975cbm/…" at bounding box center [240, 181] width 351 height 6
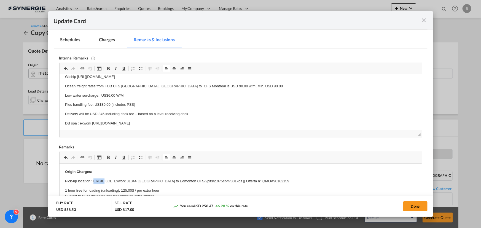
drag, startPoint x: 94, startPoint y: 180, endPoint x: 100, endPoint y: 179, distance: 6.1
click at [100, 179] on p "Pick-up location : ERGIE LCL Exwork 31044 Italy to Edmonton CFS/2plts/2.975cbm/…" at bounding box center [240, 181] width 351 height 6
drag, startPoint x: 132, startPoint y: 181, endPoint x: 162, endPoint y: 178, distance: 29.7
drag, startPoint x: 172, startPoint y: 180, endPoint x: 211, endPoint y: 173, distance: 39.7
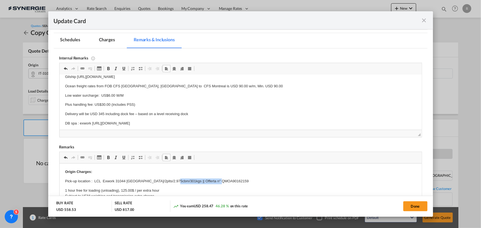
click at [221, 181] on p "Pick-up location : LCL Exwork 31044 Italy/2plts/2.975cbm/301kgs || Offerta n° Q…" at bounding box center [240, 181] width 351 height 6
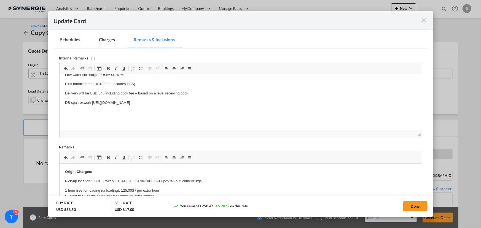
scroll to position [0, 0]
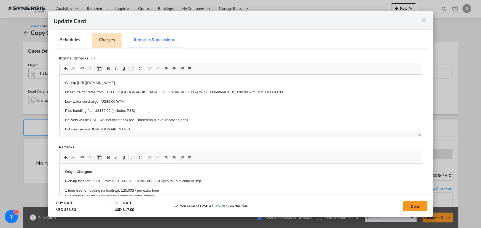
click at [106, 40] on md-tab-item "Charges" at bounding box center [106, 40] width 29 height 15
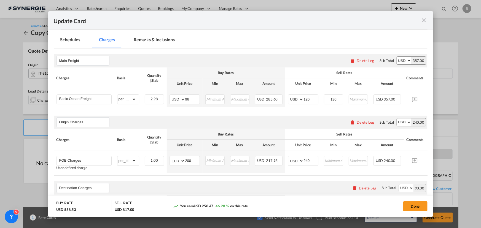
scroll to position [200, 0]
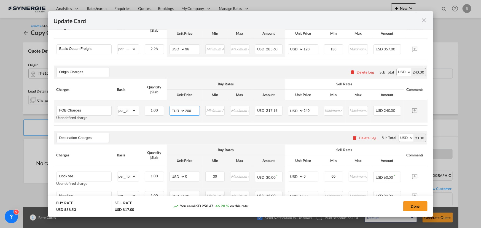
drag, startPoint x: 197, startPoint y: 113, endPoint x: 151, endPoint y: 104, distance: 46.6
click at [151, 104] on tr "FOB Charges User defined charge Please Enter Already Exists gross_weight volume…" at bounding box center [249, 111] width 390 height 22
type input "232.72"
drag, startPoint x: 312, startPoint y: 110, endPoint x: 283, endPoint y: 108, distance: 29.8
click at [283, 108] on tr "FOB Charges User defined charge Please Enter Already Exists gross_weight volume…" at bounding box center [249, 111] width 390 height 22
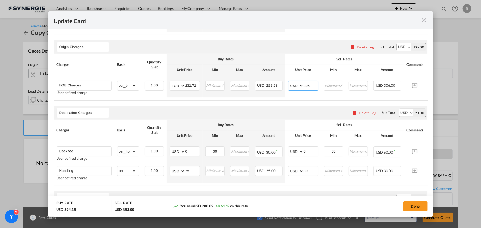
scroll to position [250, 0]
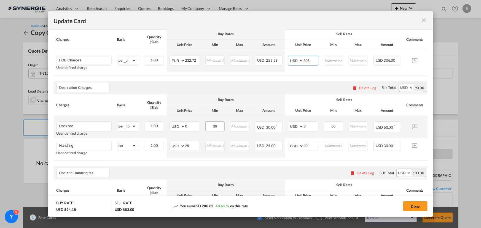
type input "306"
drag, startPoint x: 223, startPoint y: 129, endPoint x: 192, endPoint y: 125, distance: 31.4
click at [192, 125] on tr "Dock fee User defined charge Please Enter Already Exists gross_weight volumetri…" at bounding box center [249, 127] width 390 height 22
type input "0"
click at [338, 130] on input "60" at bounding box center [333, 126] width 18 height 8
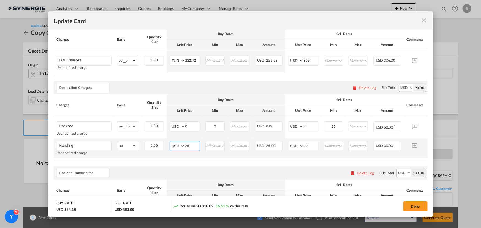
drag, startPoint x: 194, startPoint y: 146, endPoint x: 156, endPoint y: 142, distance: 38.4
click at [156, 142] on tr "Handling User defined charge Please Enter Already Exists gross_weight volumetri…" at bounding box center [249, 148] width 390 height 20
type input "30"
drag, startPoint x: 311, startPoint y: 150, endPoint x: 281, endPoint y: 146, distance: 30.0
click at [281, 146] on tr "Handling User defined charge Please Enter Already Exists gross_weight volumetri…" at bounding box center [249, 148] width 390 height 20
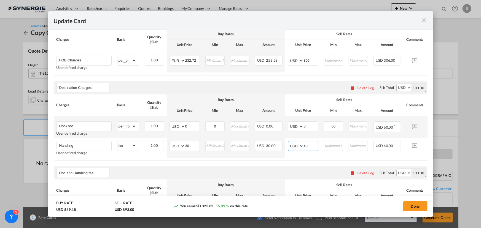
scroll to position [300, 0]
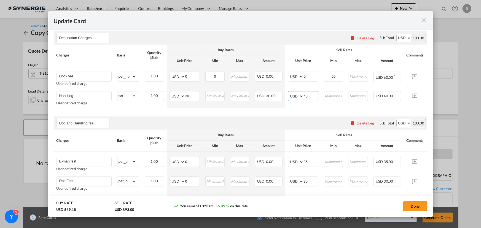
type input "40"
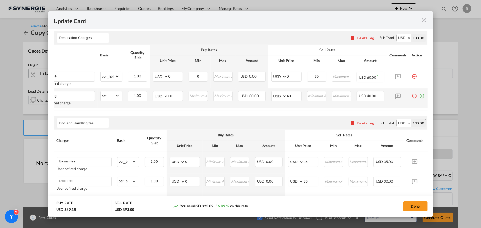
click at [419, 97] on md-icon "icon-plus-circle-outline green-400-fg" at bounding box center [422, 94] width 6 height 6
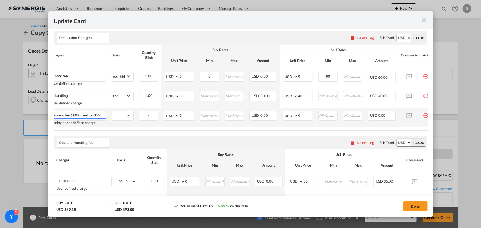
scroll to position [0, 4]
type input "Delivery fee ( MOntreal to EDM)"
click at [122, 118] on select "gross_weight volumetric_weight per_shipment per_bl per_km per_hawb per_kg flat …" at bounding box center [121, 115] width 19 height 9
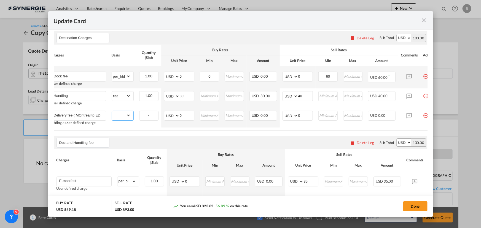
select select "per_shipment"
click at [112, 113] on select "gross_weight volumetric_weight per_shipment per_bl per_km per_hawb per_kg flat …" at bounding box center [121, 115] width 19 height 9
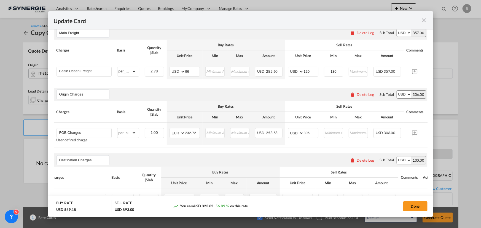
scroll to position [175, 0]
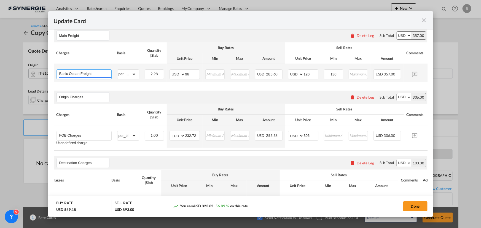
click at [98, 74] on input "Basic Ocean Freight" at bounding box center [85, 74] width 52 height 8
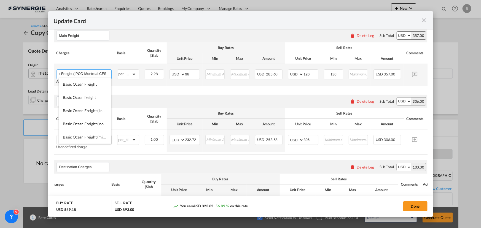
scroll to position [0, 21]
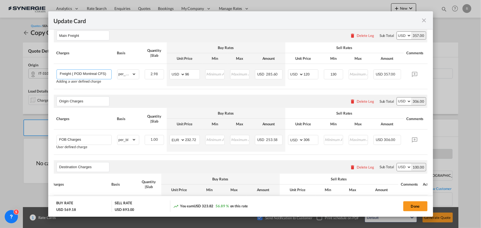
type input "Basic Ocean Freight ( POD Montreal CFS)"
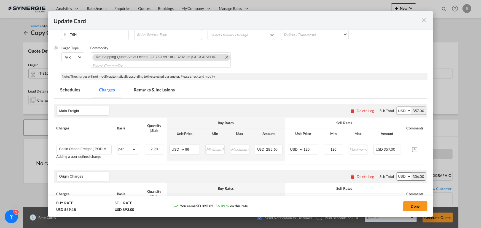
click at [152, 91] on md-tab-item "Remarks & Inclusions" at bounding box center [154, 90] width 54 height 15
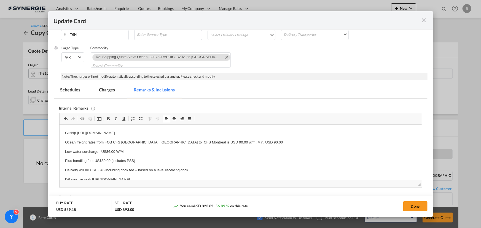
click at [105, 89] on md-tab-item "Charges" at bounding box center [106, 90] width 29 height 15
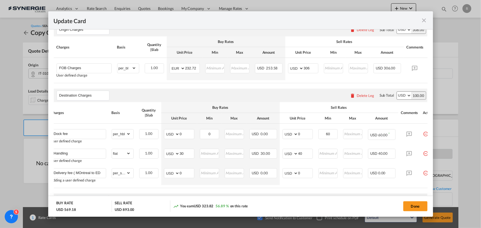
scroll to position [250, 0]
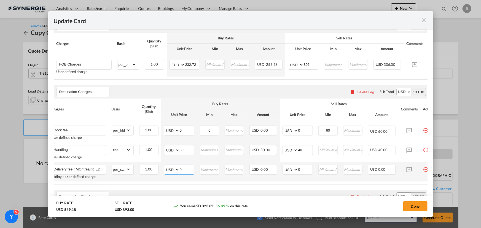
drag, startPoint x: 185, startPoint y: 171, endPoint x: 159, endPoint y: 170, distance: 26.7
click at [159, 170] on tr "Delivery fee ( MOntreal to EDM) Adding a user defined charge Please Enter Alrea…" at bounding box center [243, 172] width 390 height 20
type input "345"
drag, startPoint x: 305, startPoint y: 173, endPoint x: 277, endPoint y: 169, distance: 28.0
click at [277, 169] on tr "Delivery fee ( MOntreal to EDM) Adding a user defined charge Please Enter Alrea…" at bounding box center [243, 172] width 390 height 20
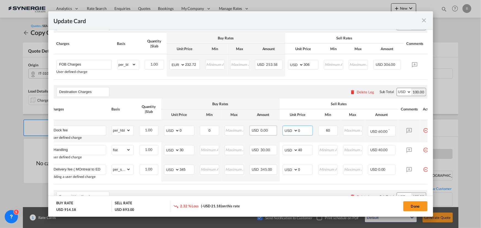
drag, startPoint x: 299, startPoint y: 133, endPoint x: 273, endPoint y: 128, distance: 26.5
click at [274, 129] on tr "Dock fee User defined charge Please Enter Already Exists gross_weight volumetri…" at bounding box center [243, 131] width 390 height 22
type input "60"
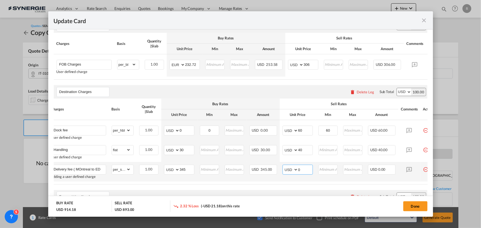
drag, startPoint x: 300, startPoint y: 172, endPoint x: 284, endPoint y: 170, distance: 16.9
click at [284, 170] on md-input-container "AED AFN ALL AMD ANG AOA ARS AUD AWG AZN BAM BBD BDT BGN BHD BIF BMD BND BOB BRL…" at bounding box center [297, 170] width 30 height 10
click at [305, 173] on input "0" at bounding box center [305, 169] width 14 height 8
drag, startPoint x: 305, startPoint y: 173, endPoint x: 286, endPoint y: 171, distance: 19.1
click at [286, 171] on md-input-container "AED AFN ALL AMD ANG AOA ARS AUD AWG AZN BAM BBD BDT BGN BHD BIF BMD BND BOB BRL…" at bounding box center [297, 170] width 30 height 10
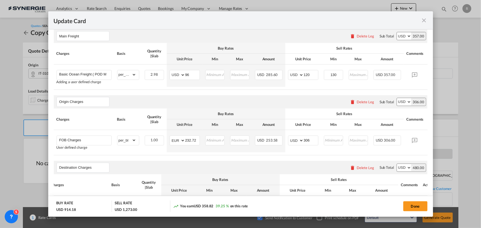
scroll to position [125, 0]
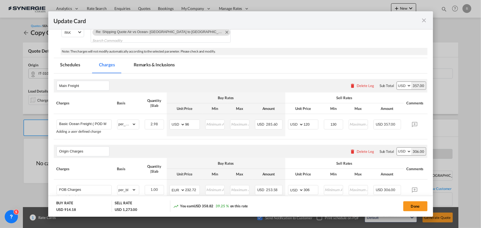
type input "380"
click at [155, 67] on md-tab-item "Remarks & Inclusions" at bounding box center [154, 65] width 54 height 15
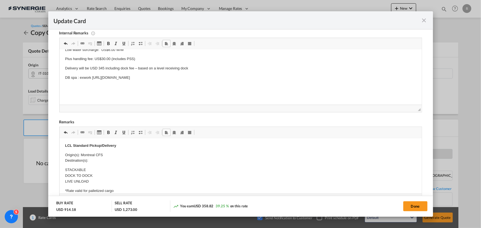
click at [90, 161] on p "Origin(s): Montreal CFS Destination(s):" at bounding box center [240, 158] width 351 height 12
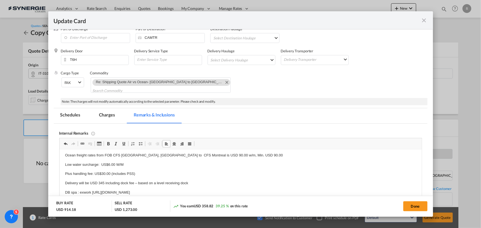
scroll to position [0, 0]
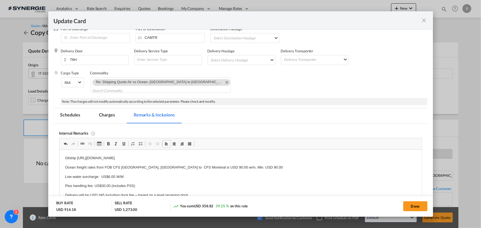
click at [235, 160] on p "Gilship https://app.frontapp.com/open/msg_1i10k85r?key=WMgk21ijDyGdLsNG0VXN1YdV…" at bounding box center [240, 158] width 351 height 6
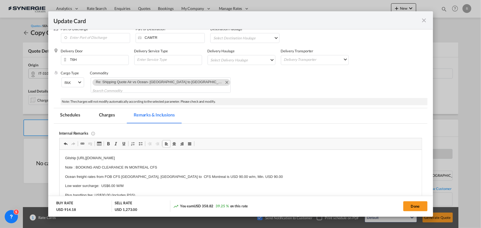
click at [92, 165] on p "Note : BOOKING AND CLEARANCE IN MONTREAL CFS" at bounding box center [240, 168] width 351 height 6
click at [167, 164] on body "Gilship https://app.frontapp.com/open/msg_1i10k85r?key=WMgk21ijDyGdLsNG0VXN1YdV…" at bounding box center [240, 195] width 351 height 80
drag, startPoint x: 63, startPoint y: 168, endPoint x: 296, endPoint y: 162, distance: 233.6
click at [296, 162] on html "Gilship https://app.frontapp.com/open/msg_1i10k85r?key=WMgk21ijDyGdLsNG0VXN1YdV…" at bounding box center [240, 195] width 362 height 91
click at [110, 143] on span "Update Card Pickup ..." at bounding box center [108, 144] width 4 height 4
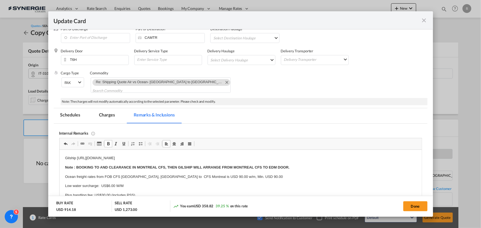
click at [208, 175] on p "Ocean freight rates from FOB CFS Milan, Italy to CFS Montreal is USD 90.00 w/m,…" at bounding box center [240, 177] width 351 height 6
click at [416, 207] on button "Done" at bounding box center [415, 206] width 24 height 10
type input "22 Oct 2025"
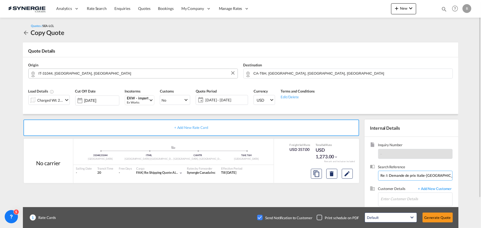
click at [389, 177] on input "Re: I: Demande de prix Italie-Montréal EXW / PO# AC00029848 EXW Gorgo Al Montic…" at bounding box center [415, 176] width 74 height 10
click at [258, 217] on div "Checkbox No Ink" at bounding box center [260, 218] width 6 height 6
click at [401, 199] on input "Enter Customer Details" at bounding box center [416, 199] width 71 height 12
paste input "james@zipfit.com"
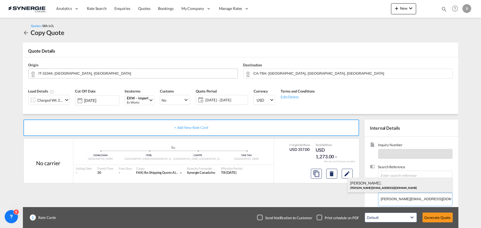
click at [373, 183] on div "James . james@zipfit.com" at bounding box center [399, 185] width 105 height 15
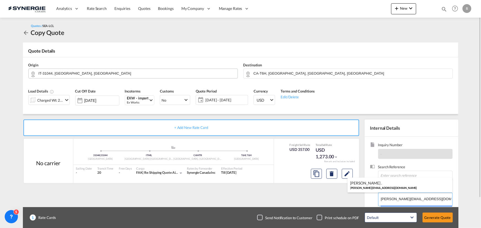
type input "Zipfit Canada, James ., james@zipfit.com"
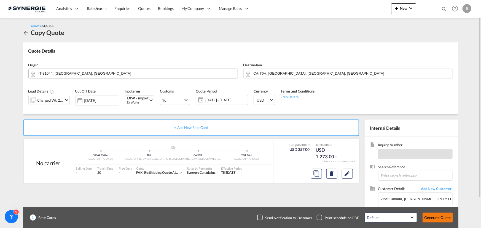
click at [437, 220] on button "Generate Quote" at bounding box center [437, 218] width 30 height 10
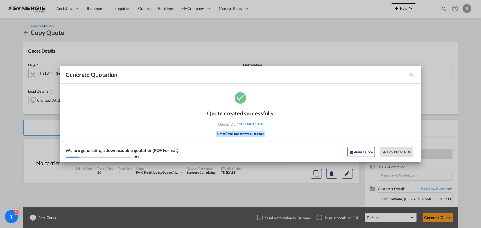
click at [408, 74] on md-icon "icon-close fg-AAA8AD cursor m-0" at bounding box center [411, 74] width 7 height 7
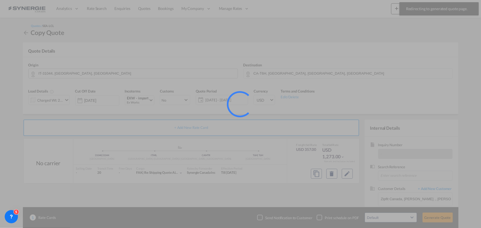
click at [346, 173] on div at bounding box center [240, 114] width 481 height 228
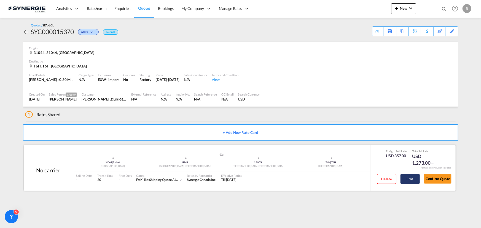
click at [412, 177] on button "Edit" at bounding box center [409, 179] width 19 height 10
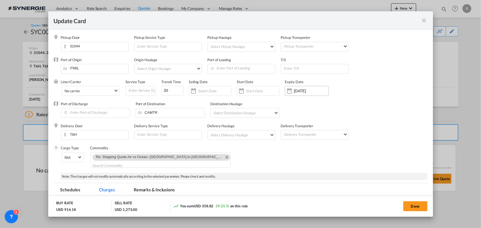
click at [301, 92] on input "23 Oct 2025" at bounding box center [311, 91] width 35 height 4
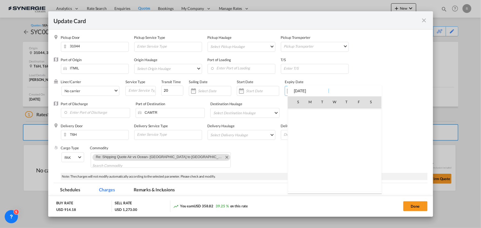
scroll to position [127626, 0]
click at [361, 162] on span "31" at bounding box center [358, 162] width 11 height 11
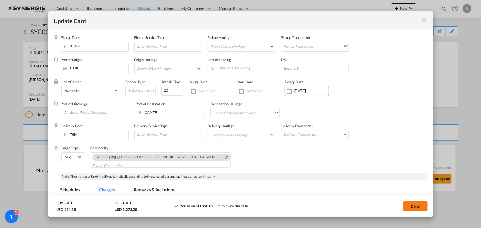
click at [419, 207] on button "Done" at bounding box center [415, 206] width 24 height 10
type input "30 Oct 2025"
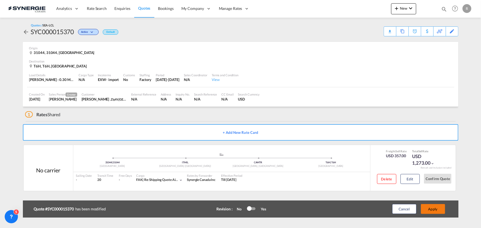
click at [433, 209] on button "Apply" at bounding box center [432, 209] width 24 height 10
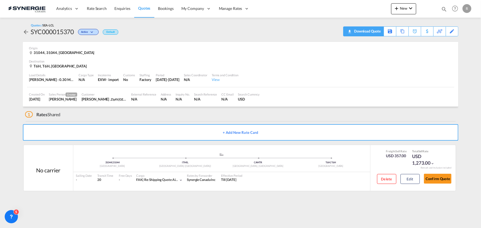
click at [371, 32] on div "Download Quote" at bounding box center [366, 31] width 28 height 9
